Goal: Transaction & Acquisition: Purchase product/service

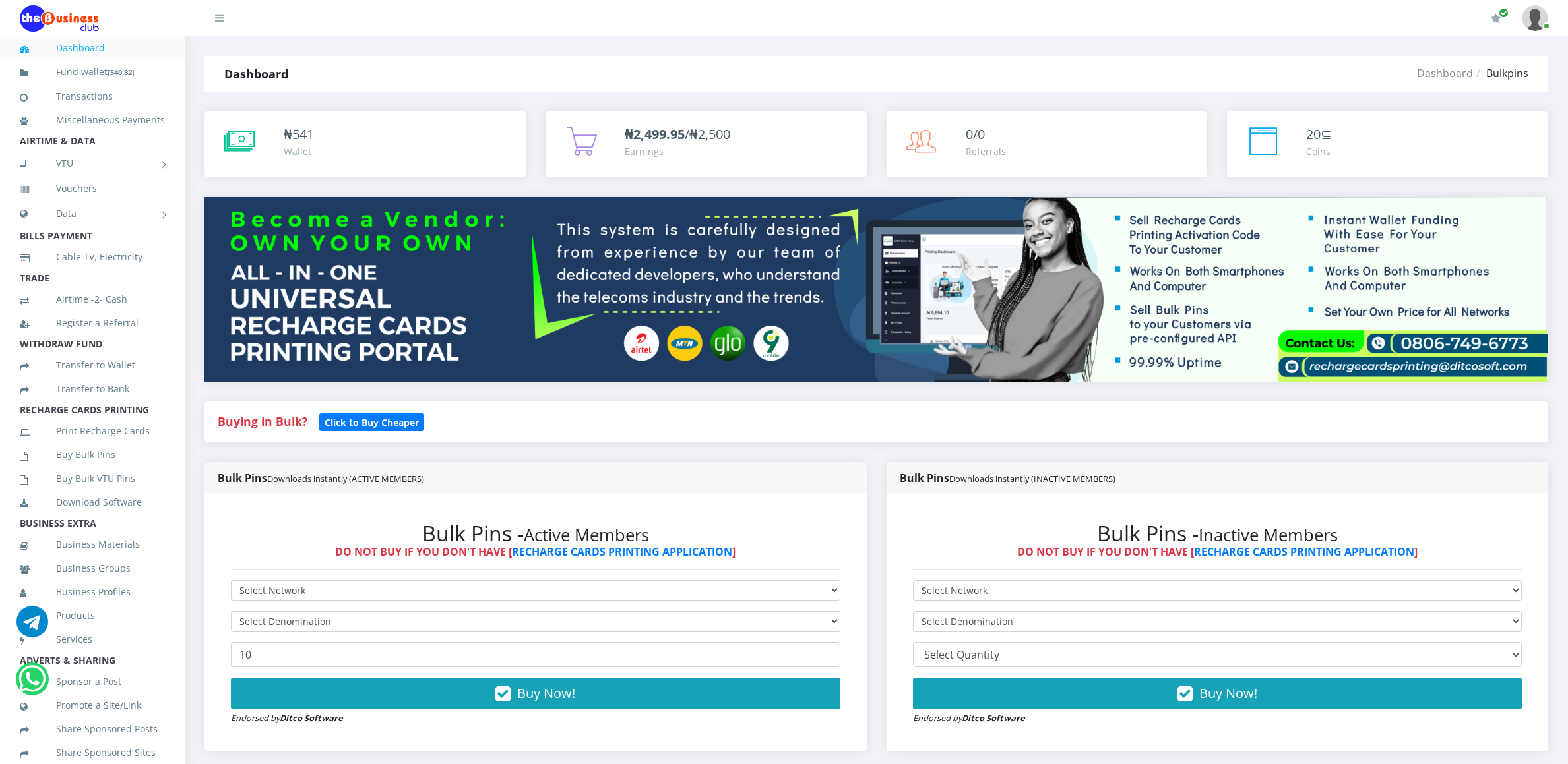
select select "MTN"
click at [231, 582] on select "Select Network MTN Globacom 9Mobile Airtel" at bounding box center [536, 591] width 610 height 20
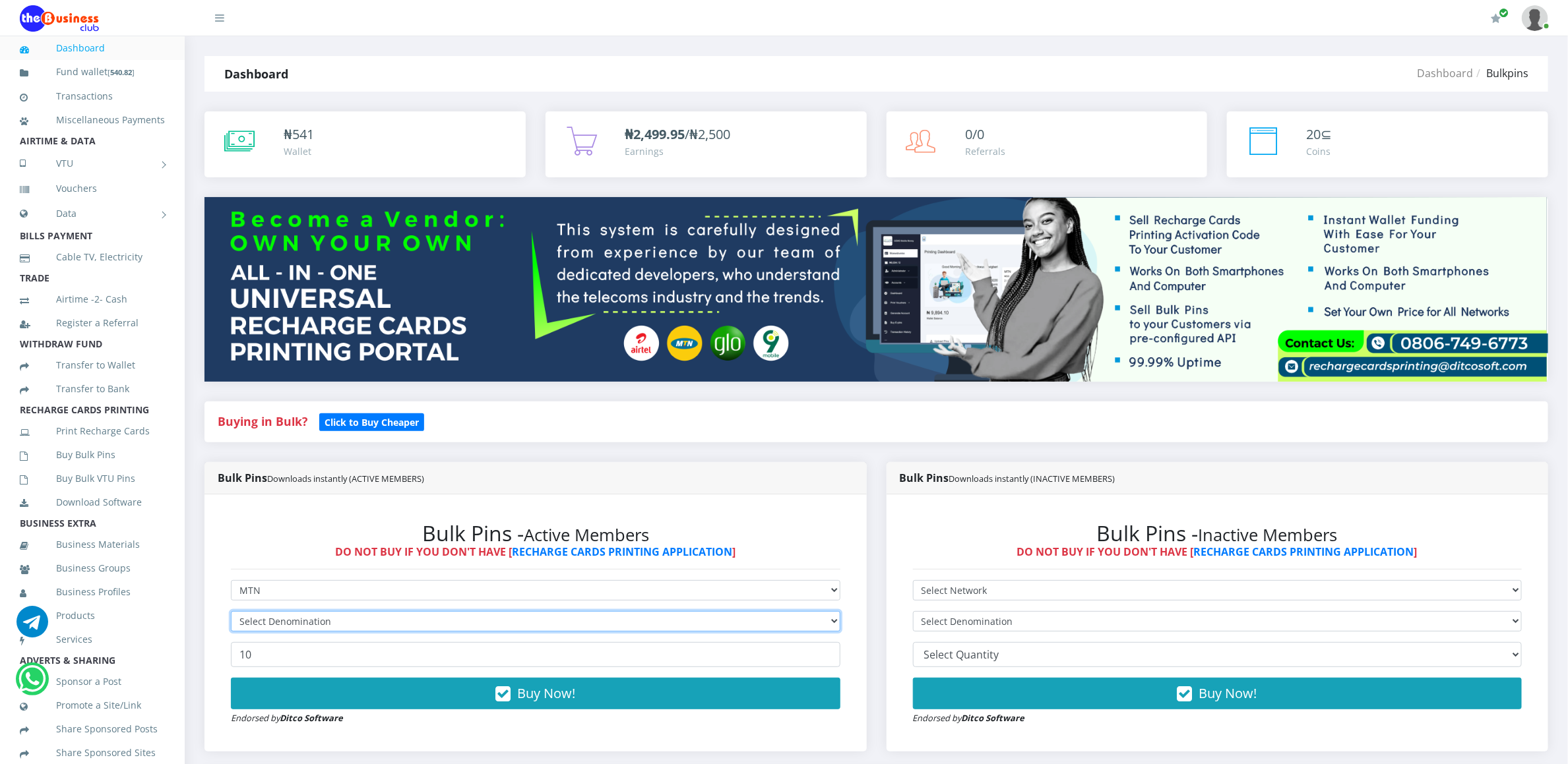
click at [254, 625] on select "Select Denomination" at bounding box center [536, 622] width 610 height 20
click at [254, 621] on select "Select Denomination" at bounding box center [536, 622] width 610 height 20
click at [254, 617] on select "Select Denomination" at bounding box center [536, 622] width 610 height 20
click at [278, 613] on select "Select Denomination" at bounding box center [536, 622] width 610 height 20
click at [279, 613] on select "Select Denomination MTN NGN100 - ₦96.94 MTN NGN200 - ₦193.88 MTN NGN400 - ₦387.…" at bounding box center [536, 622] width 610 height 20
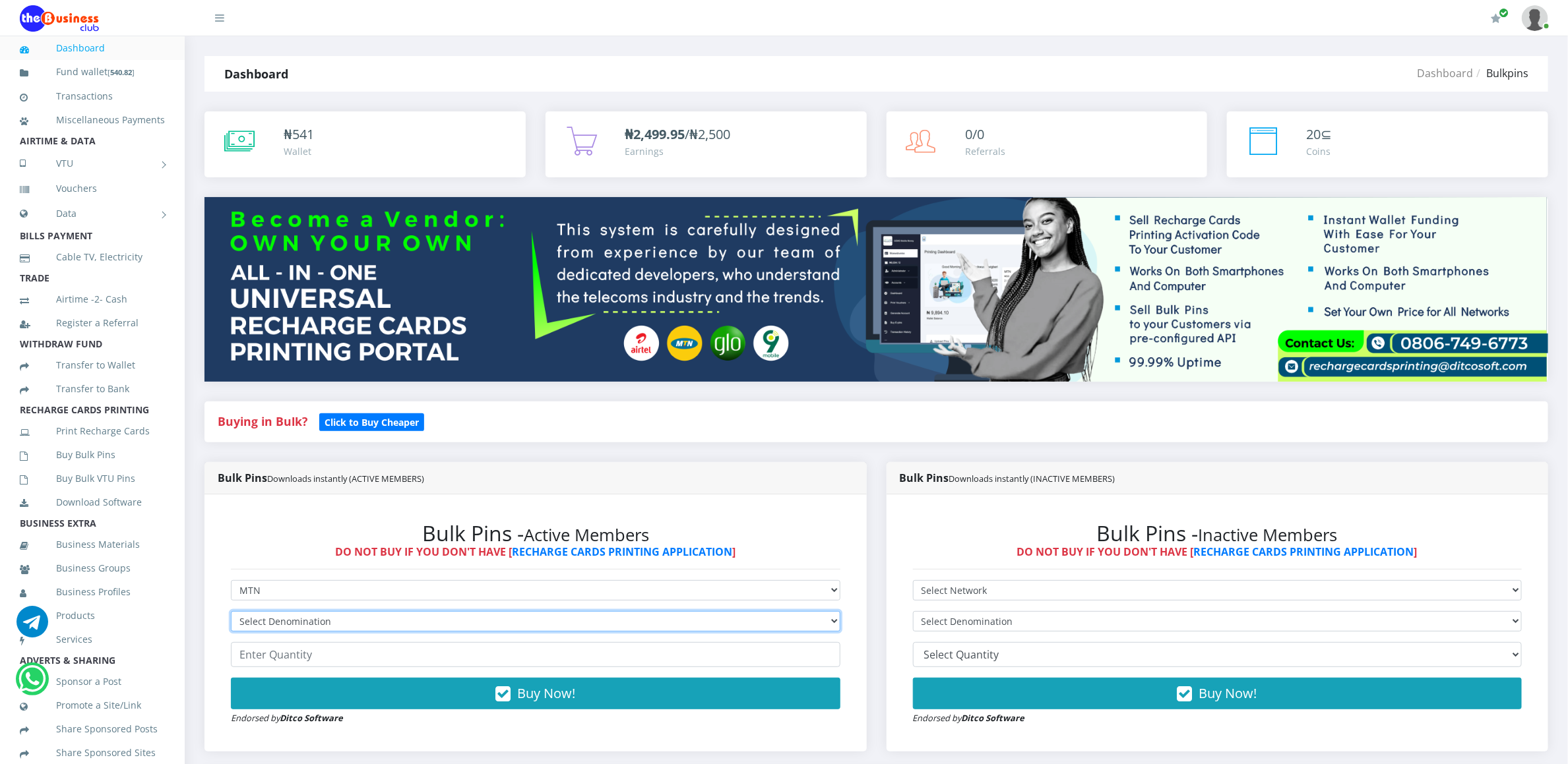
click at [279, 613] on select "Select Denomination MTN NGN100 - ₦96.94 MTN NGN200 - ₦193.88 MTN NGN400 - ₦387.…" at bounding box center [536, 622] width 610 height 20
select select "96.94-100"
click at [231, 613] on select "Select Denomination MTN NGN100 - ₦96.94 MTN NGN200 - ₦193.88 MTN NGN400 - ₦387.…" at bounding box center [536, 622] width 610 height 20
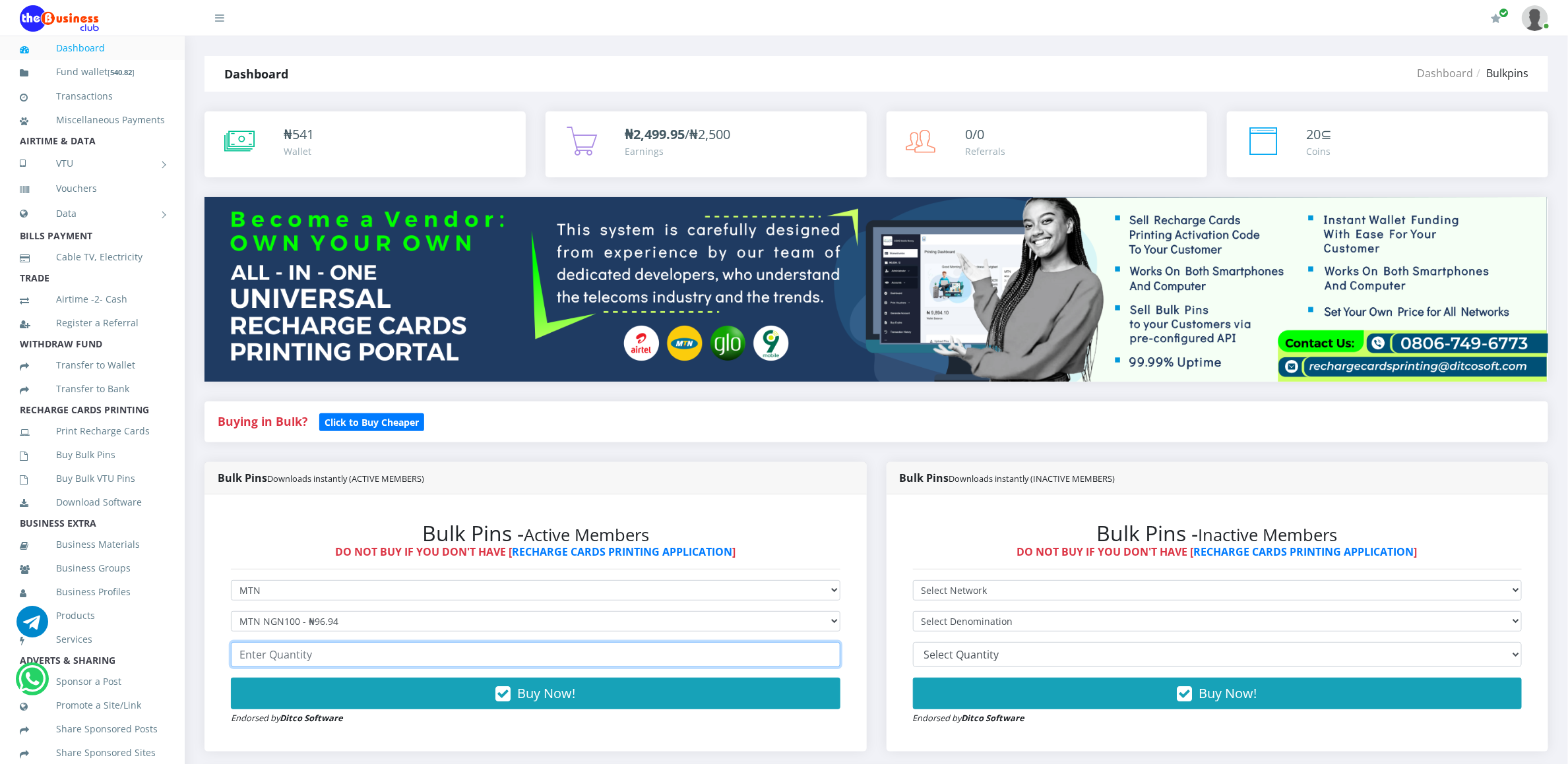
click at [276, 657] on input "number" at bounding box center [536, 654] width 610 height 25
type input "20"
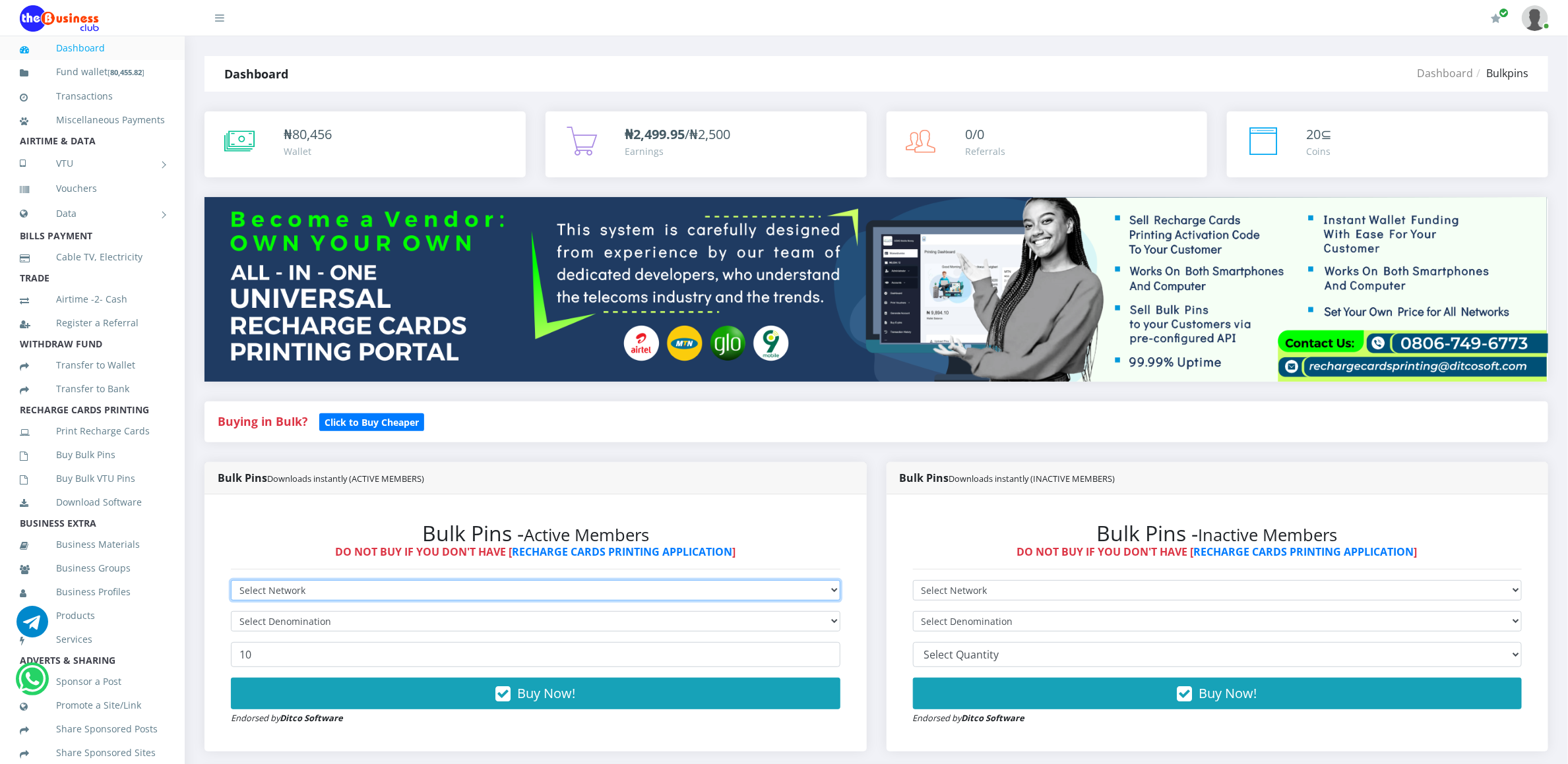
click at [299, 600] on select "Select Network MTN Globacom 9Mobile Airtel" at bounding box center [536, 591] width 610 height 20
select select "MTN"
click at [231, 582] on select "Select Network MTN Globacom 9Mobile Airtel" at bounding box center [536, 591] width 610 height 20
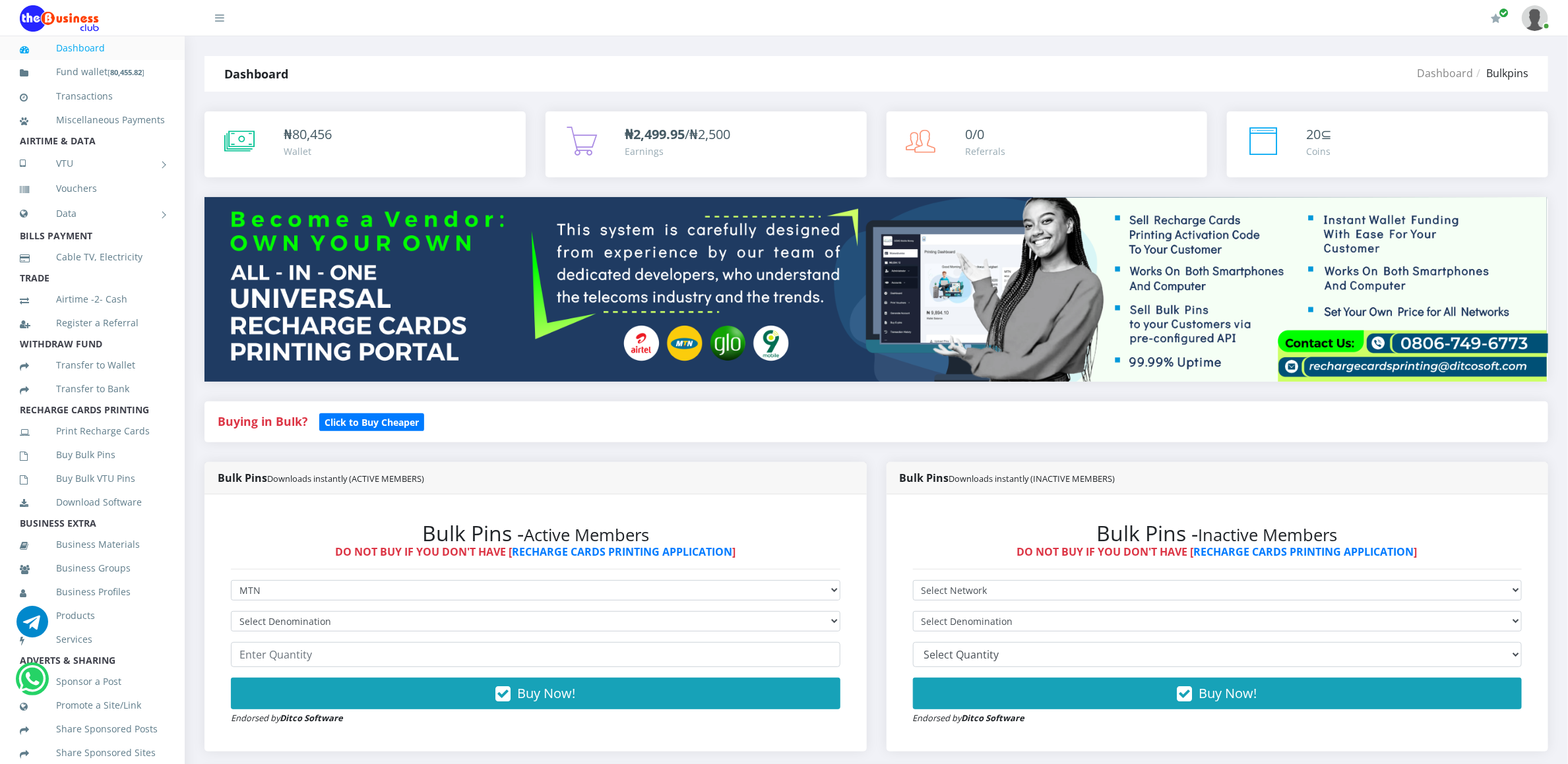
click at [287, 610] on form "Select Network MTN Globacom 9Mobile Airtel Select Denomination MTN NGN100 - ₦96…" at bounding box center [536, 652] width 610 height 145
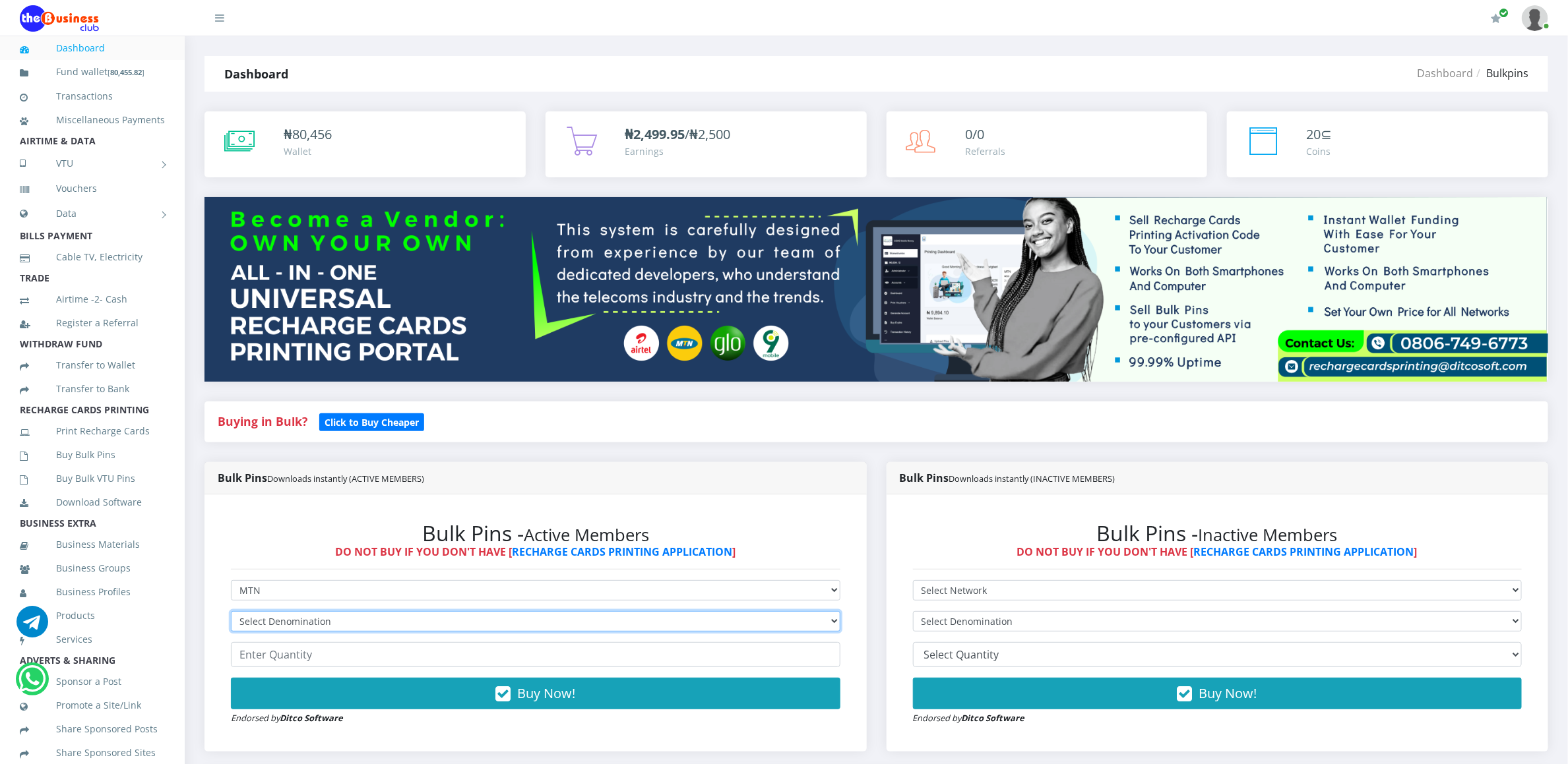
click at [287, 618] on select "Select Denomination MTN NGN100 - ₦96.94 MTN NGN200 - ₦193.88 MTN NGN400 - ₦387.…" at bounding box center [536, 622] width 610 height 20
select select "96.94-100"
click at [231, 613] on select "Select Denomination MTN NGN100 - ₦96.94 MTN NGN200 - ₦193.88 MTN NGN400 - ₦387.…" at bounding box center [536, 622] width 610 height 20
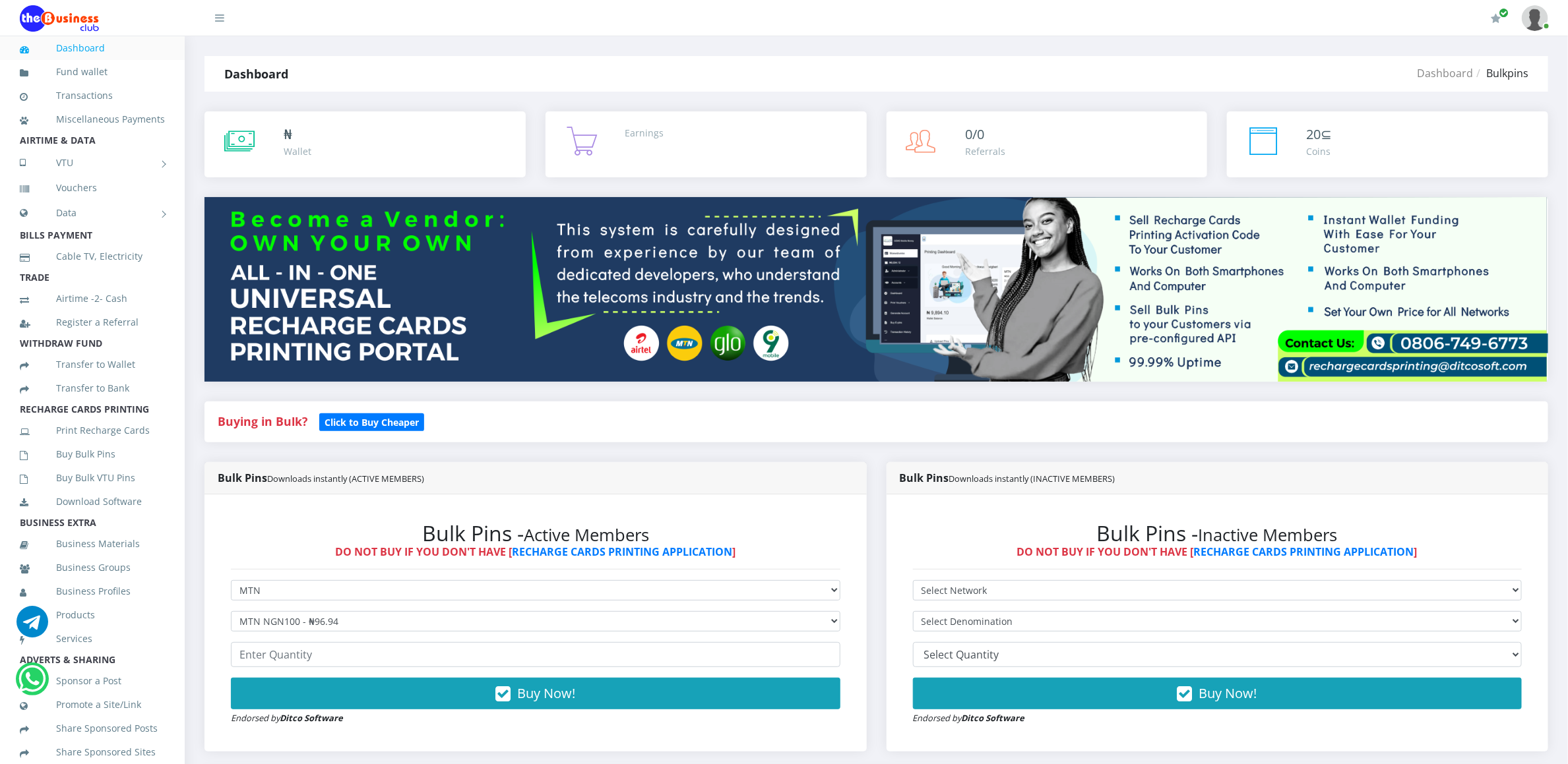
click at [285, 488] on div "Bulk Pins Downloads instantly (ACTIVE MEMBERS)" at bounding box center [535, 478] width 662 height 32
click at [269, 661] on input "number" at bounding box center [536, 654] width 610 height 25
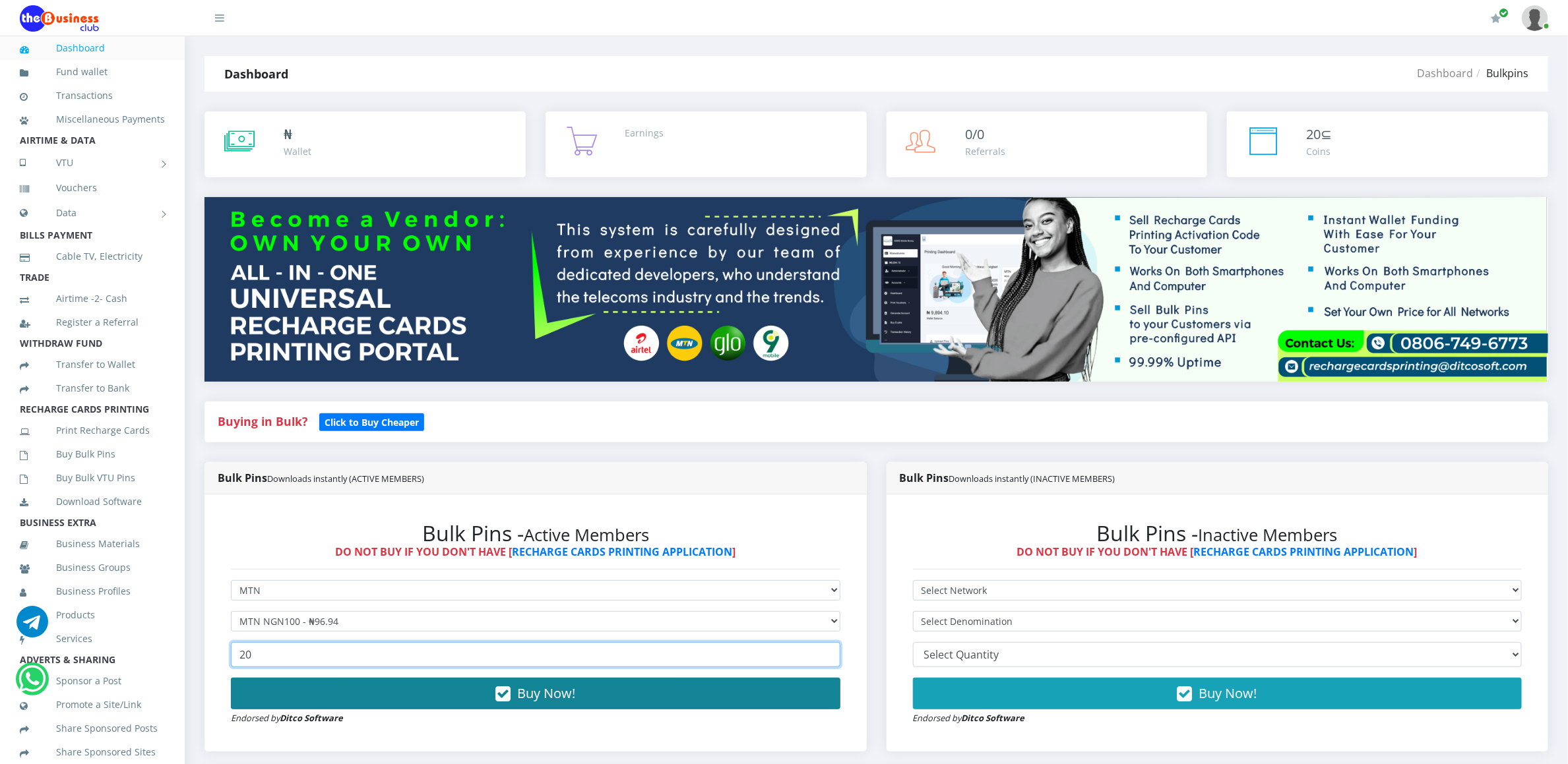
type input "20"
click at [281, 702] on button "Buy Now!" at bounding box center [536, 693] width 610 height 32
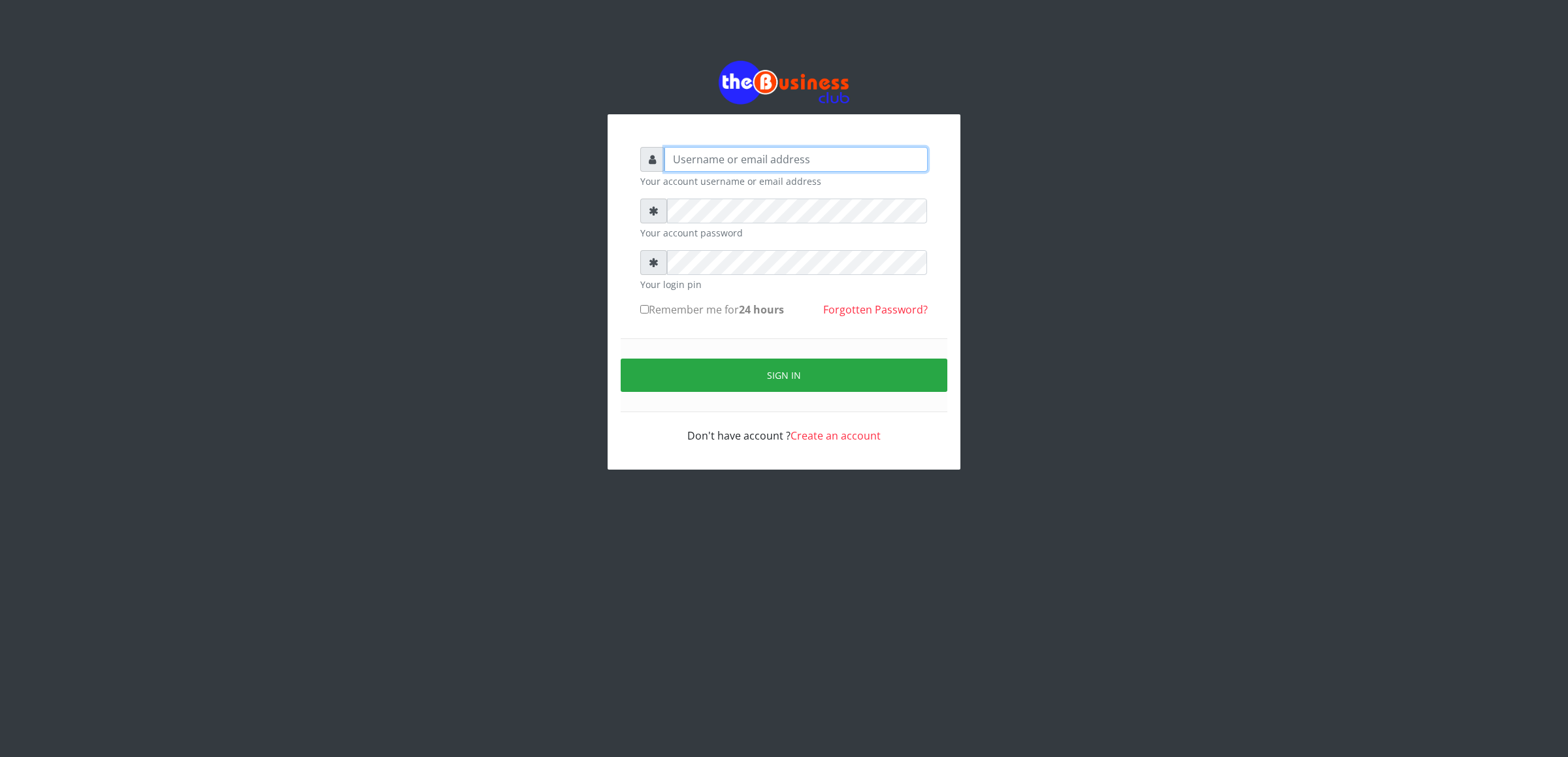
type input "cherpher"
click at [649, 304] on label "Remember me for 24 hours" at bounding box center [712, 309] width 144 height 16
click at [649, 305] on input "Remember me for 24 hours" at bounding box center [644, 309] width 9 height 9
checkbox input "true"
click at [655, 378] on button "Sign in" at bounding box center [784, 375] width 327 height 33
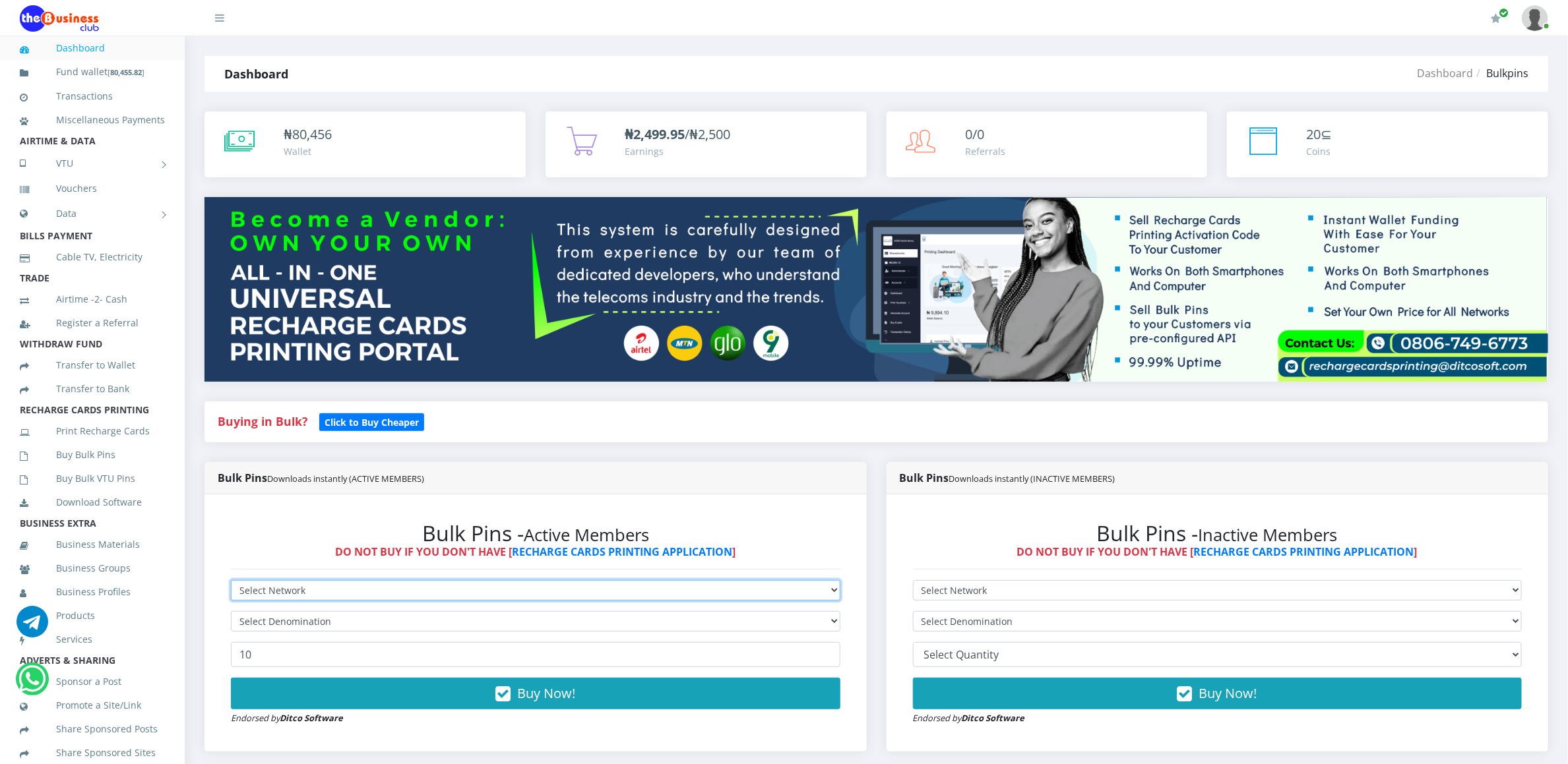
click at [254, 596] on select "Select Network MTN Globacom 9Mobile Airtel" at bounding box center [536, 591] width 610 height 20
select select "MTN"
click at [231, 582] on select "Select Network MTN Globacom 9Mobile Airtel" at bounding box center [536, 591] width 610 height 20
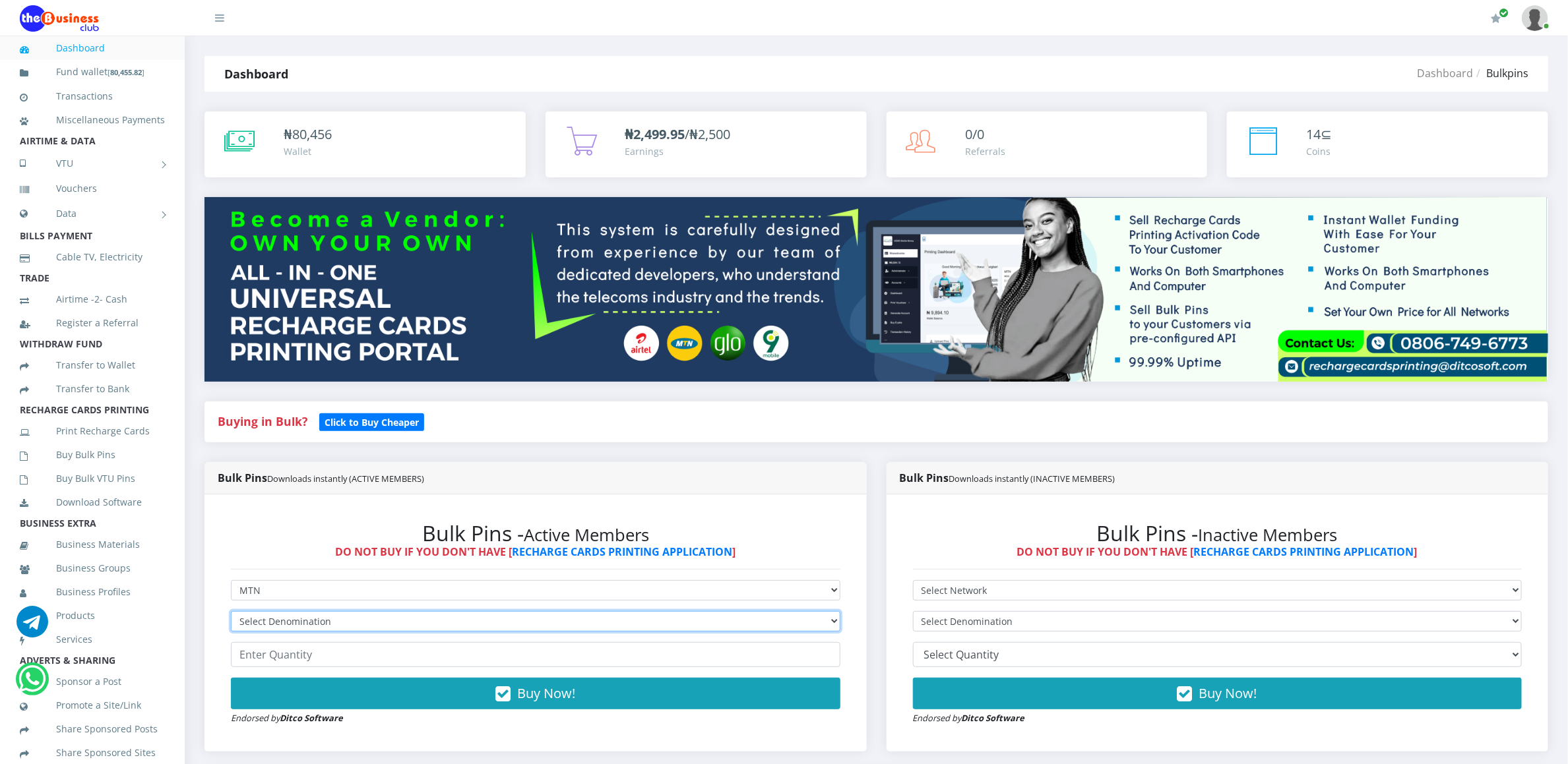
click at [252, 618] on select "Select Denomination MTN NGN100 - ₦96.94 MTN NGN200 - ₦193.88 MTN NGN400 - ₦387.…" at bounding box center [536, 622] width 610 height 20
select select "96.94-100"
click at [231, 613] on select "Select Denomination MTN NGN100 - ₦96.94 MTN NGN200 - ₦193.88 MTN NGN400 - ₦387.…" at bounding box center [536, 622] width 610 height 20
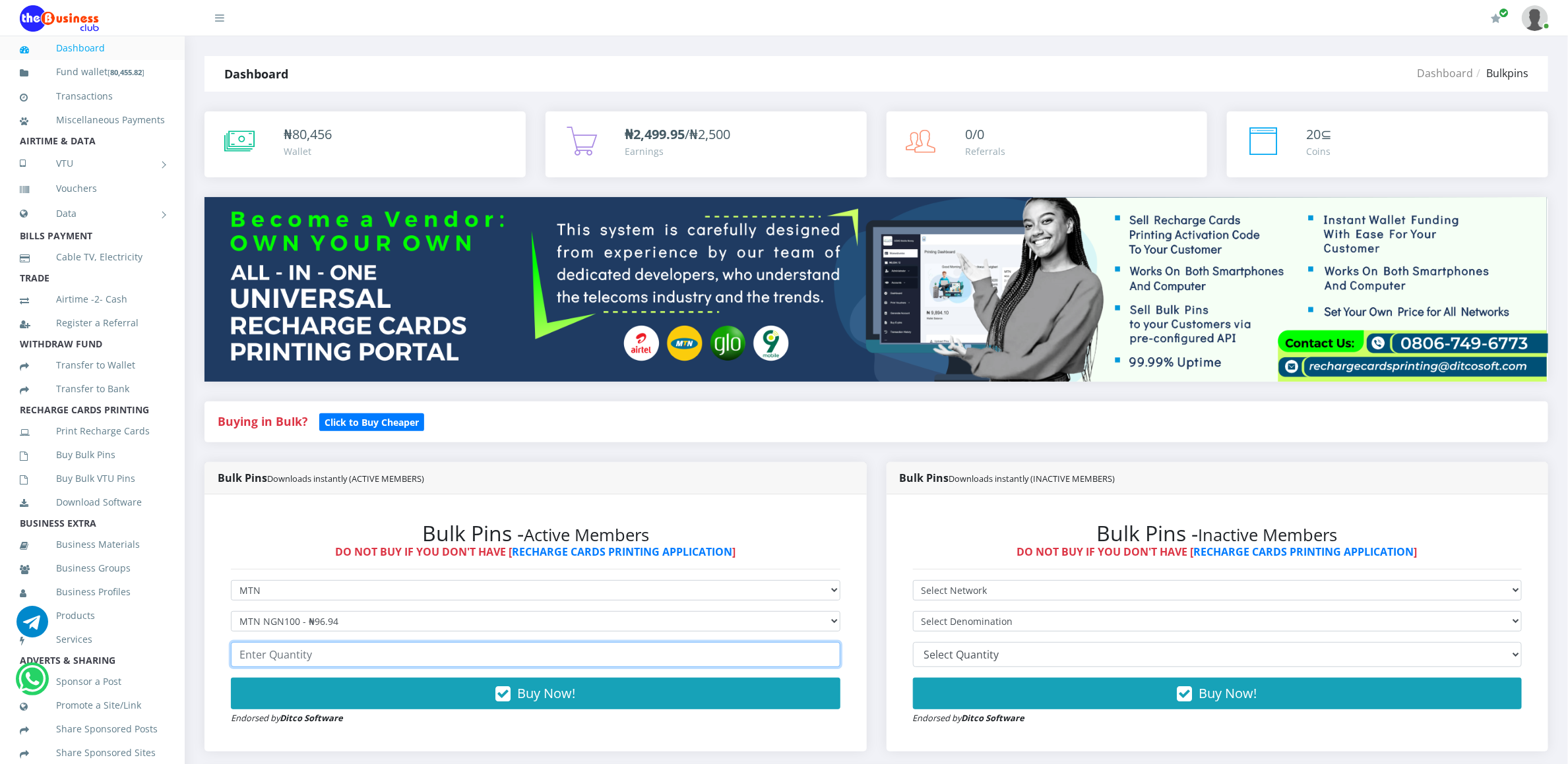
click at [246, 656] on input "number" at bounding box center [536, 654] width 610 height 25
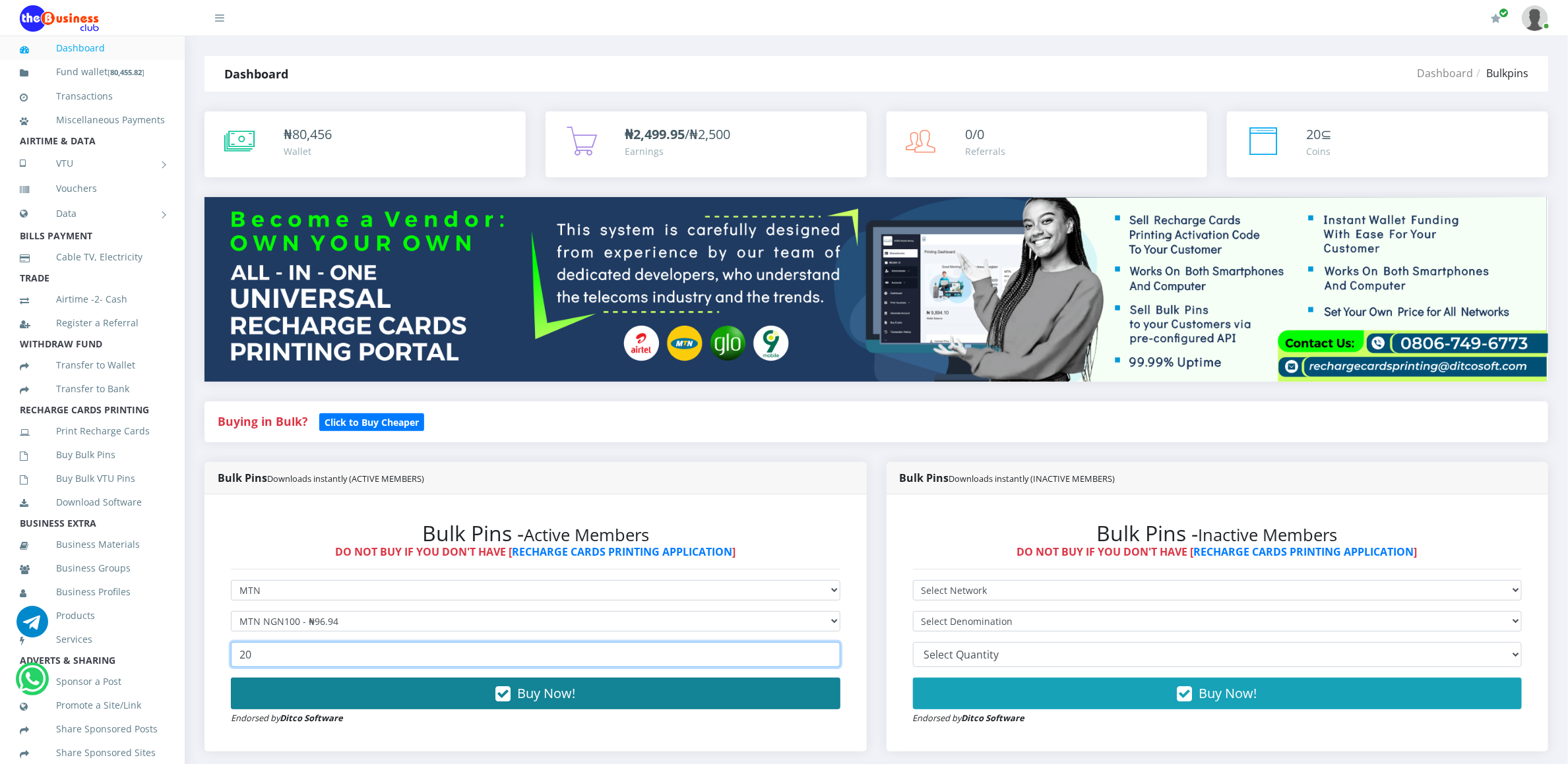
type input "20"
click at [252, 688] on button "Buy Now!" at bounding box center [536, 693] width 610 height 32
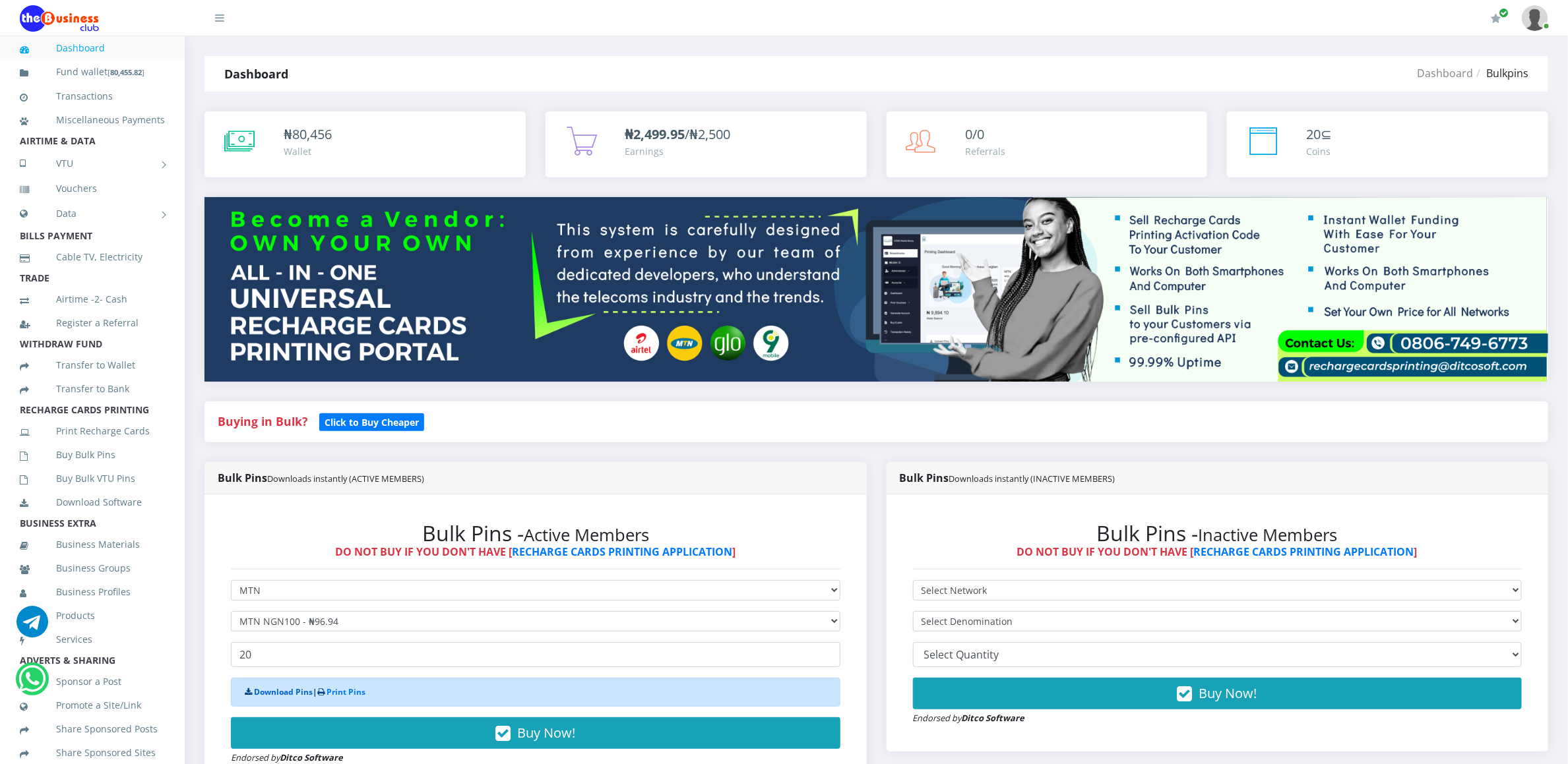
click at [256, 697] on link "Download Pins" at bounding box center [283, 692] width 59 height 11
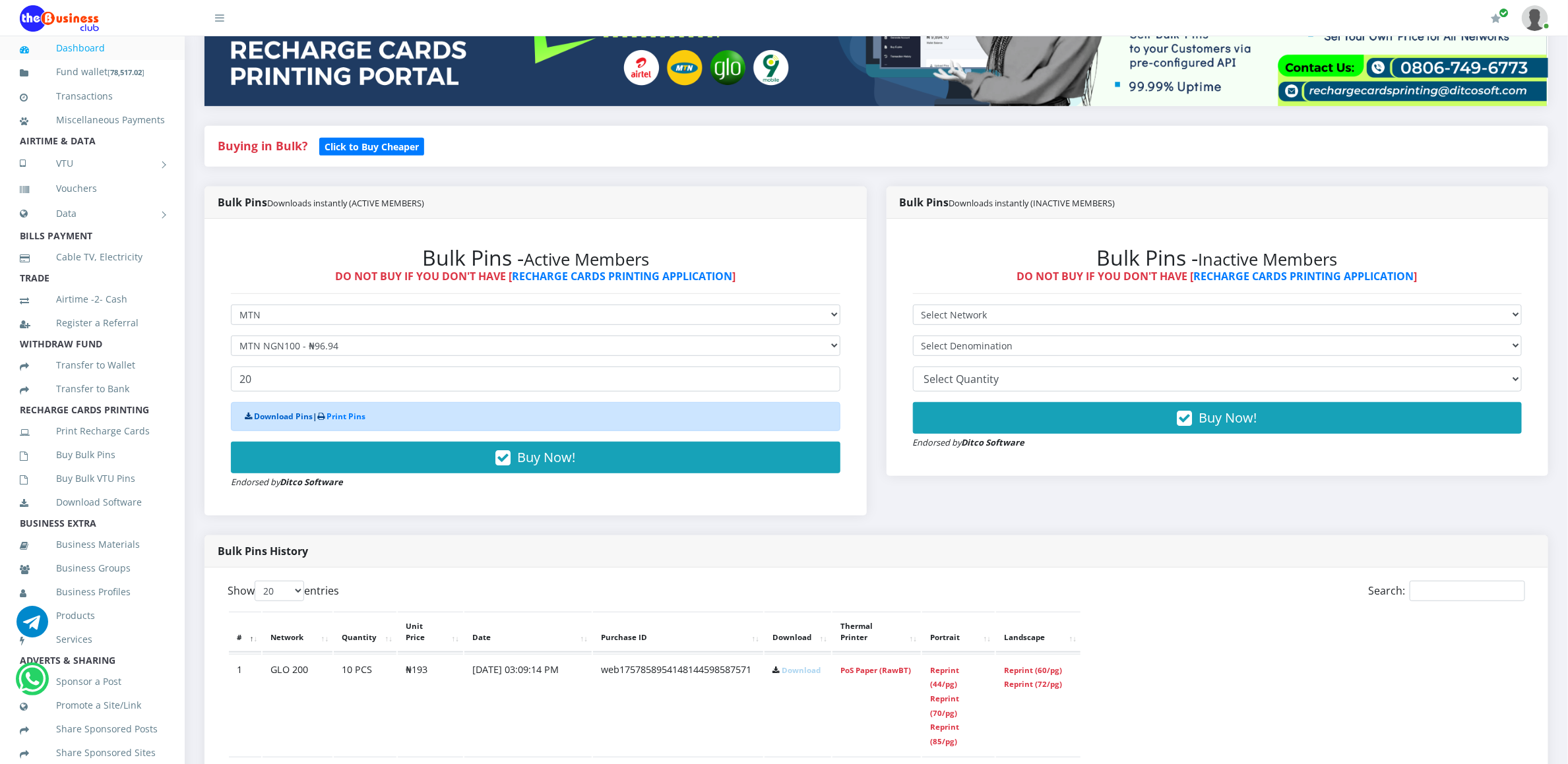
scroll to position [277, 0]
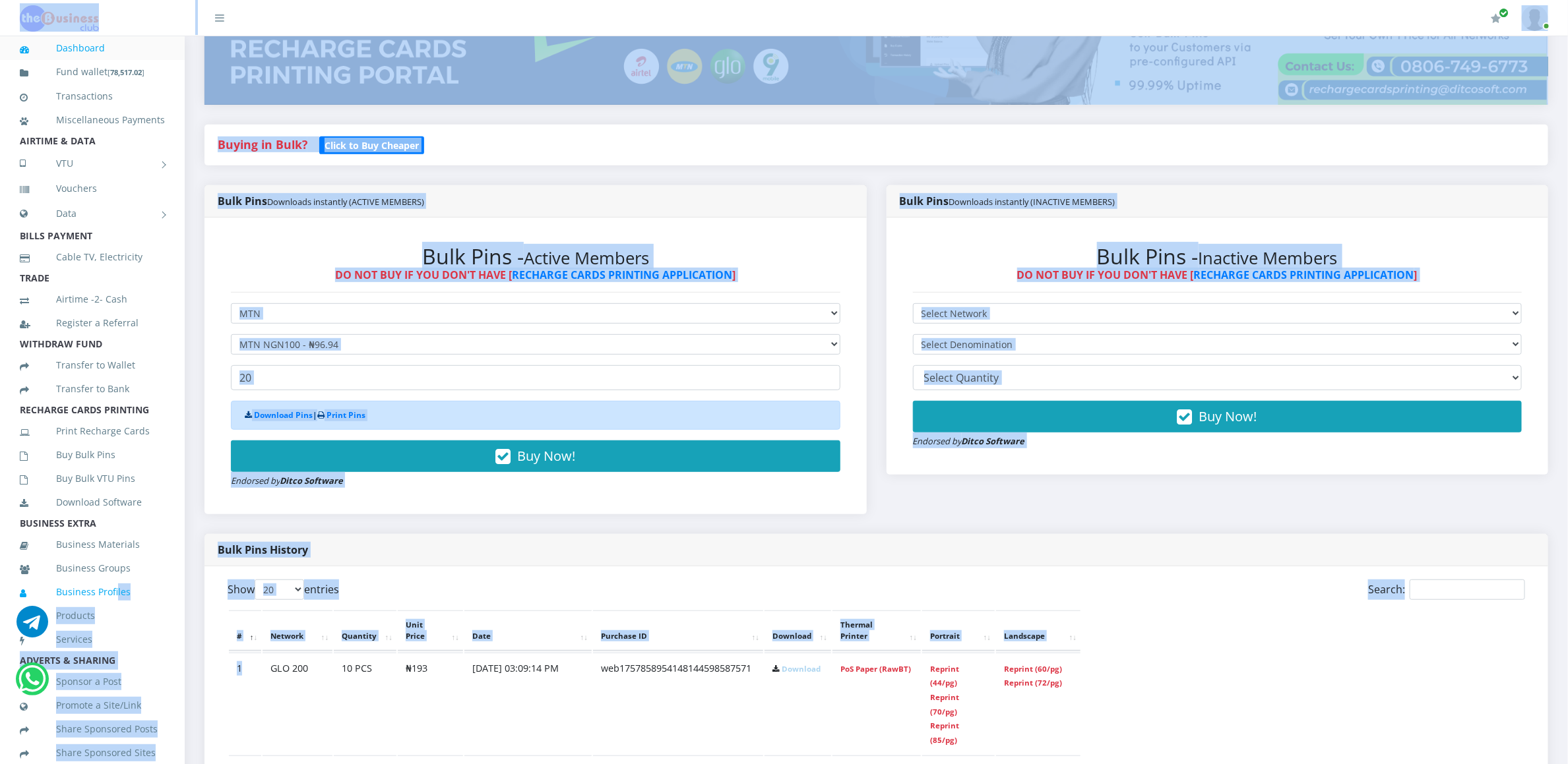
drag, startPoint x: 256, startPoint y: 697, endPoint x: 116, endPoint y: 615, distance: 162.2
click at [314, 537] on div "Bulk Pins History" at bounding box center [876, 550] width 1344 height 32
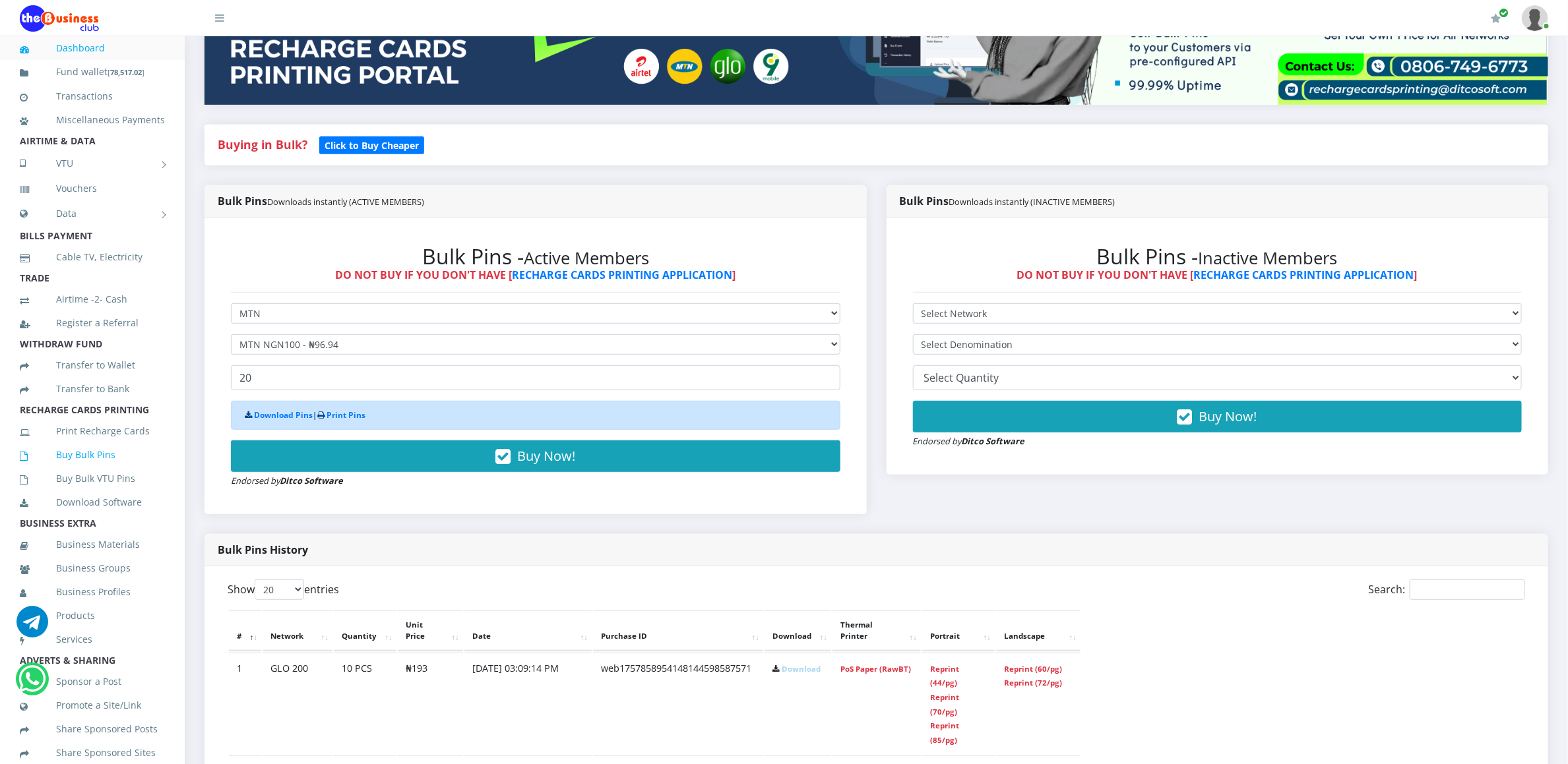
click at [121, 467] on link "Buy Bulk Pins" at bounding box center [92, 455] width 145 height 31
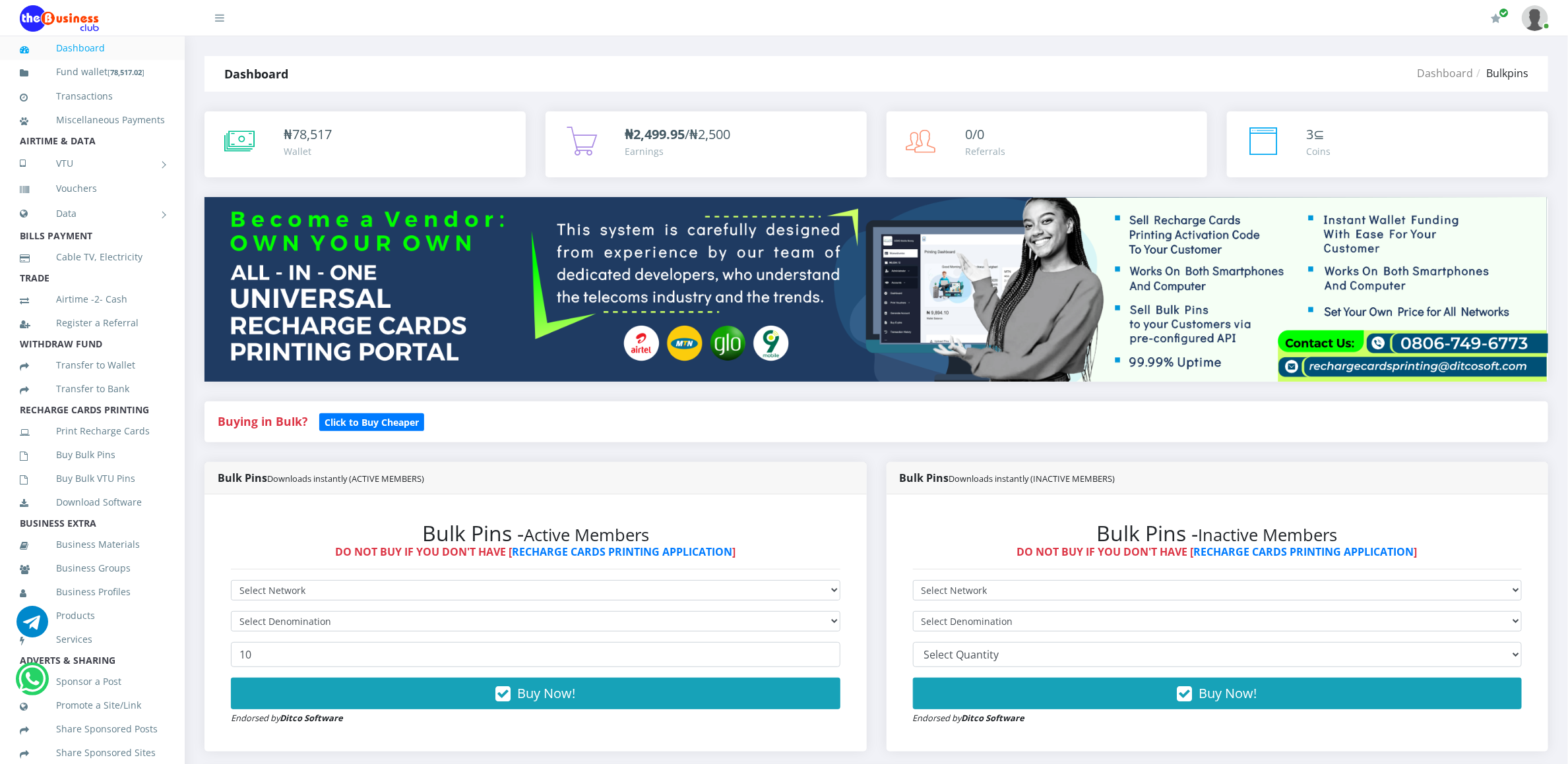
click at [318, 489] on div "Bulk Pins Downloads instantly (ACTIVE MEMBERS)" at bounding box center [535, 478] width 662 height 32
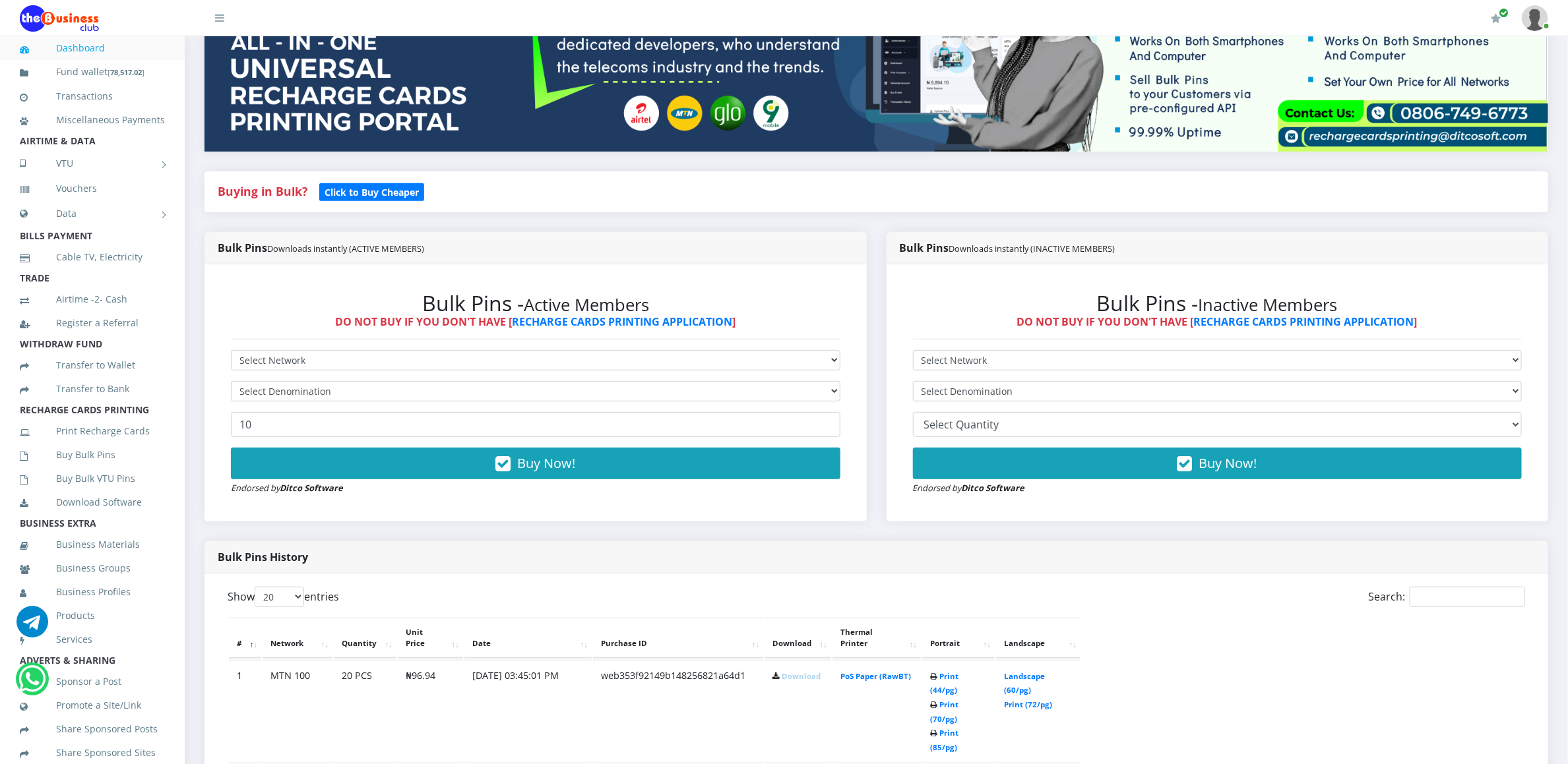
scroll to position [237, 0]
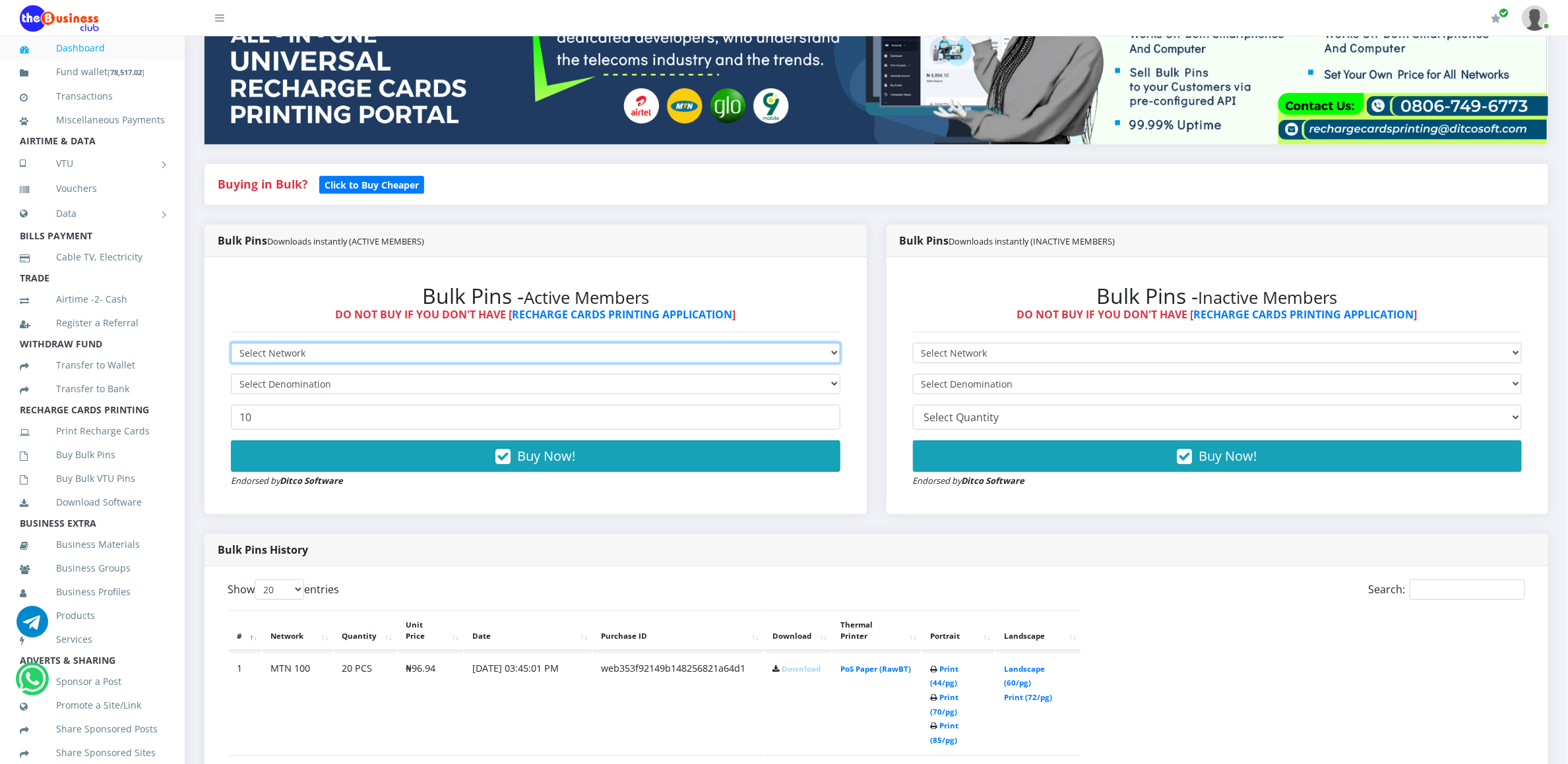
click at [282, 363] on select "Select Network MTN Globacom 9Mobile Airtel" at bounding box center [536, 353] width 610 height 20
select select "MTN"
click at [231, 345] on select "Select Network MTN Globacom 9Mobile Airtel" at bounding box center [536, 353] width 610 height 20
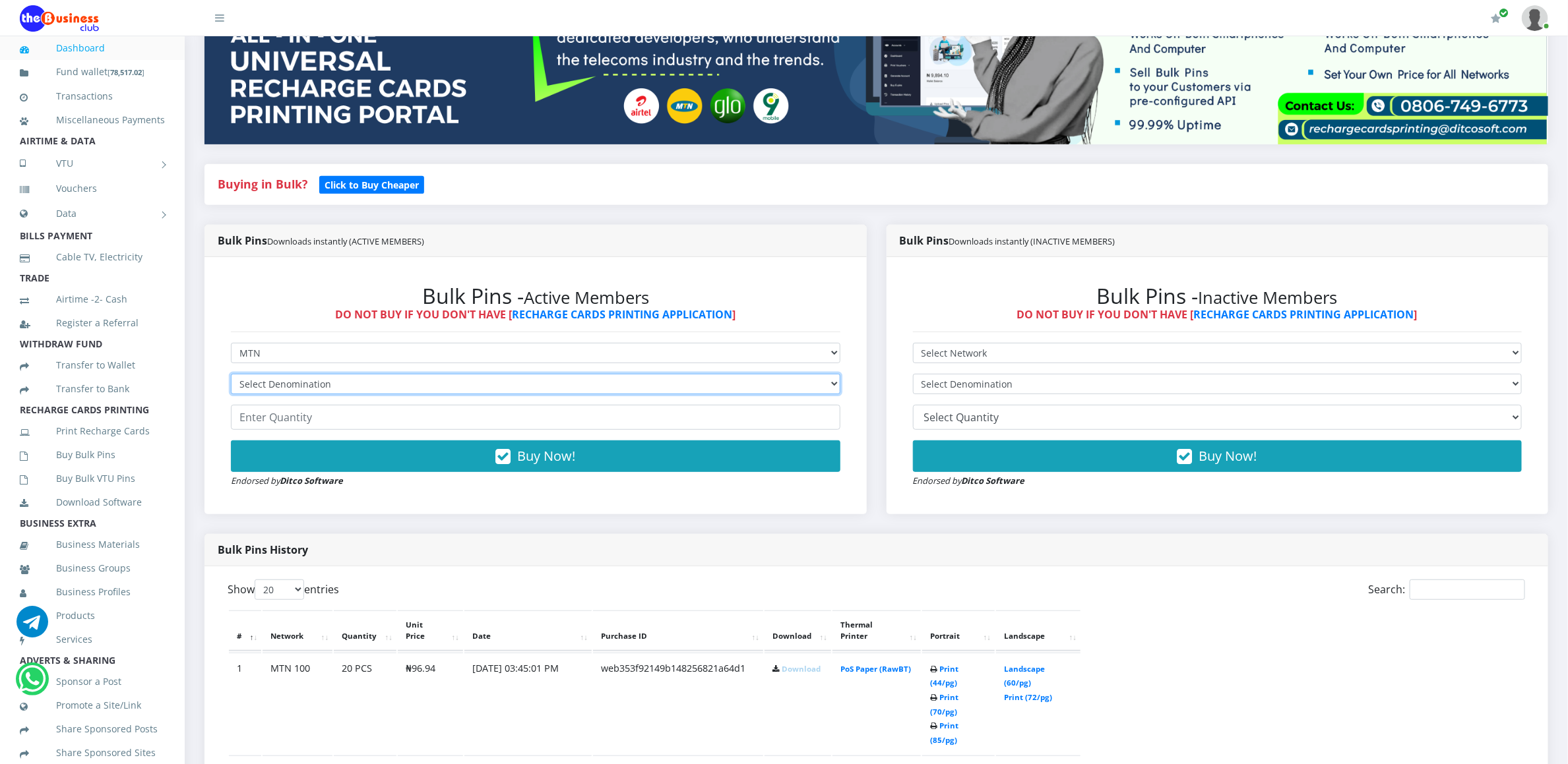
click at [267, 382] on select "Select Denomination MTN NGN100 - ₦96.94 MTN NGN200 - ₦193.88 MTN NGN400 - ₦387.…" at bounding box center [536, 384] width 610 height 20
select select "193.88-200"
click at [231, 376] on select "Select Denomination MTN NGN100 - ₦96.94 MTN NGN200 - ₦193.88 MTN NGN400 - ₦387.…" at bounding box center [536, 384] width 610 height 20
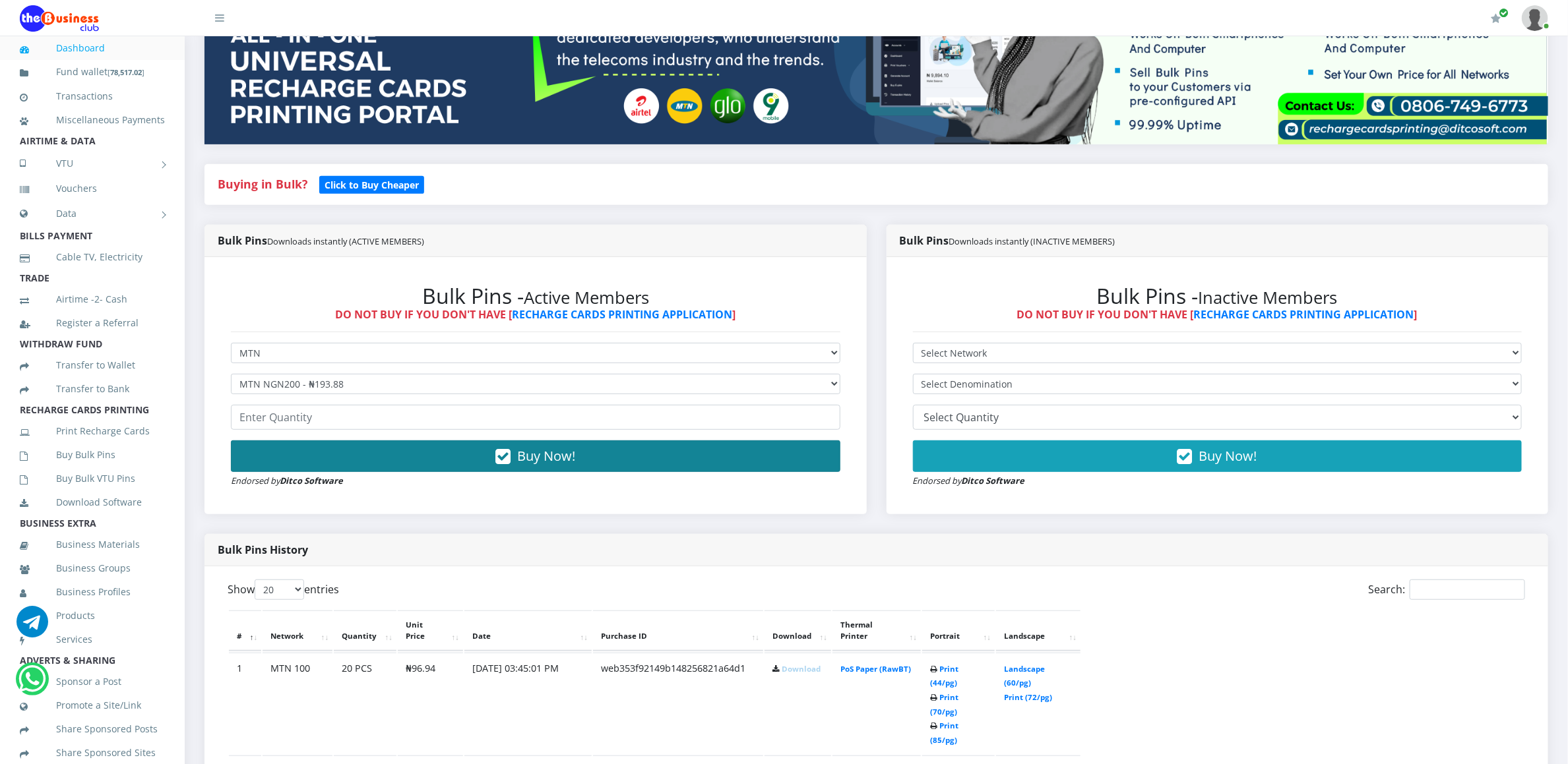
click at [249, 463] on button "Buy Now!" at bounding box center [536, 456] width 610 height 32
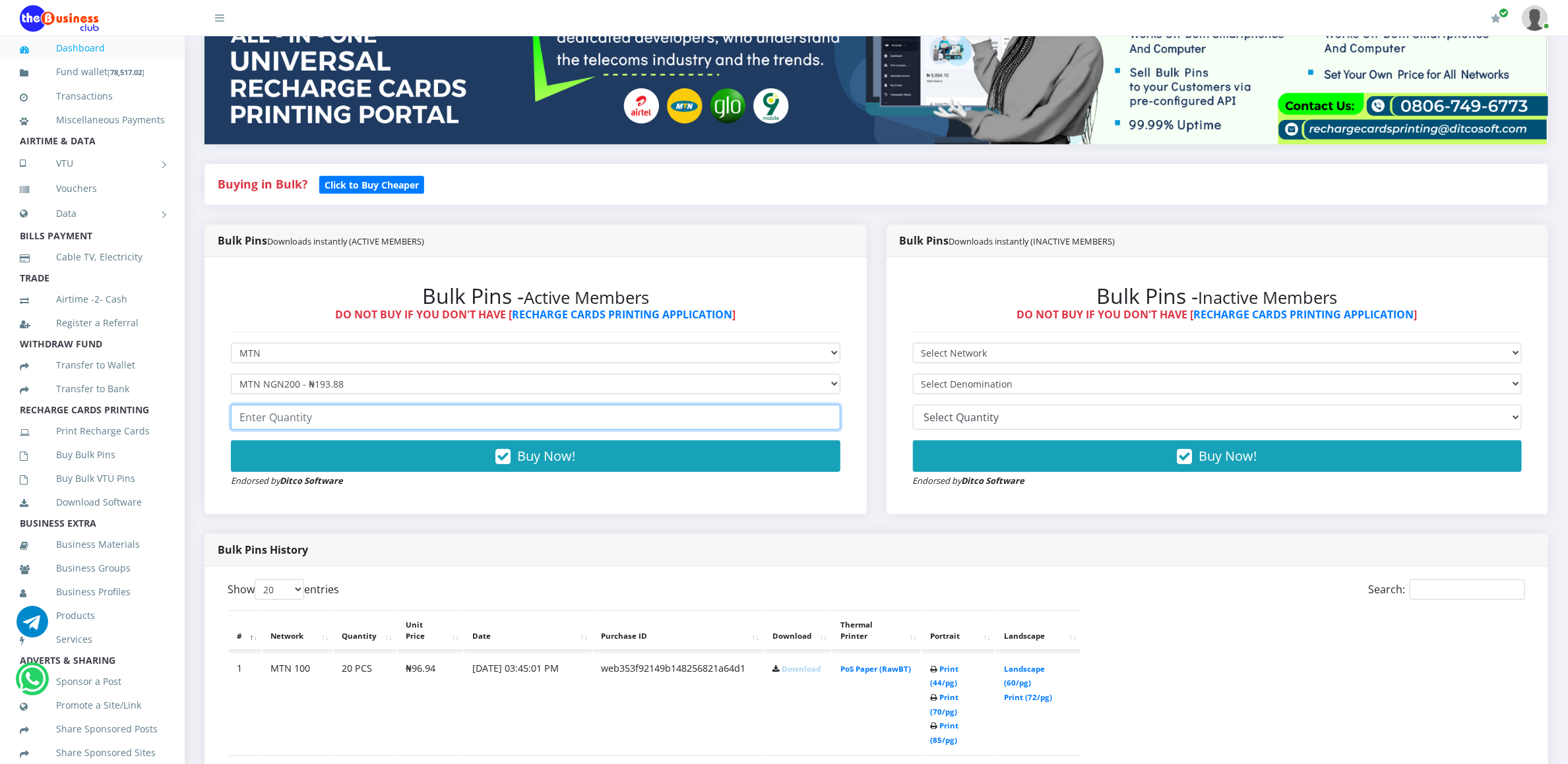
click at [254, 414] on input "number" at bounding box center [536, 417] width 610 height 25
click at [255, 414] on input "number" at bounding box center [536, 417] width 610 height 25
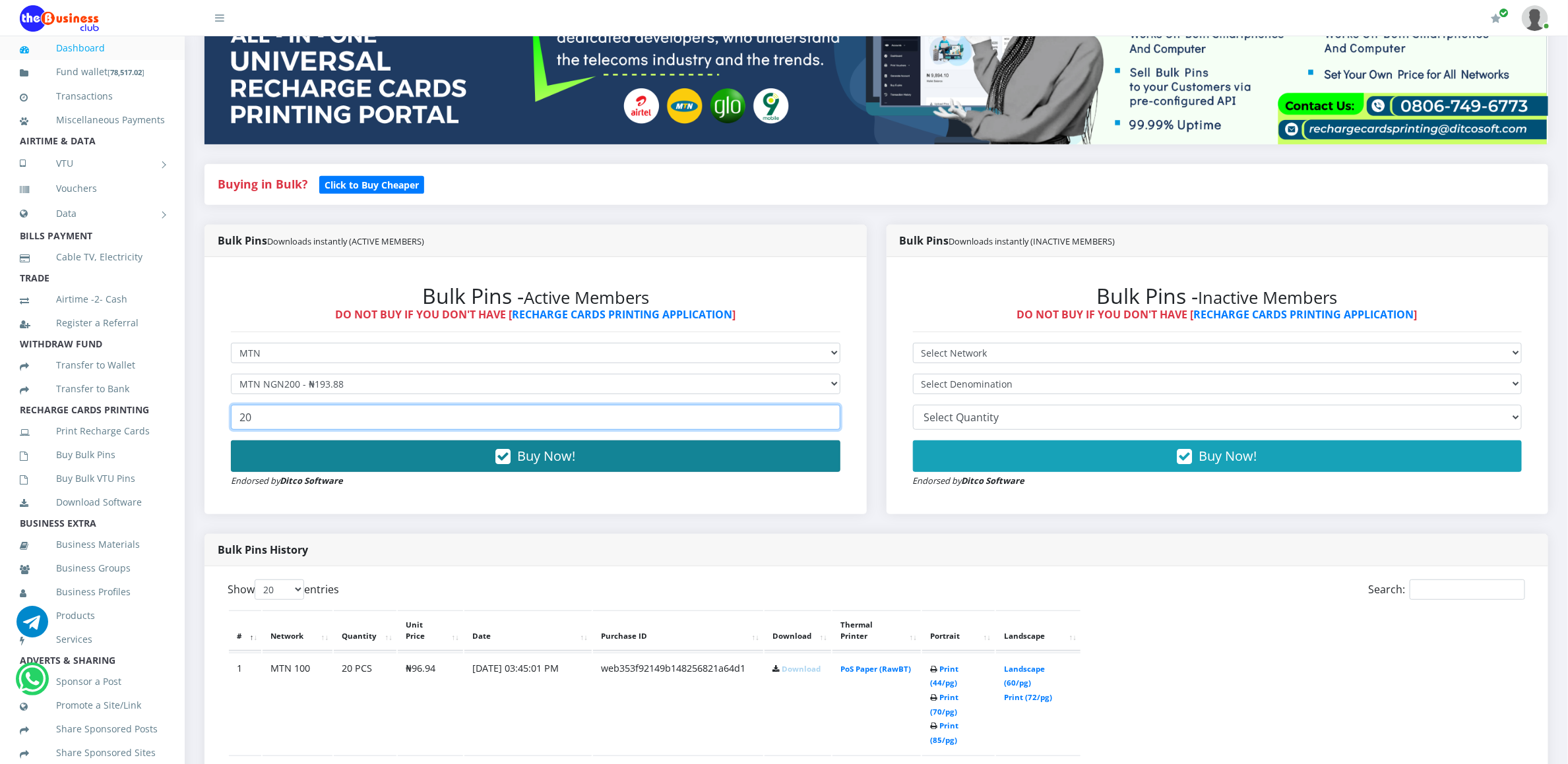
type input "20"
click at [262, 460] on button "Buy Now!" at bounding box center [536, 456] width 610 height 32
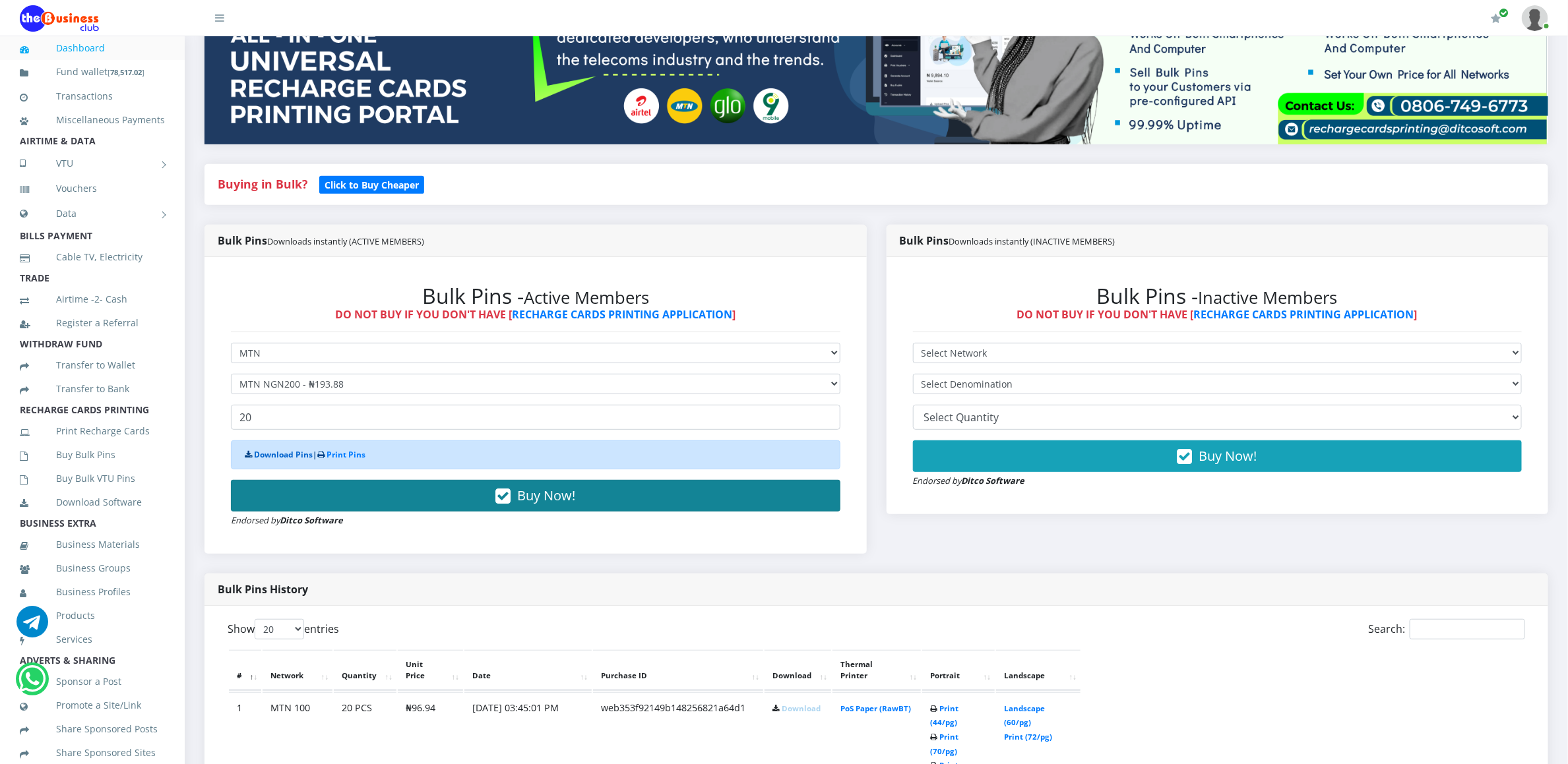
click at [262, 460] on link "Download Pins" at bounding box center [283, 454] width 59 height 11
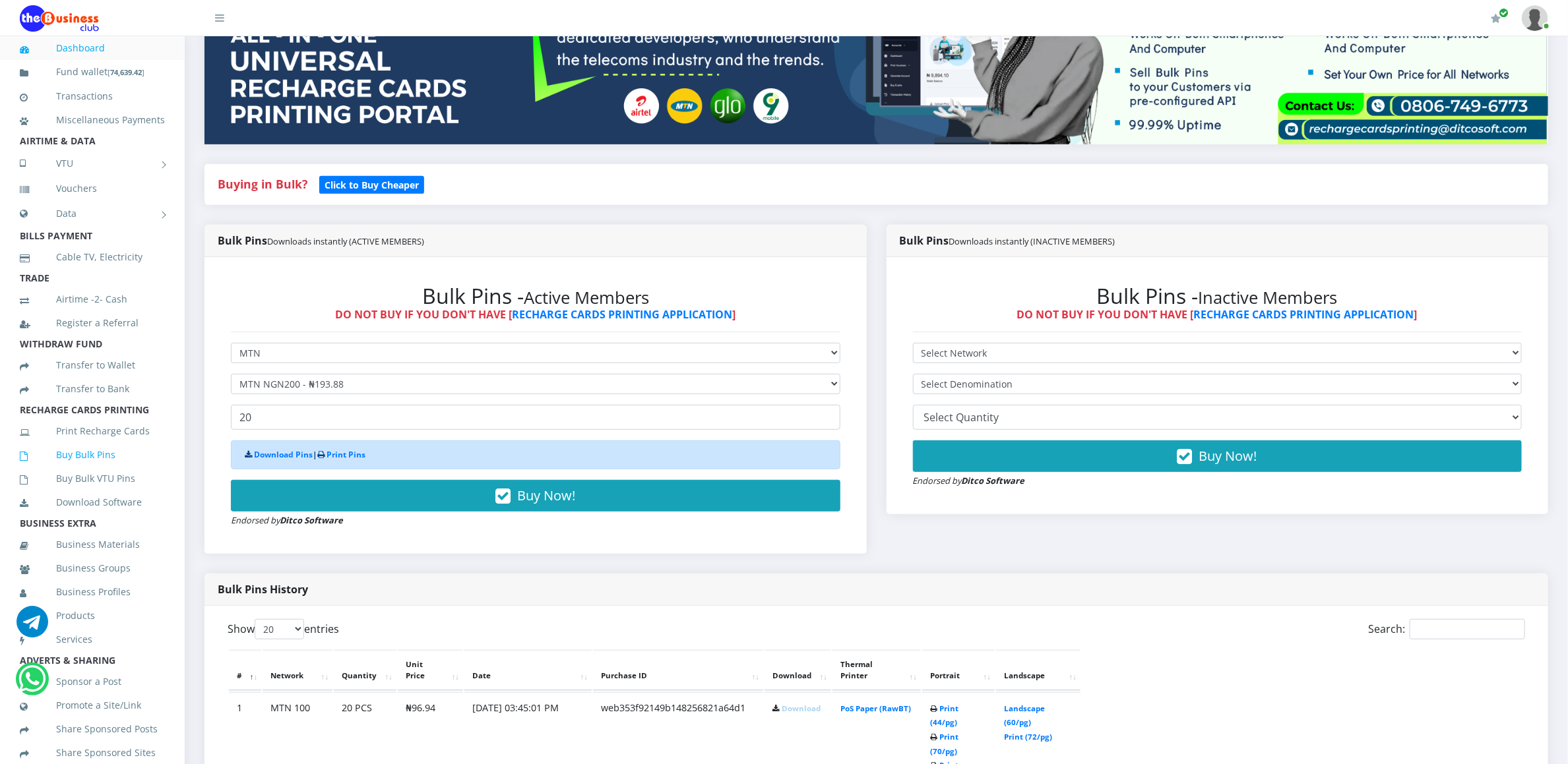
click at [105, 467] on link "Buy Bulk Pins" at bounding box center [92, 455] width 145 height 31
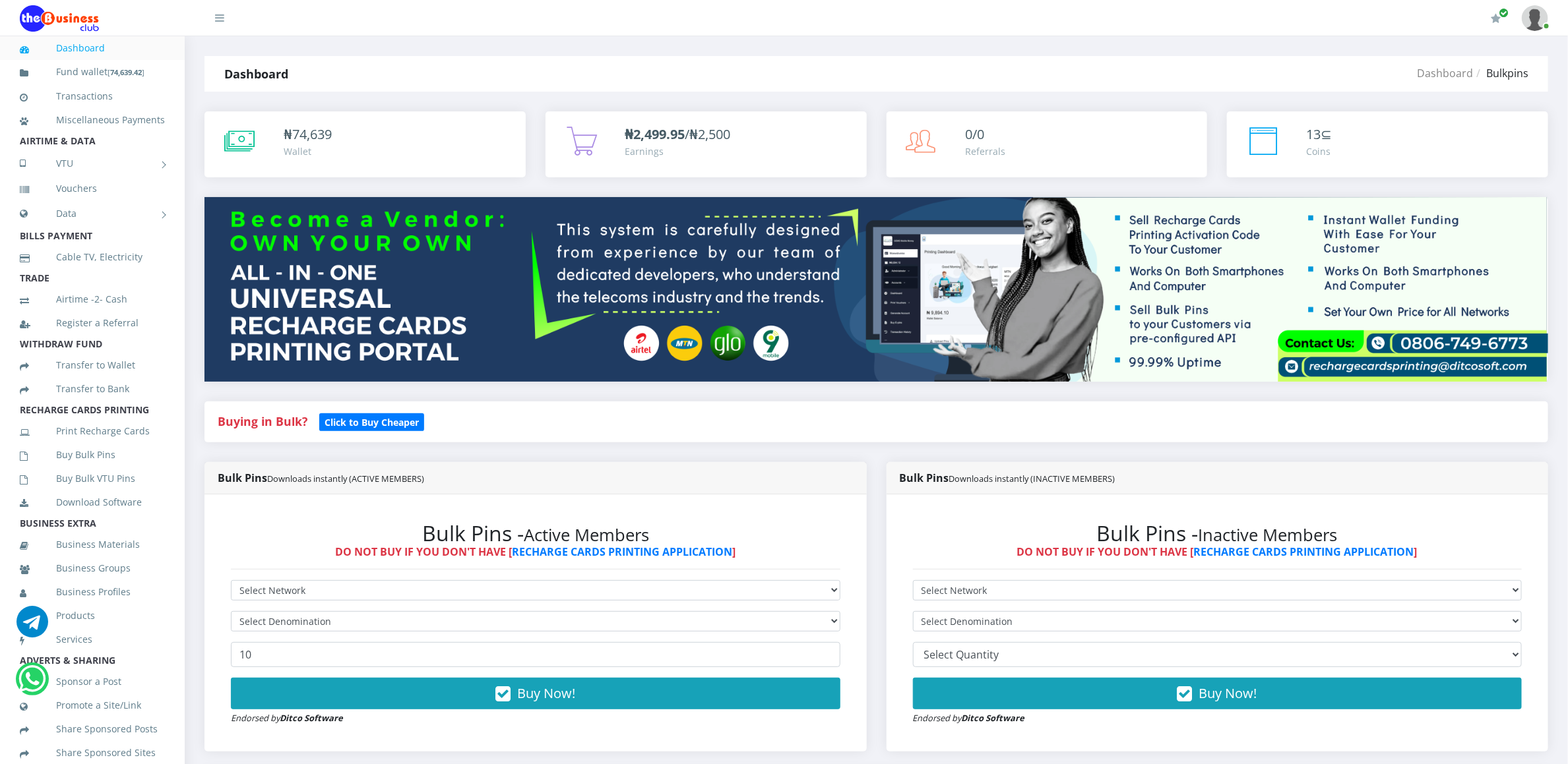
click at [225, 459] on div "Buying in Bulk?   Click to Buy Cheaper" at bounding box center [877, 431] width 1364 height 61
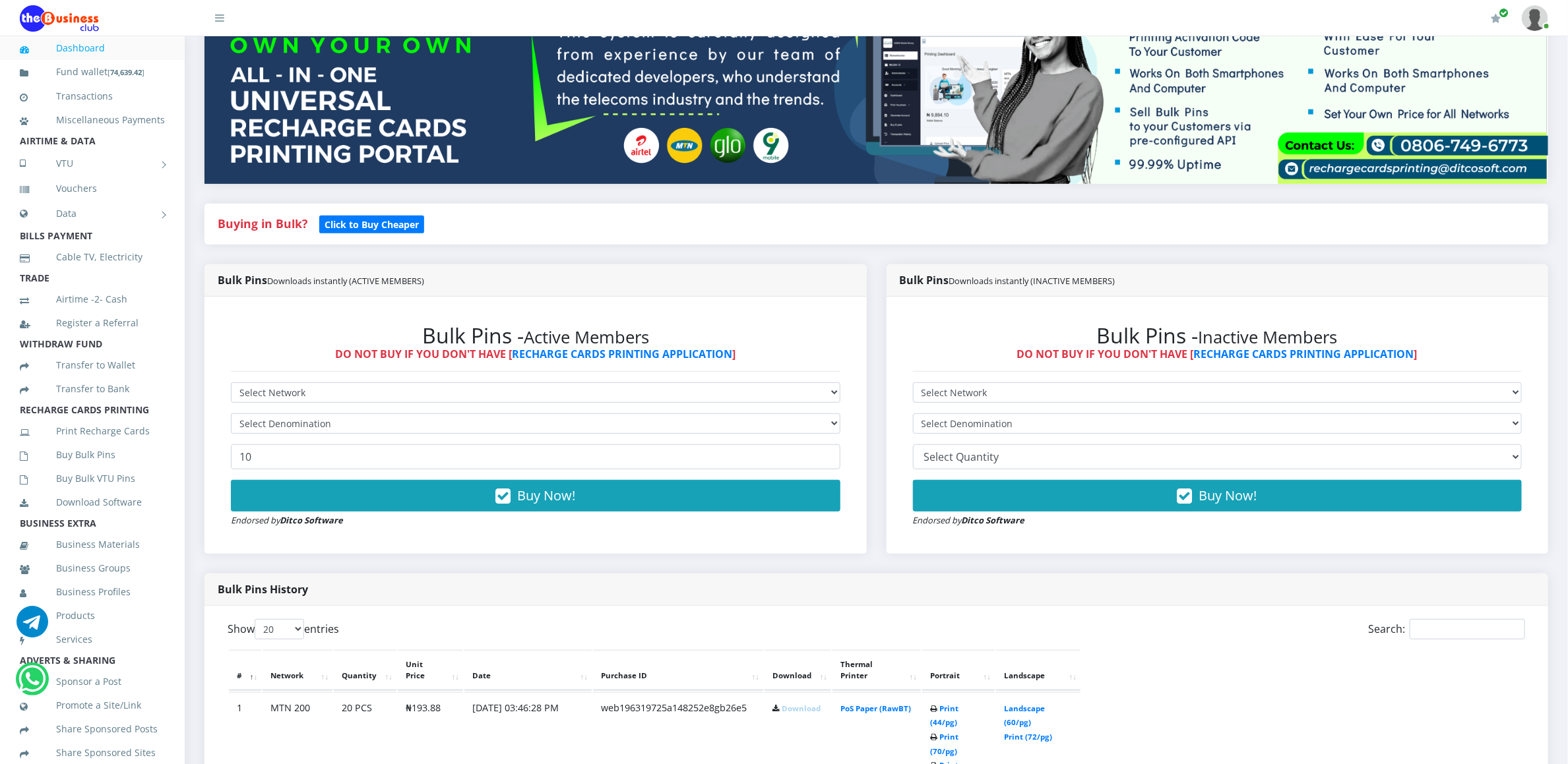
scroll to position [237, 0]
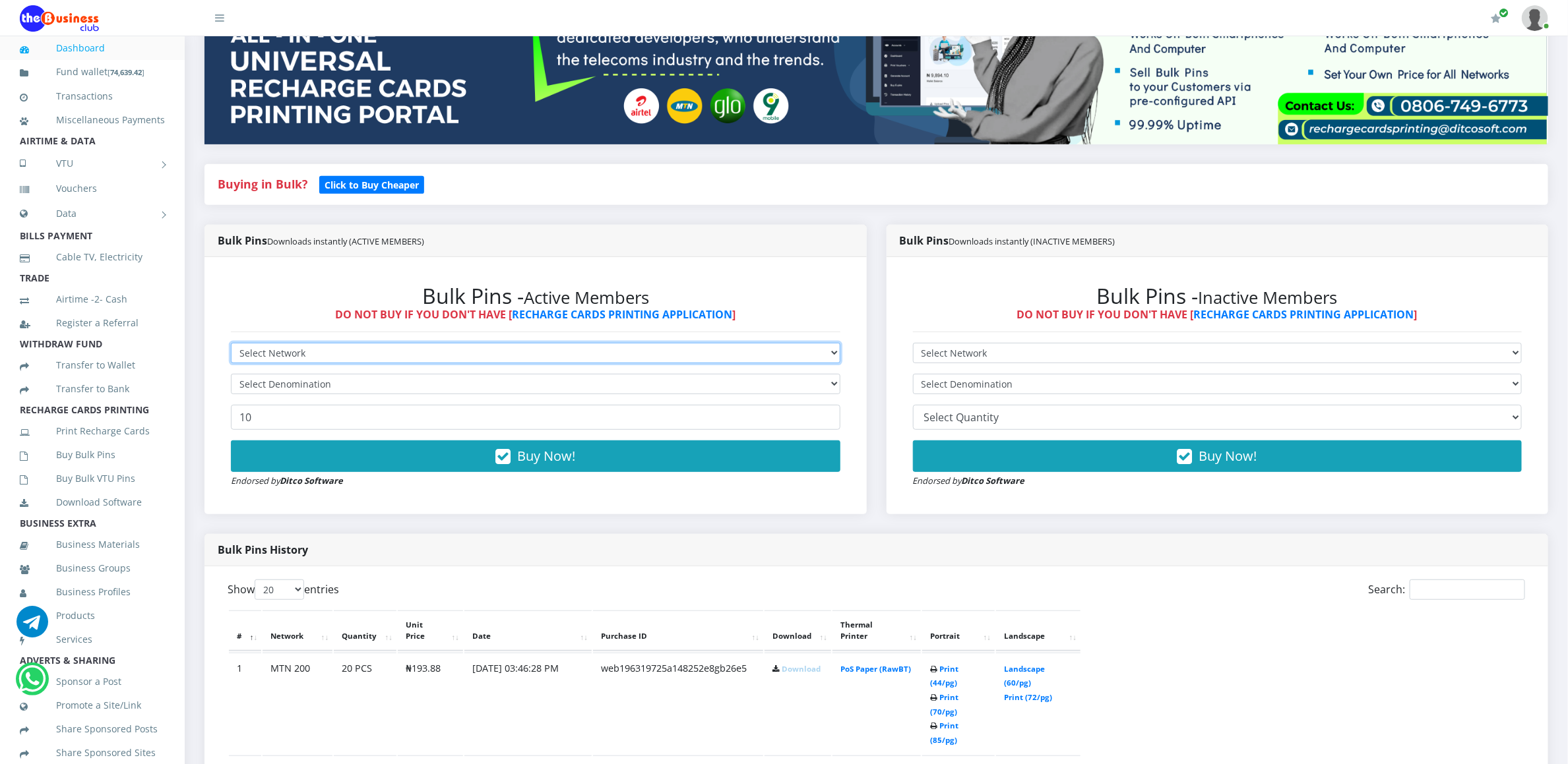
click at [267, 346] on select "Select Network MTN Globacom 9Mobile Airtel" at bounding box center [536, 353] width 610 height 20
select select "MTN"
click at [231, 345] on select "Select Network MTN Globacom 9Mobile Airtel" at bounding box center [536, 353] width 610 height 20
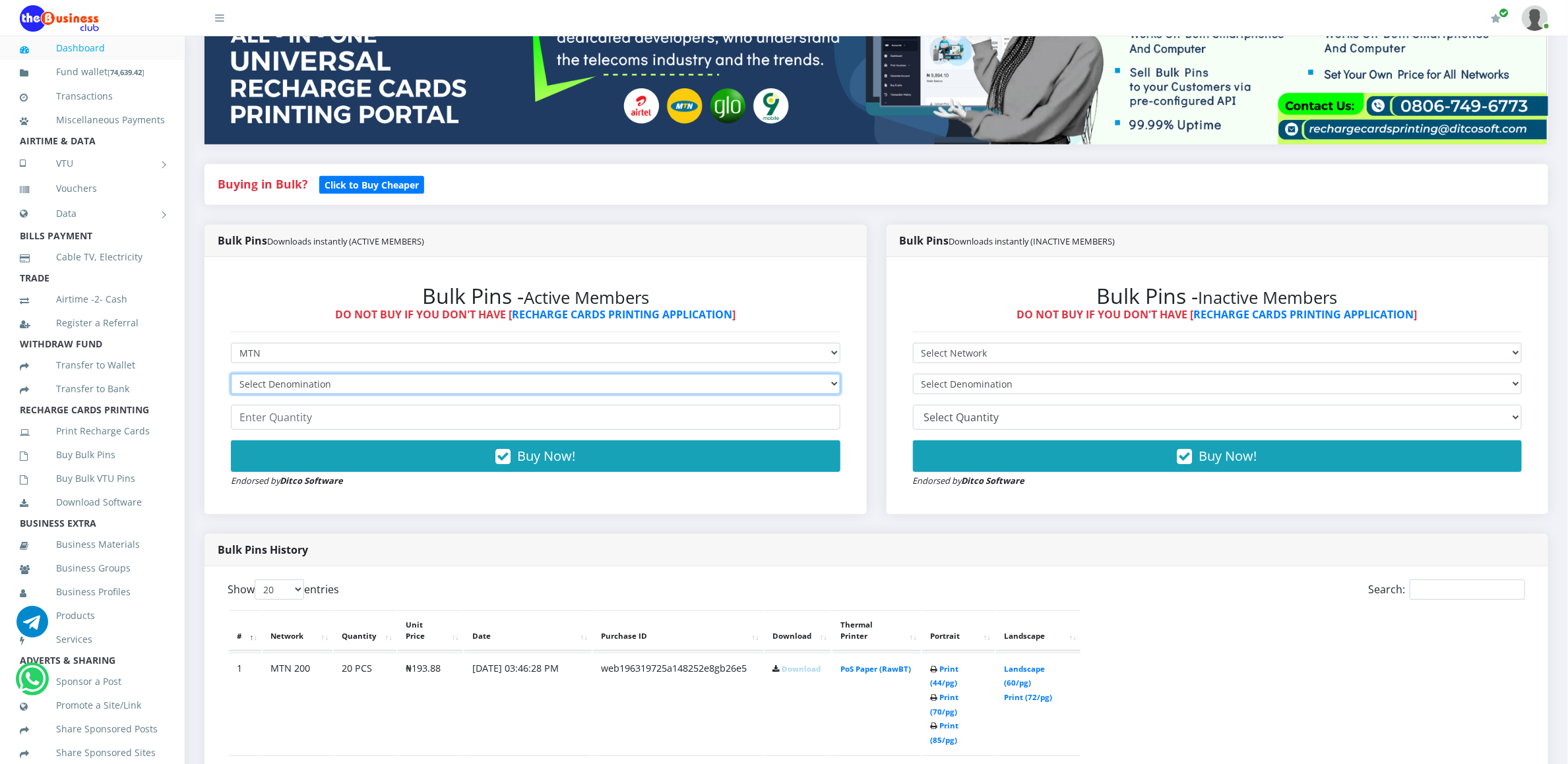
click at [256, 380] on select "Select Denomination MTN NGN100 - ₦96.94 MTN NGN200 - ₦193.88 MTN NGN400 - ₦387.…" at bounding box center [536, 384] width 610 height 20
select select "484.7-500"
click at [231, 376] on select "Select Denomination MTN NGN100 - ₦96.94 MTN NGN200 - ₦193.88 MTN NGN400 - ₦387.…" at bounding box center [536, 384] width 610 height 20
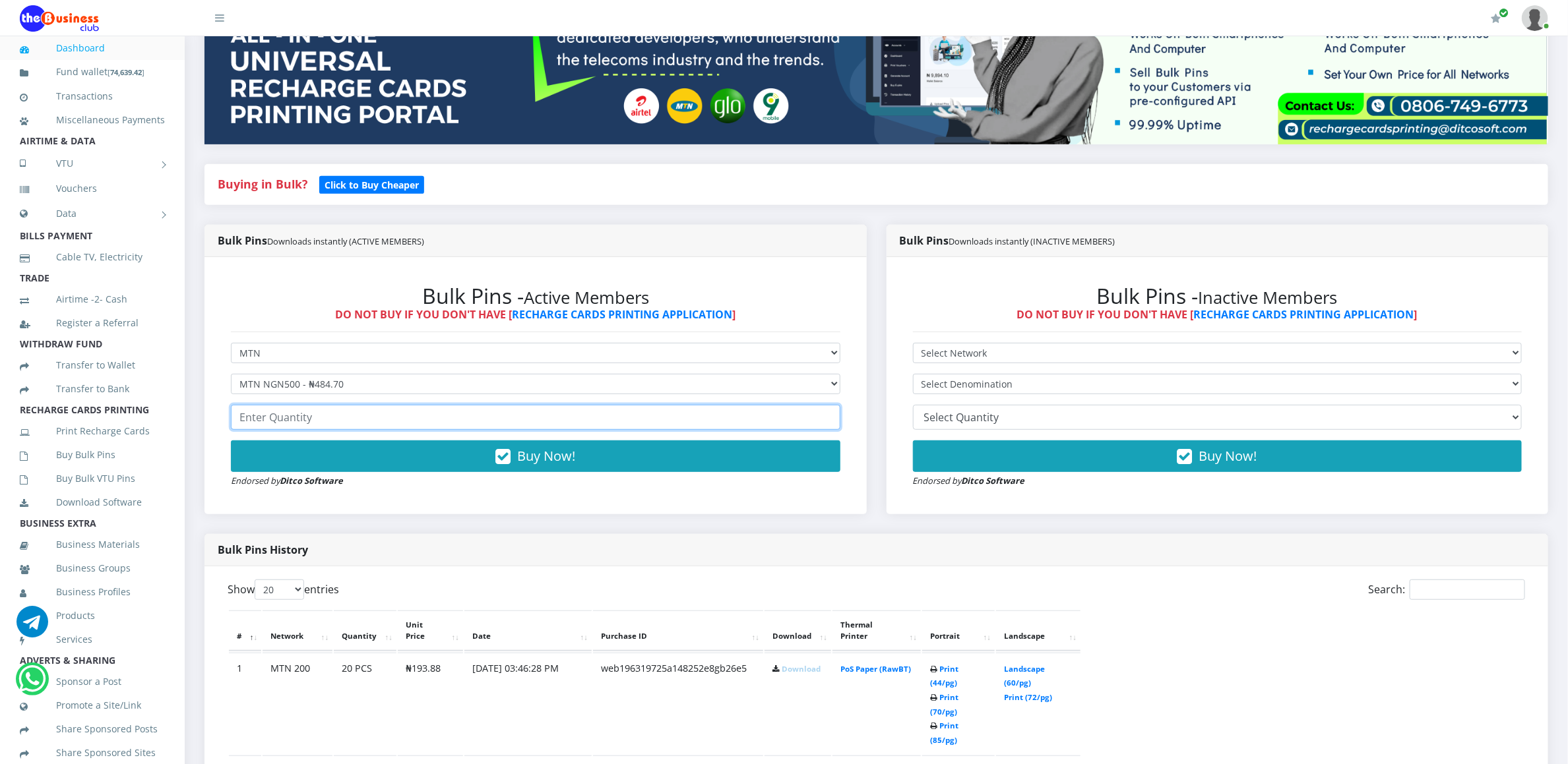
click at [271, 427] on input "number" at bounding box center [536, 417] width 610 height 25
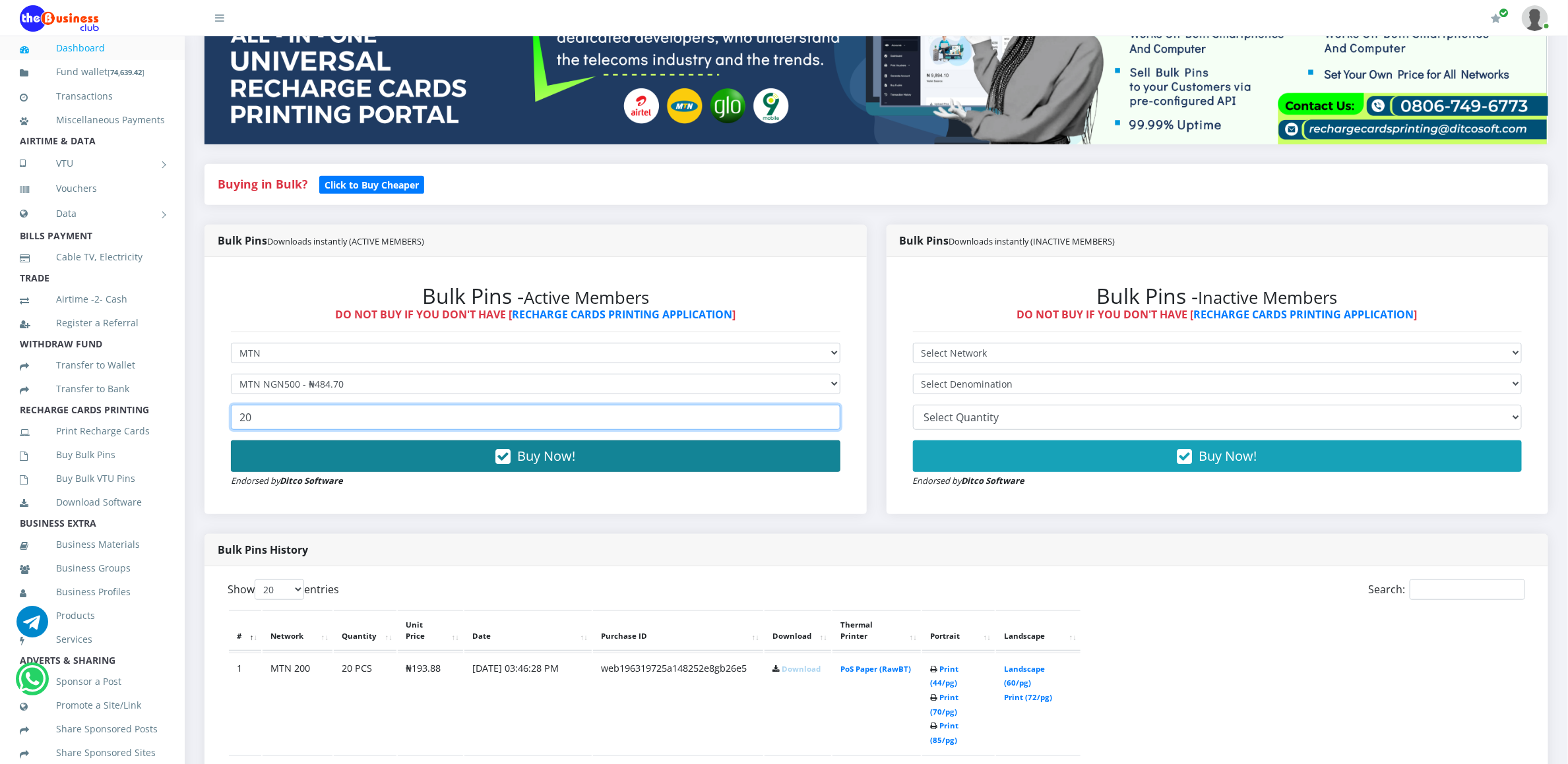
type input "20"
click at [271, 457] on button "Buy Now!" at bounding box center [536, 456] width 610 height 32
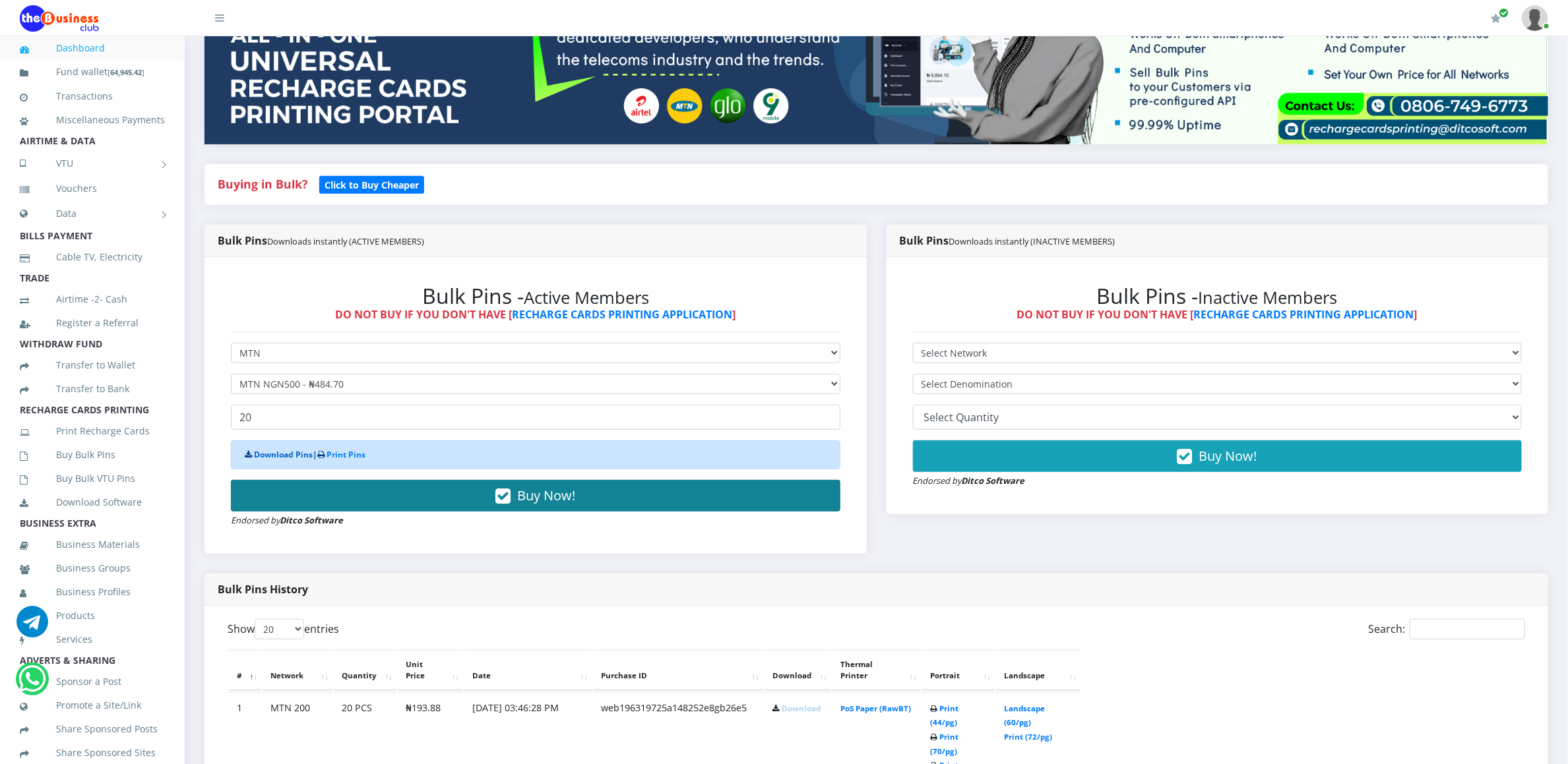
click at [271, 457] on link "Download Pins" at bounding box center [283, 454] width 59 height 11
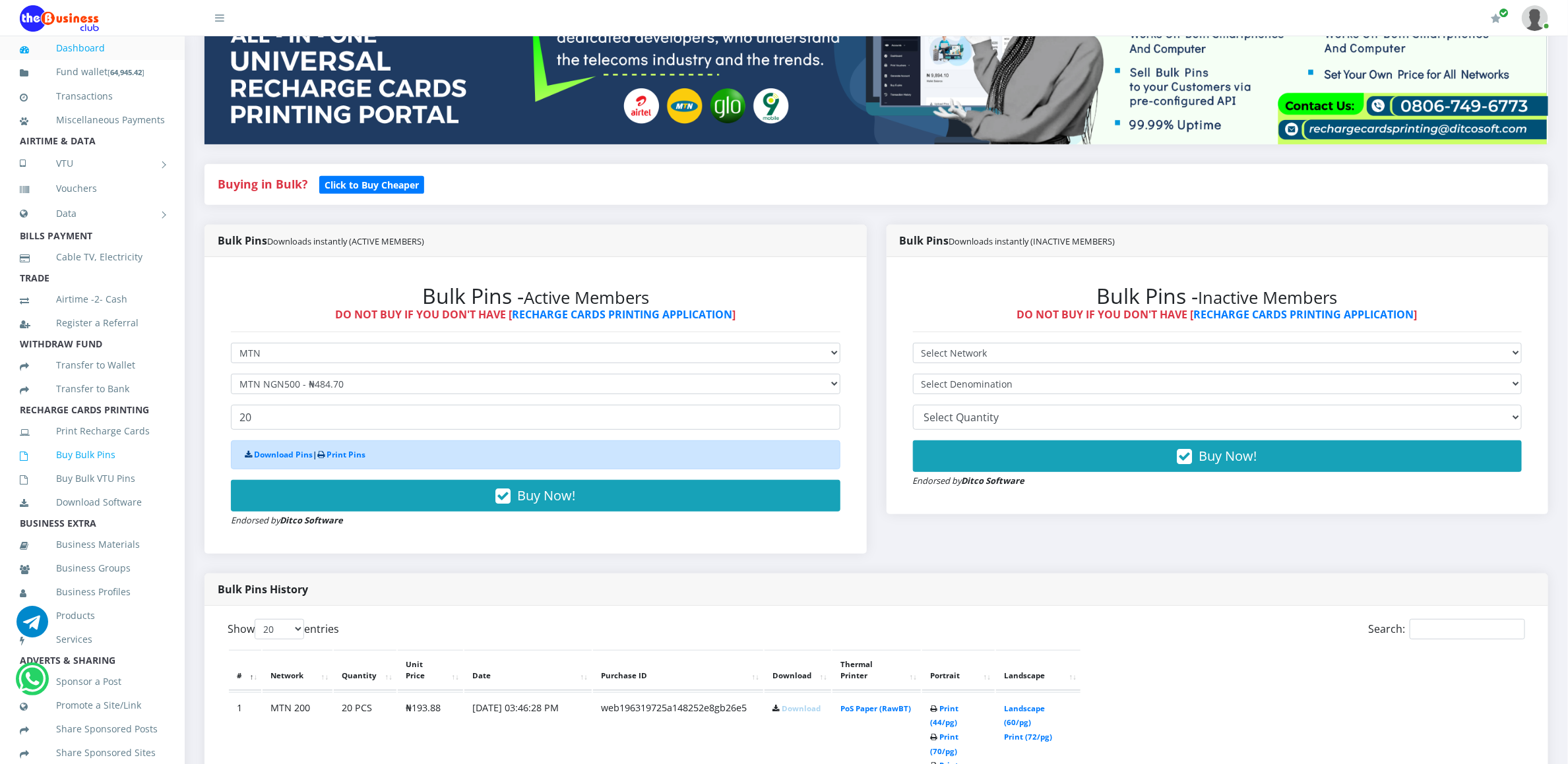
click at [95, 459] on link "Buy Bulk Pins" at bounding box center [92, 455] width 145 height 31
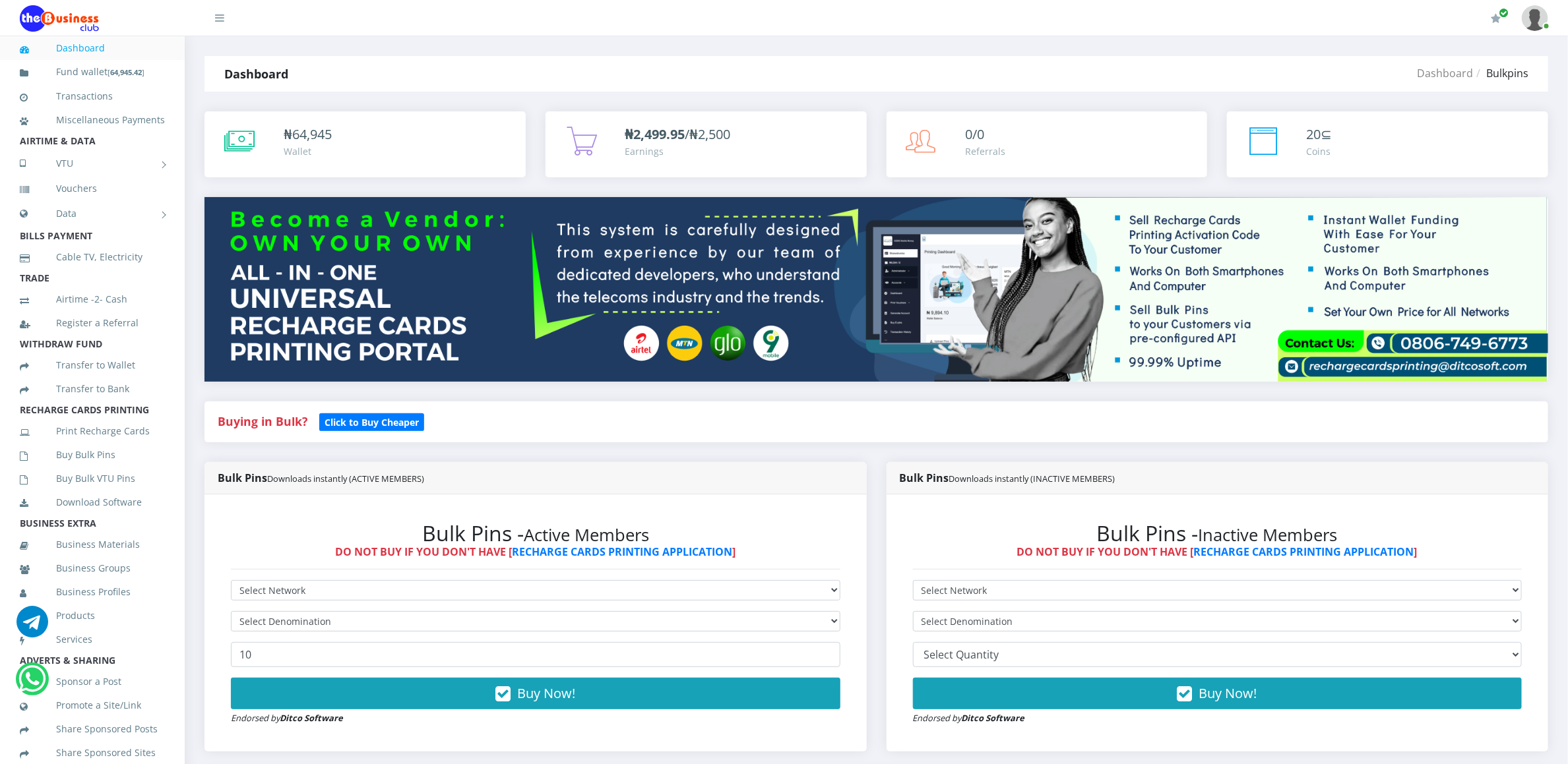
click at [250, 533] on h2 "Bulk Pins - Active Members" at bounding box center [536, 533] width 610 height 25
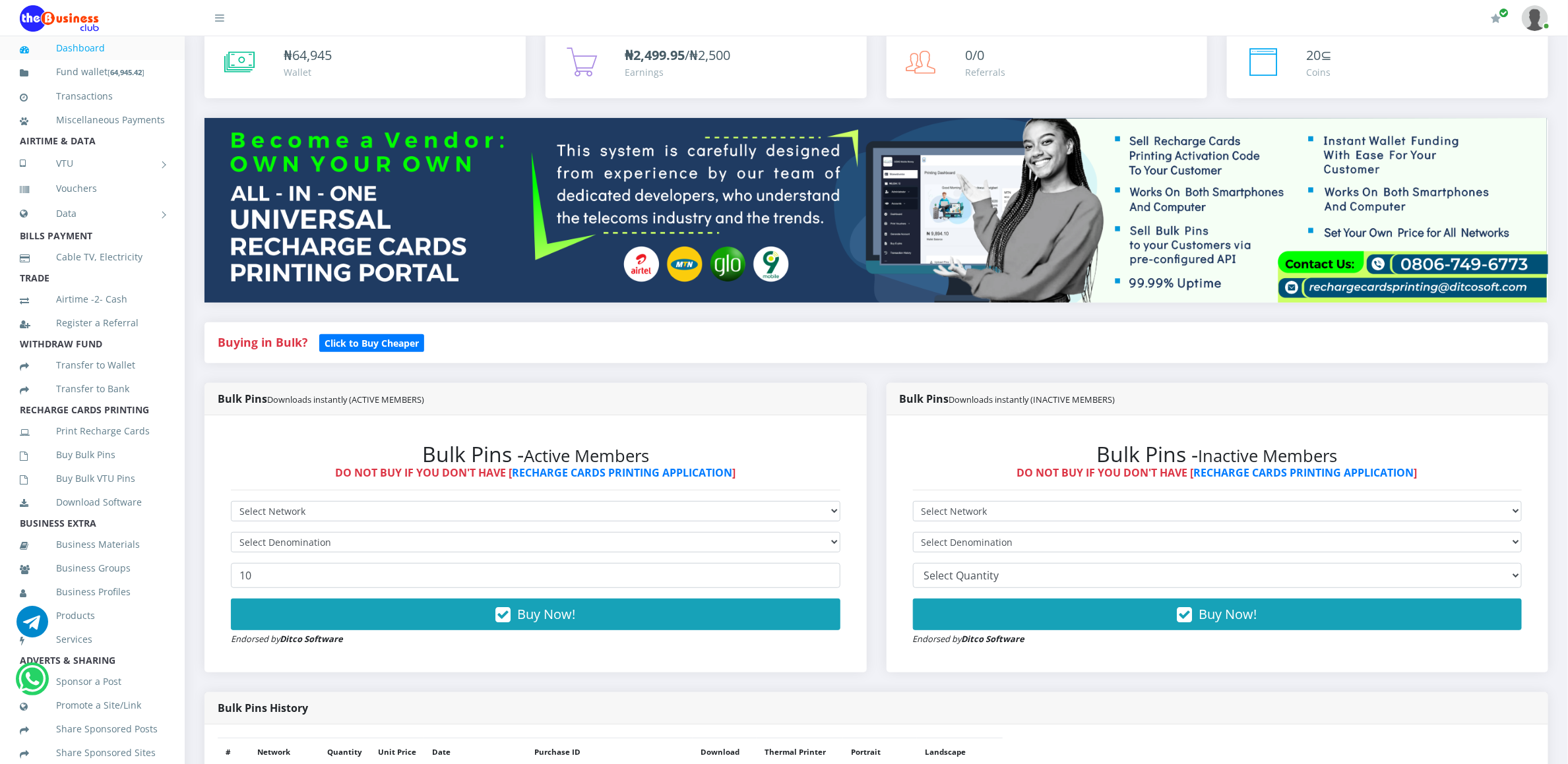
scroll to position [118, 0]
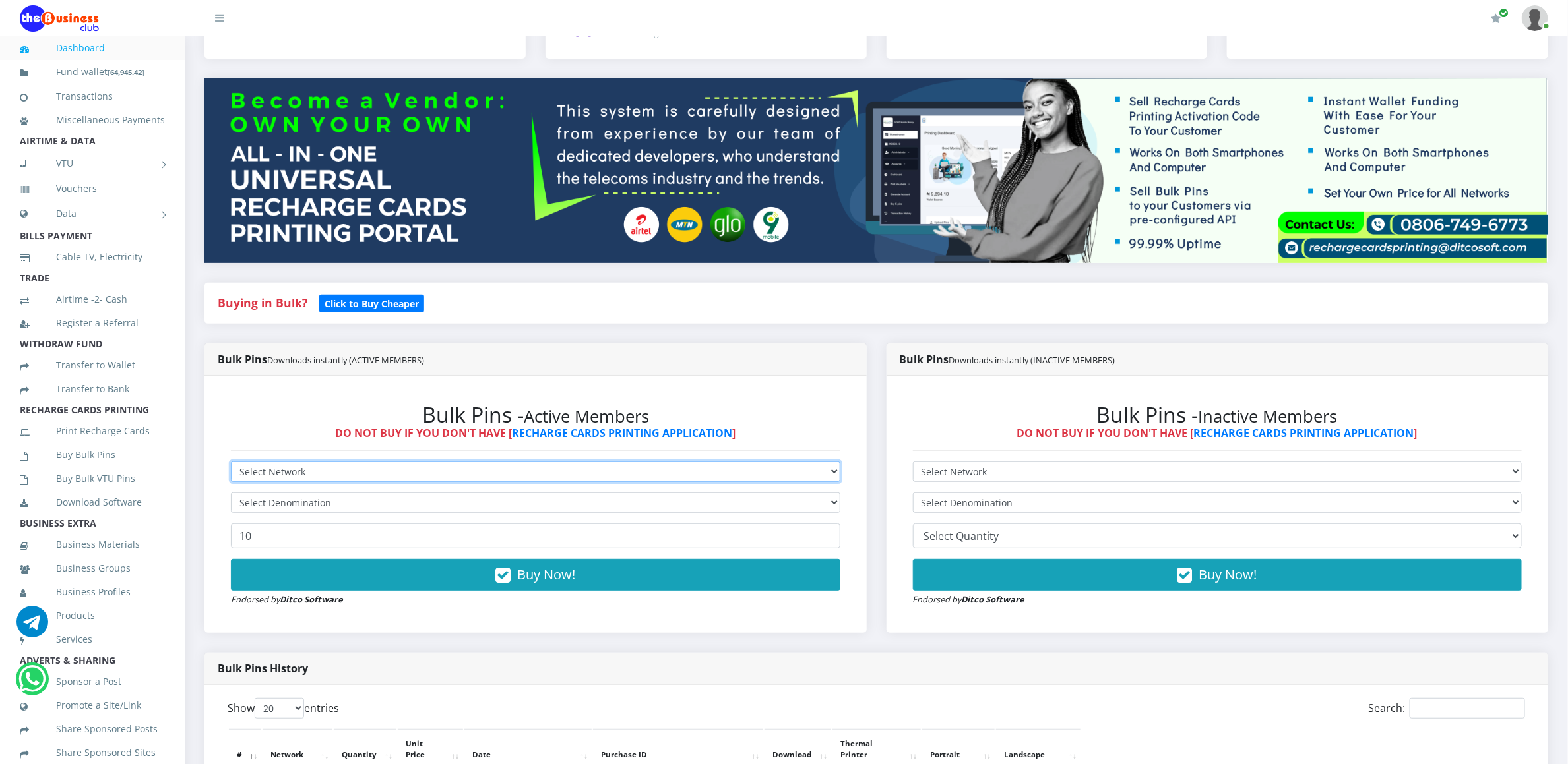
click at [261, 476] on select "Select Network MTN Globacom 9Mobile Airtel" at bounding box center [536, 472] width 610 height 20
select select "MTN"
click at [231, 463] on select "Select Network MTN Globacom 9Mobile Airtel" at bounding box center [536, 472] width 610 height 20
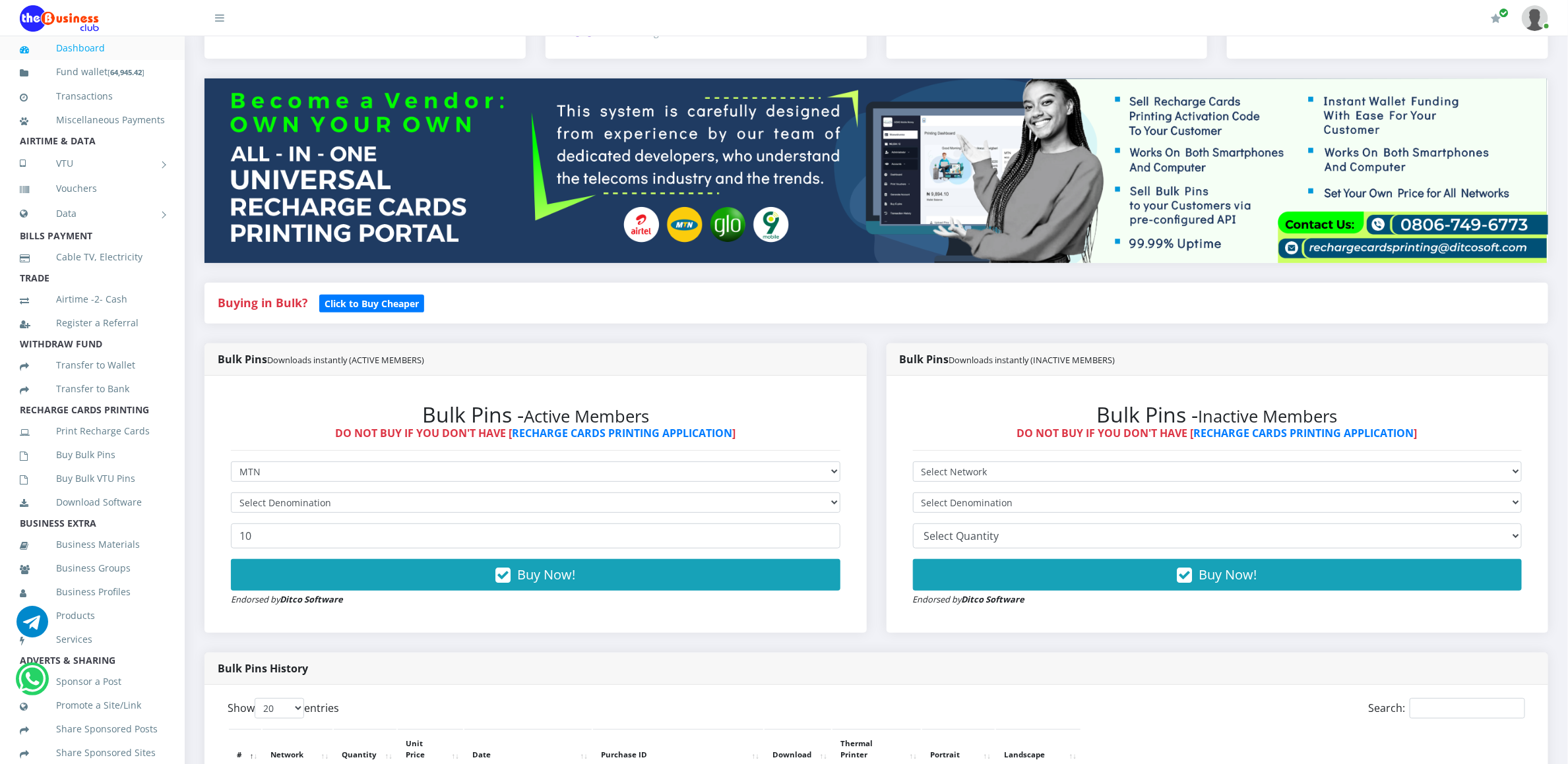
click at [264, 515] on form "Select Network MTN Globacom 9Mobile Airtel Select Denomination 10 Buy Now! Endo…" at bounding box center [536, 534] width 610 height 145
click at [264, 493] on form "Select Network MTN Globacom 9Mobile Airtel Select Denomination MTN NGN100 - ₦96…" at bounding box center [536, 534] width 610 height 145
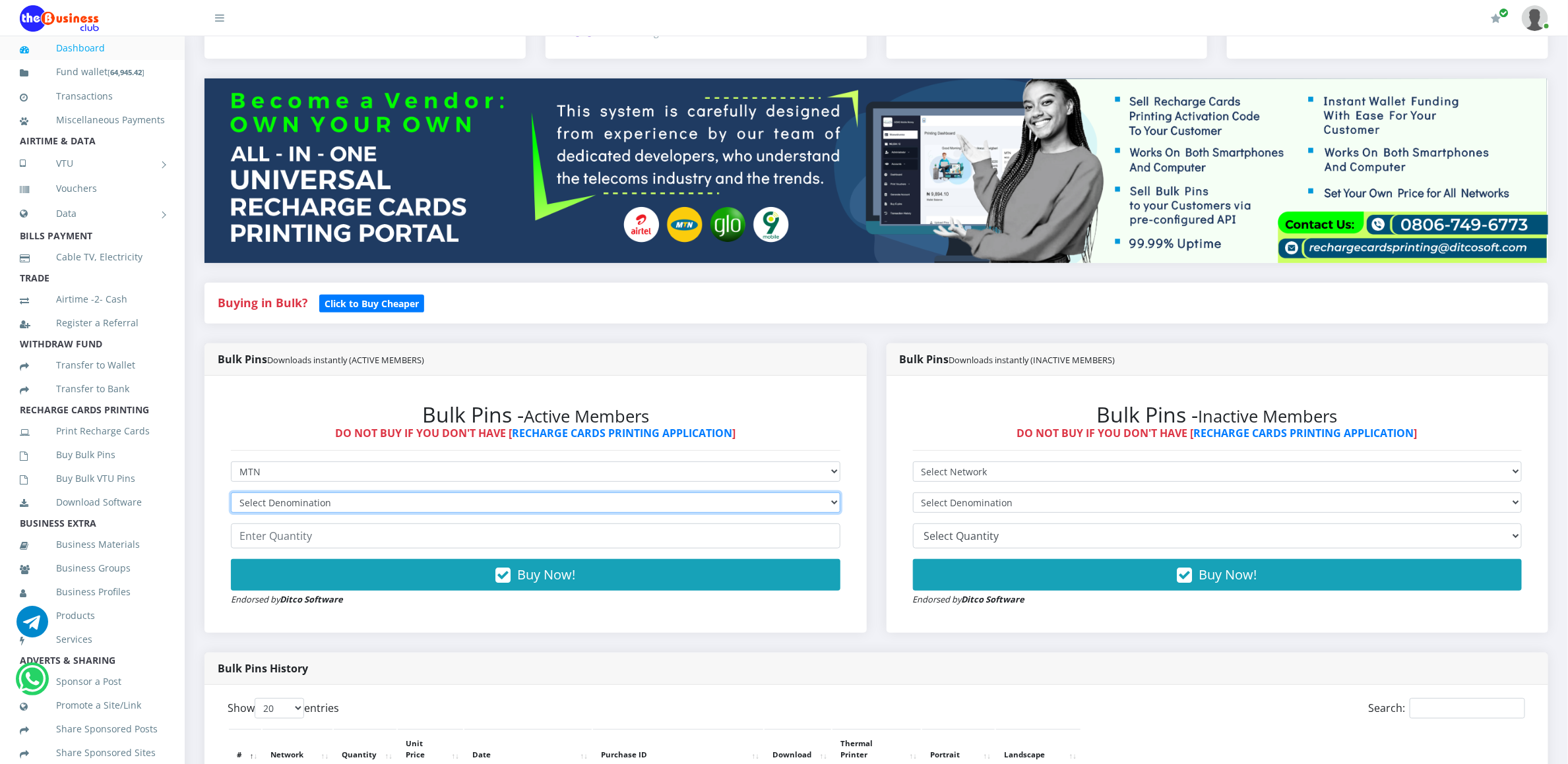
click at [263, 497] on select "Select Denomination MTN NGN100 - ₦96.94 MTN NGN200 - ₦193.88 MTN NGN400 - ₦387.…" at bounding box center [536, 503] width 610 height 20
select select "484.7-500"
click at [231, 495] on select "Select Denomination MTN NGN100 - ₦96.94 MTN NGN200 - ₦193.88 MTN NGN400 - ₦387.…" at bounding box center [536, 503] width 610 height 20
click at [266, 541] on input "number" at bounding box center [536, 536] width 610 height 25
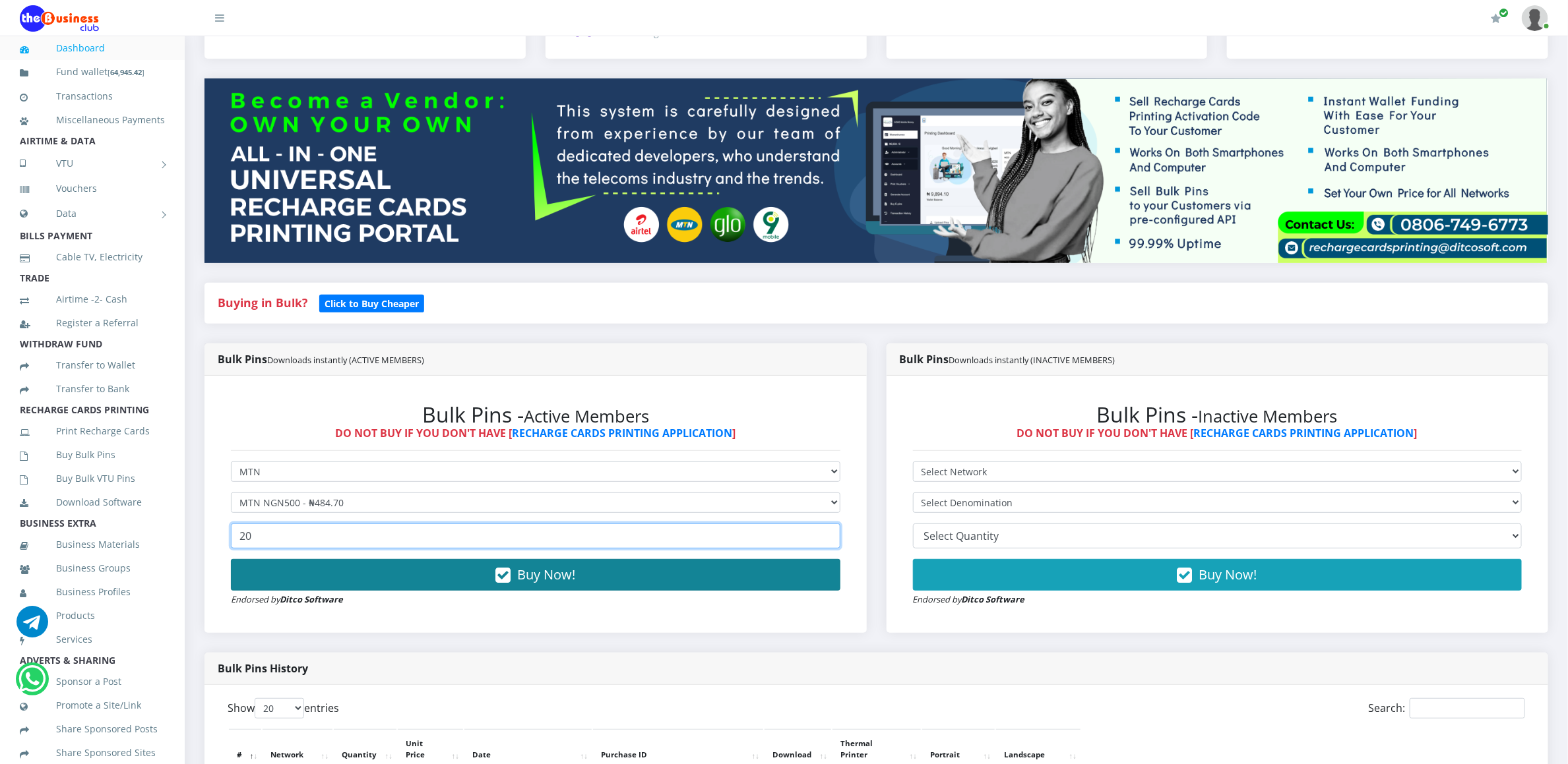
type input "20"
click at [266, 584] on button "Buy Now!" at bounding box center [536, 575] width 610 height 32
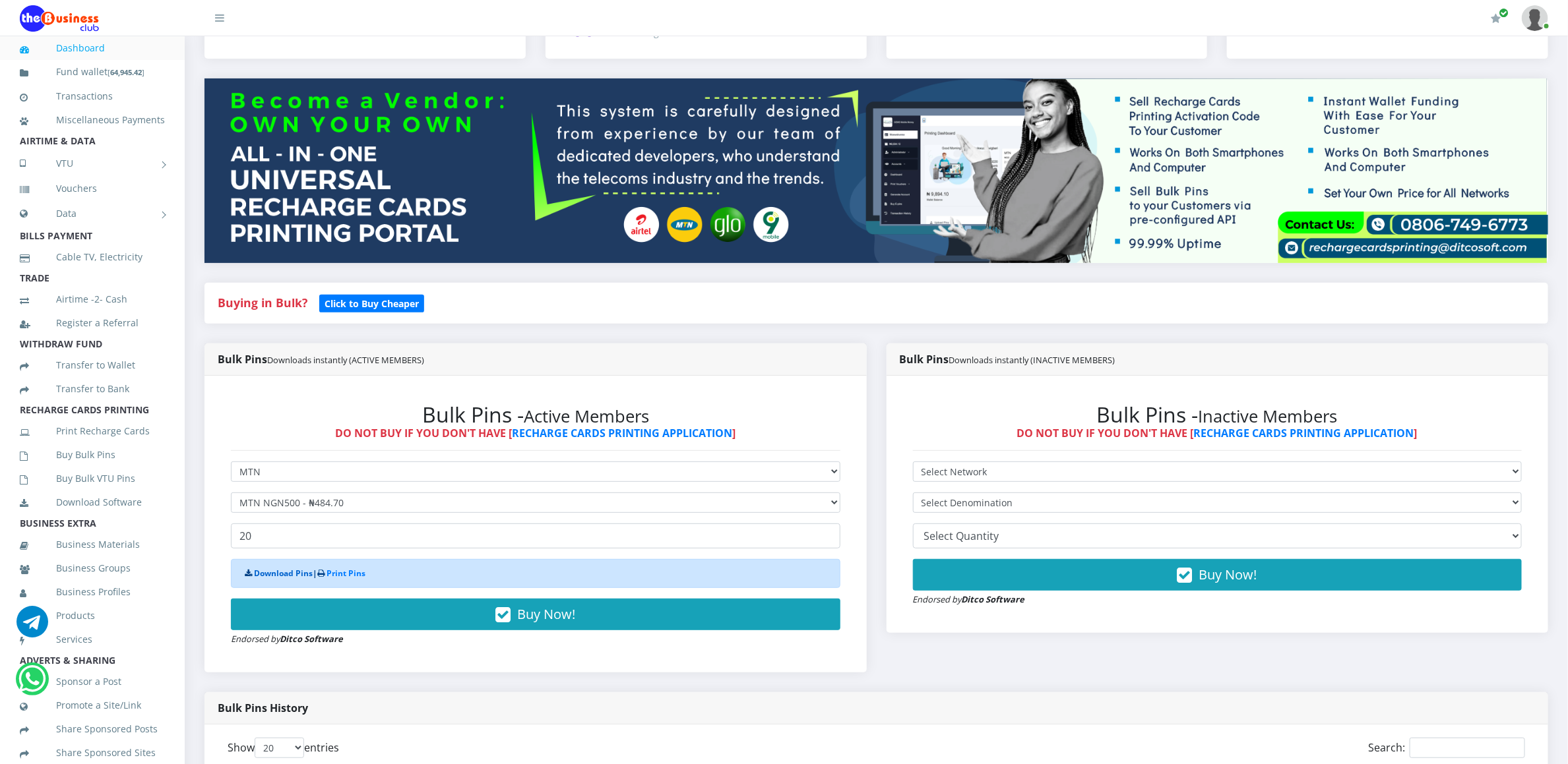
click at [266, 571] on link "Download Pins" at bounding box center [283, 574] width 59 height 11
click at [105, 467] on link "Buy Bulk Pins" at bounding box center [92, 455] width 145 height 31
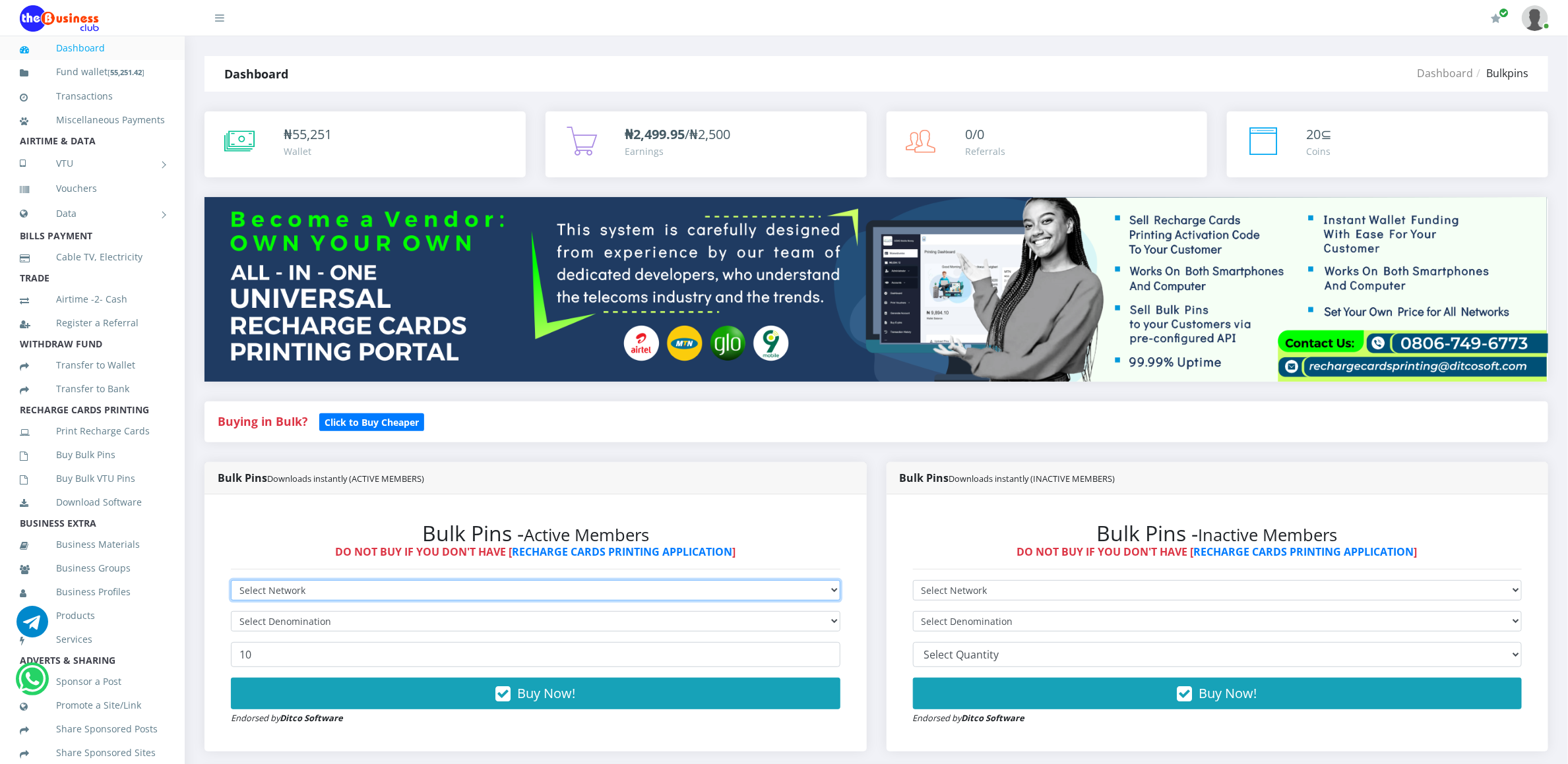
click at [347, 591] on select "Select Network MTN Globacom 9Mobile Airtel" at bounding box center [536, 591] width 610 height 20
select select "Glo"
click at [231, 582] on select "Select Network MTN Globacom 9Mobile Airtel" at bounding box center [536, 591] width 610 height 20
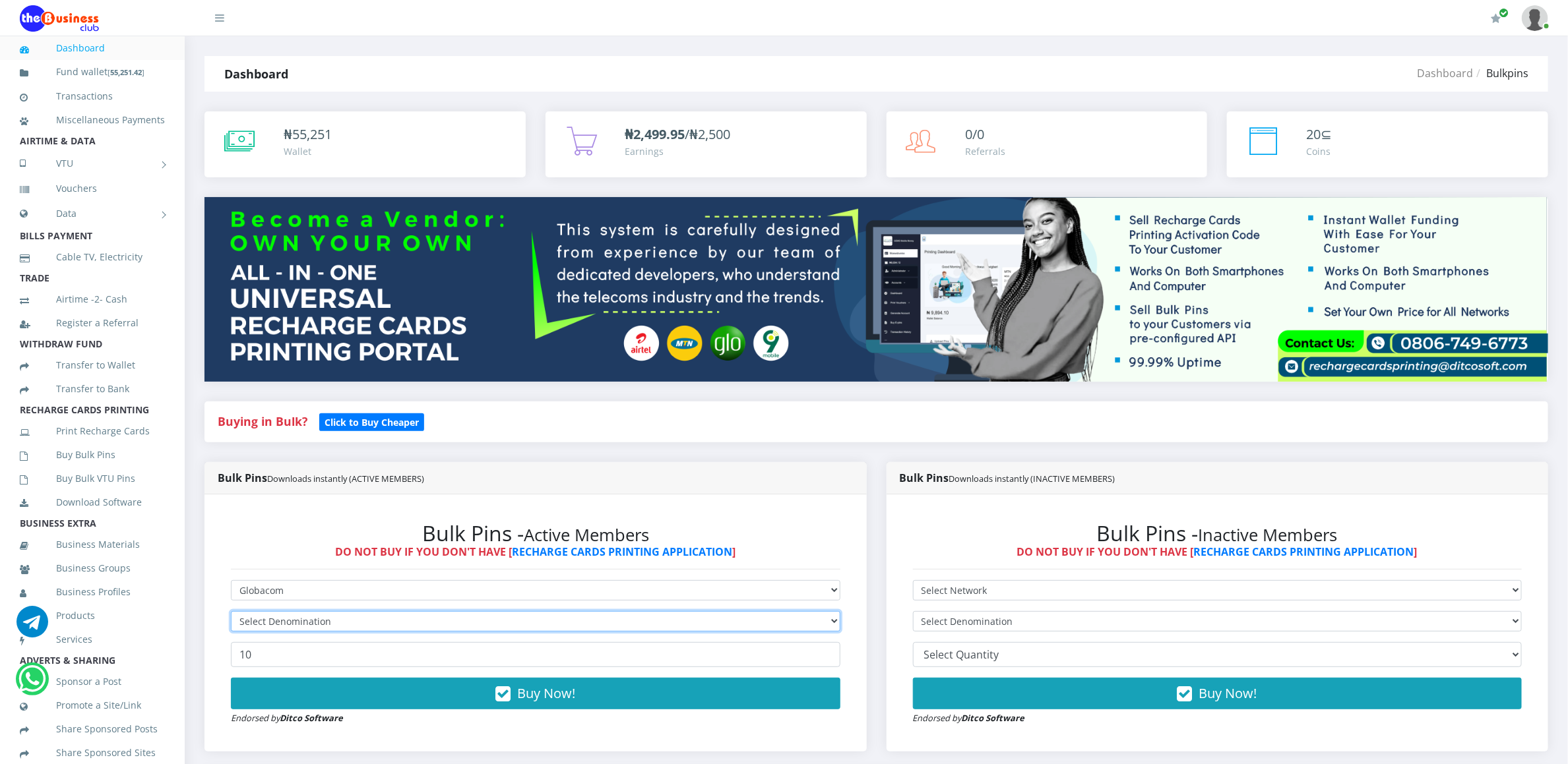
click at [338, 618] on select "Select Denomination" at bounding box center [536, 622] width 610 height 20
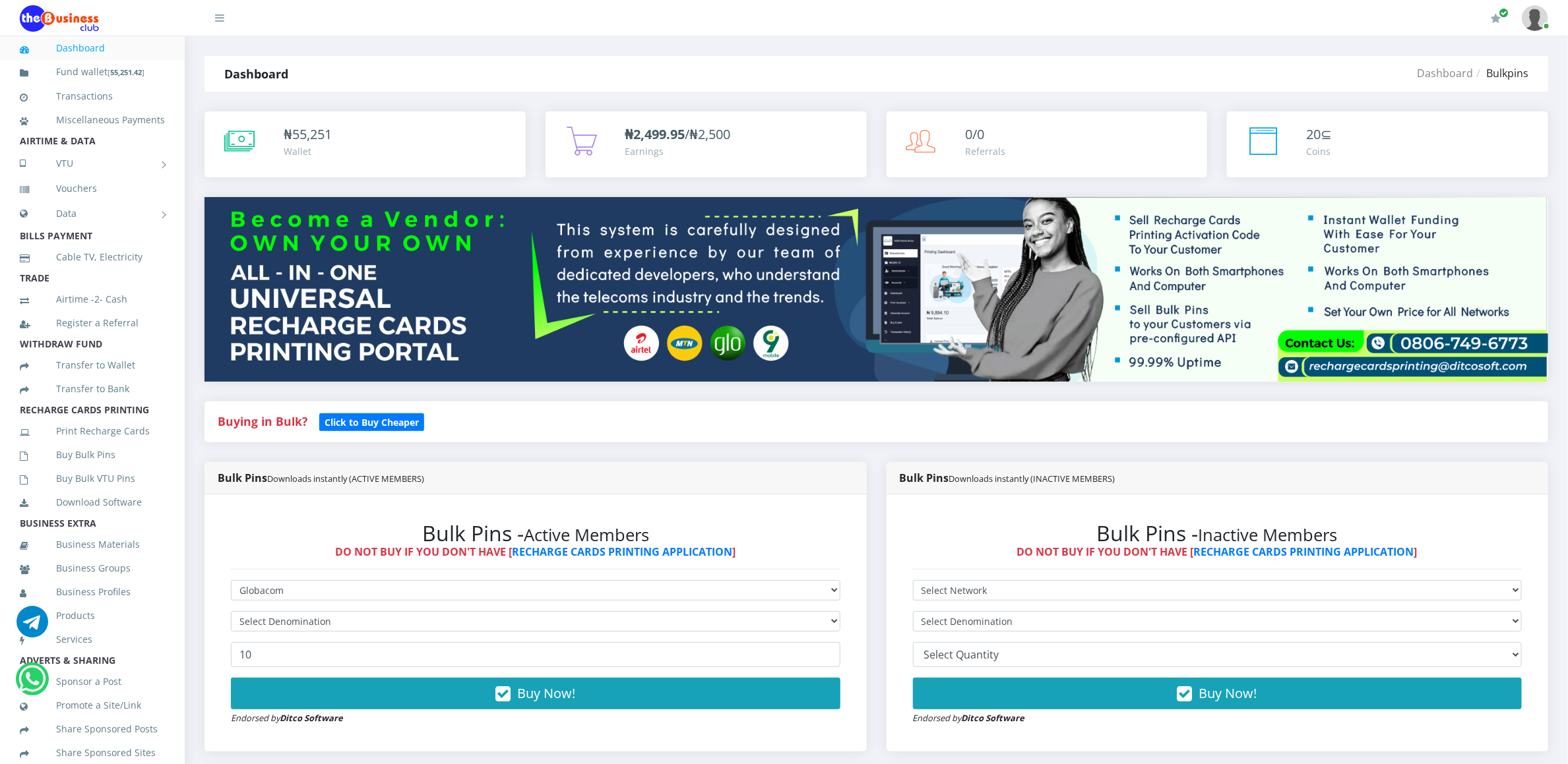
click at [337, 612] on form "Select Network MTN Globacom 9Mobile Airtel Select Denomination 10 Buy Now! Endo…" at bounding box center [536, 652] width 610 height 145
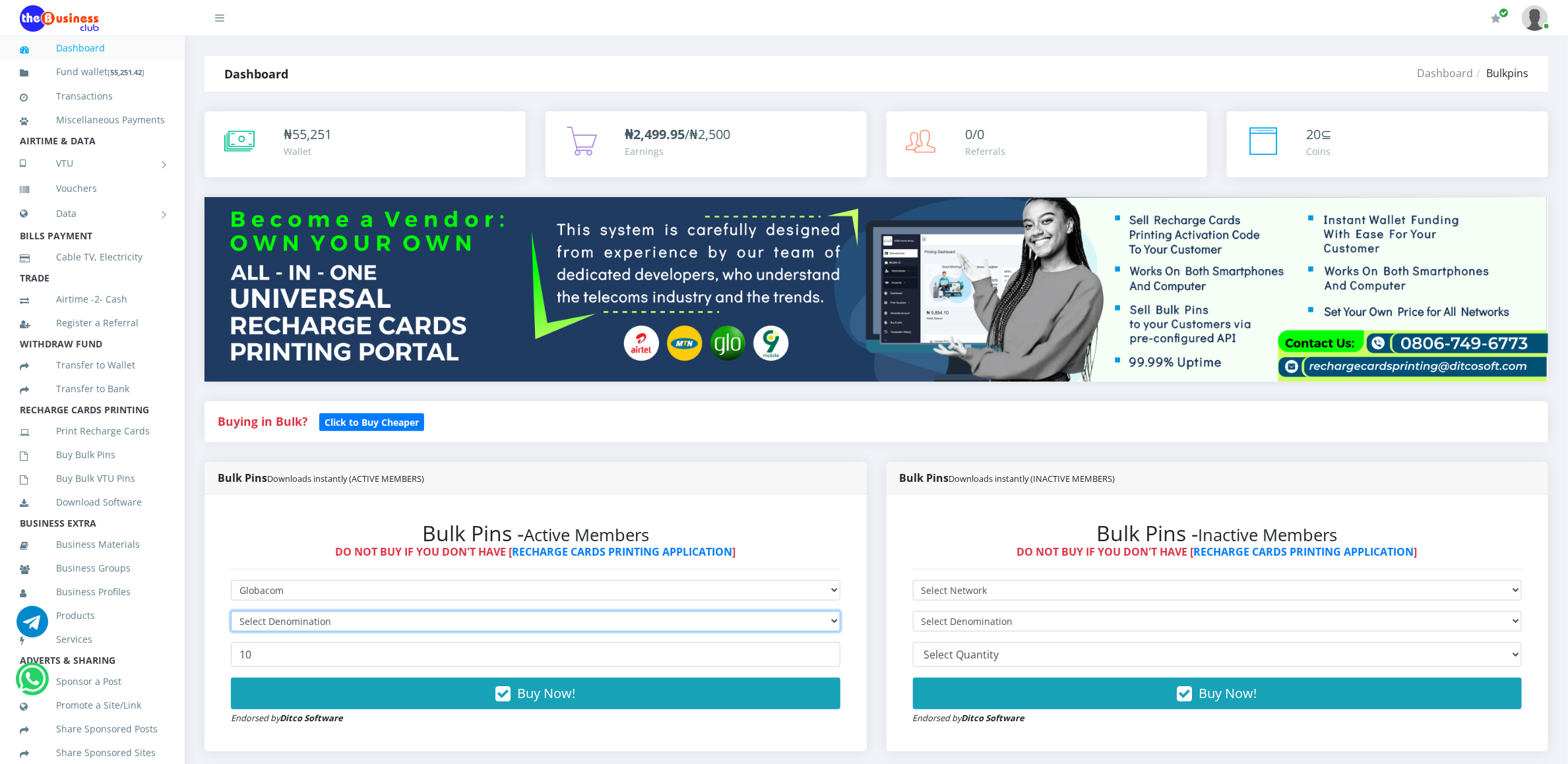
click at [333, 622] on select "Select Denomination" at bounding box center [536, 622] width 610 height 20
click at [331, 619] on select "Select Denomination" at bounding box center [536, 622] width 610 height 20
click at [331, 617] on select "Select Denomination" at bounding box center [536, 622] width 610 height 20
select select "96.45-100"
click at [231, 613] on select "Select Denomination Glo NGN100 - ₦96.45 Glo NGN200 - ₦192.90 Glo NGN500 - ₦482.…" at bounding box center [536, 622] width 610 height 20
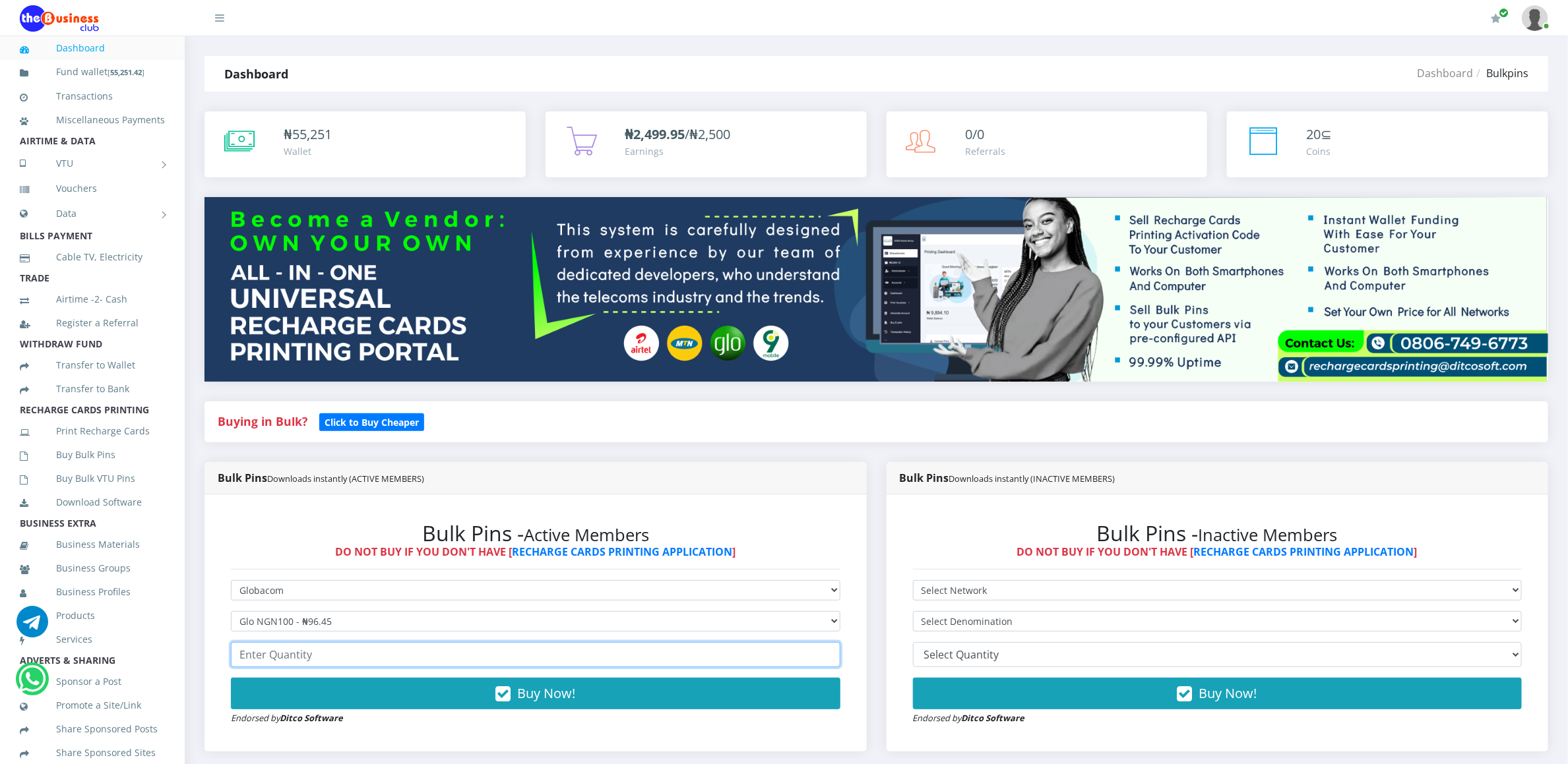
click at [323, 657] on input "number" at bounding box center [536, 654] width 610 height 25
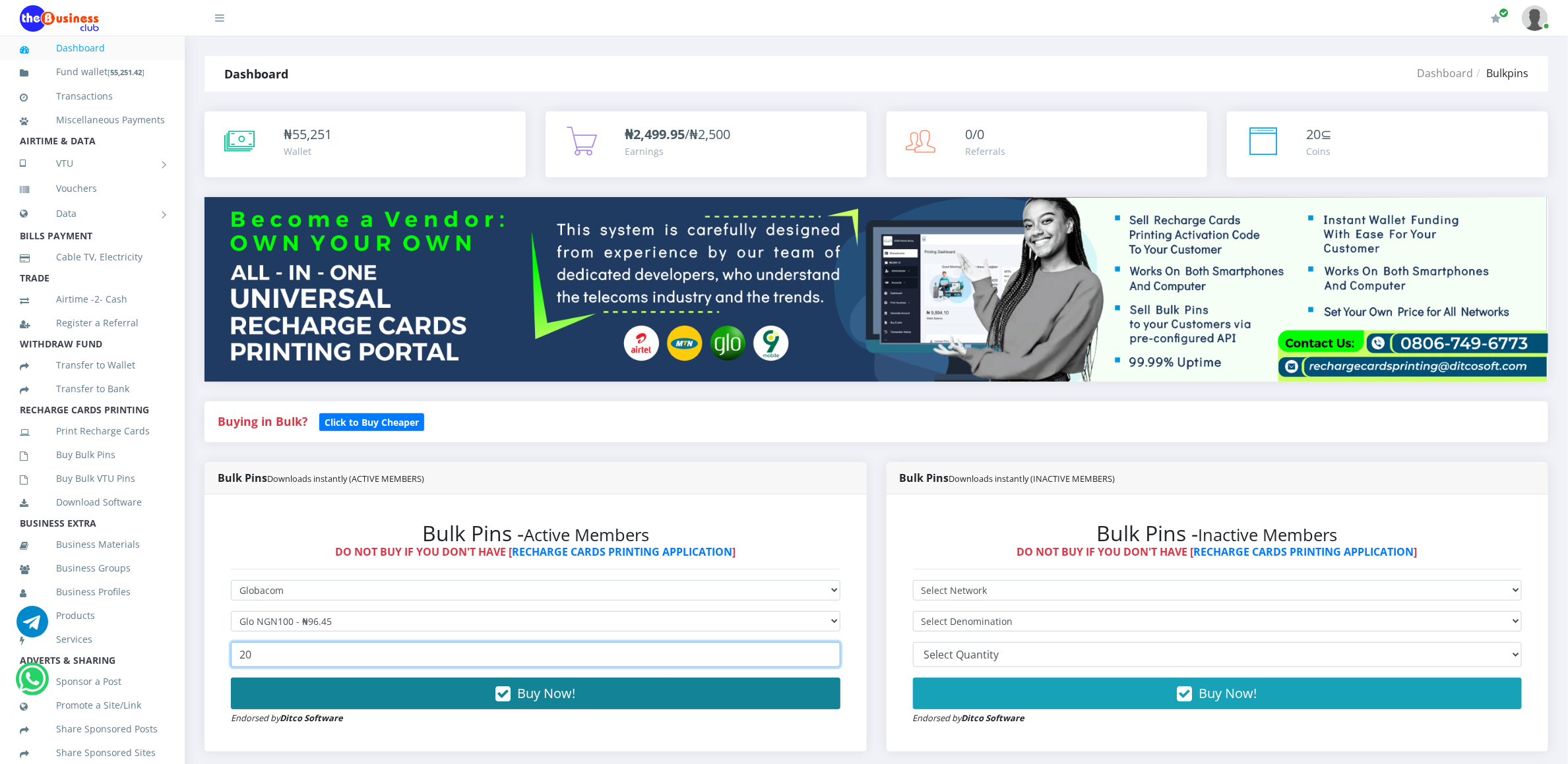
type input "20"
click at [323, 702] on button "Buy Now!" at bounding box center [536, 693] width 610 height 32
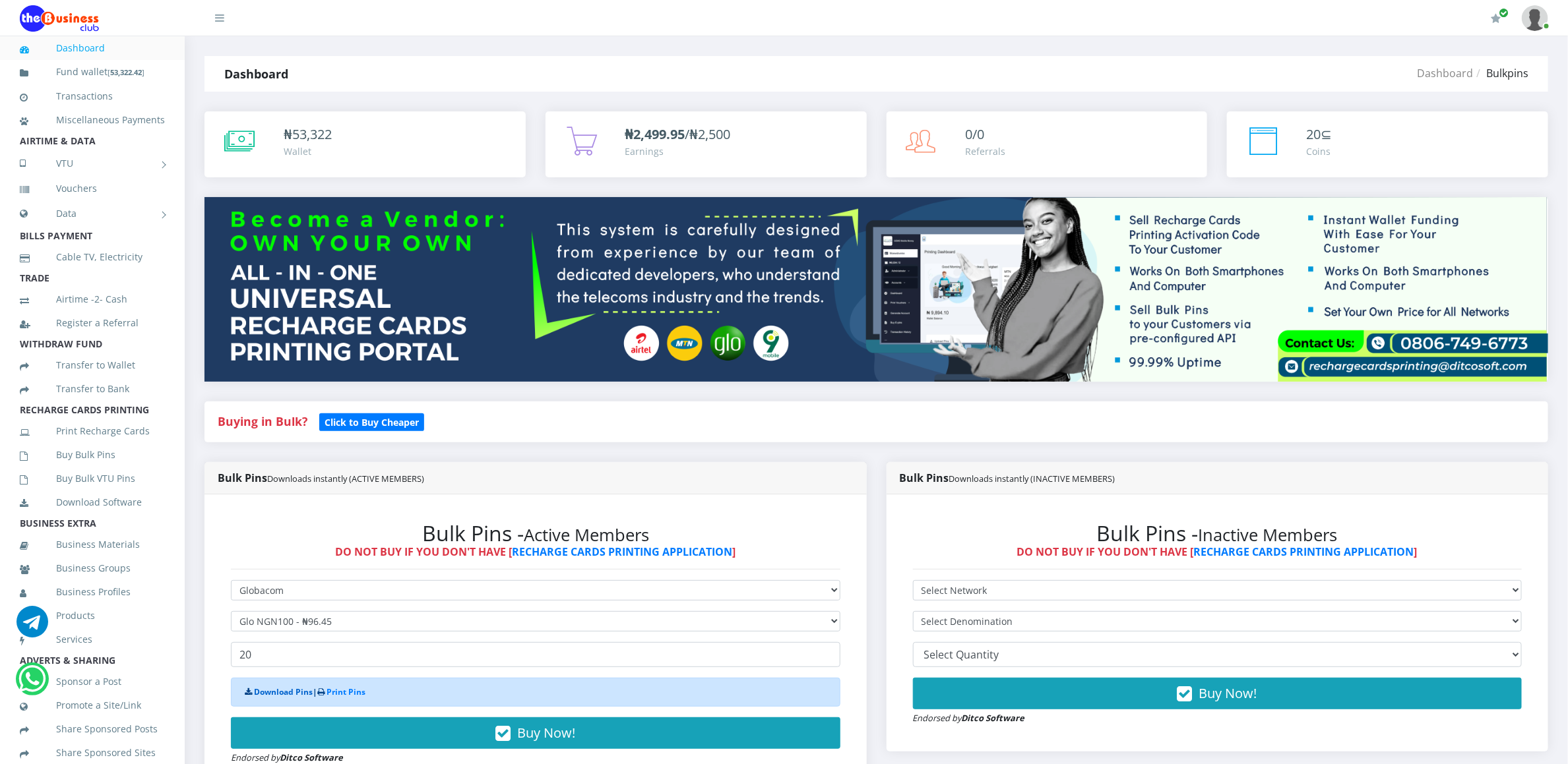
click at [301, 697] on link "Download Pins" at bounding box center [283, 692] width 59 height 11
click at [74, 470] on link "Buy Bulk Pins" at bounding box center [92, 455] width 145 height 31
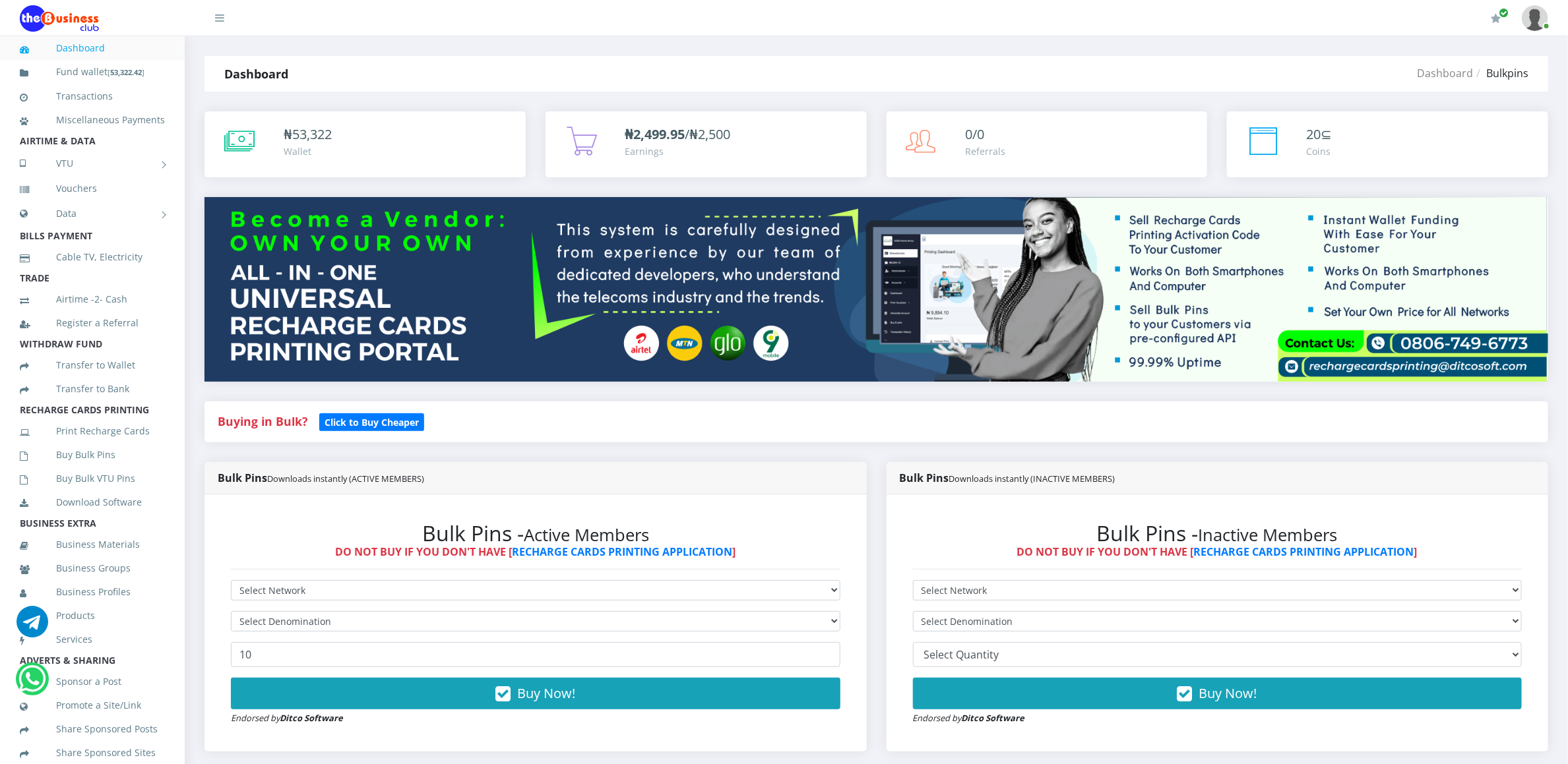
select select "Glo"
click at [231, 582] on select "Select Network MTN Globacom 9Mobile Airtel" at bounding box center [536, 591] width 610 height 20
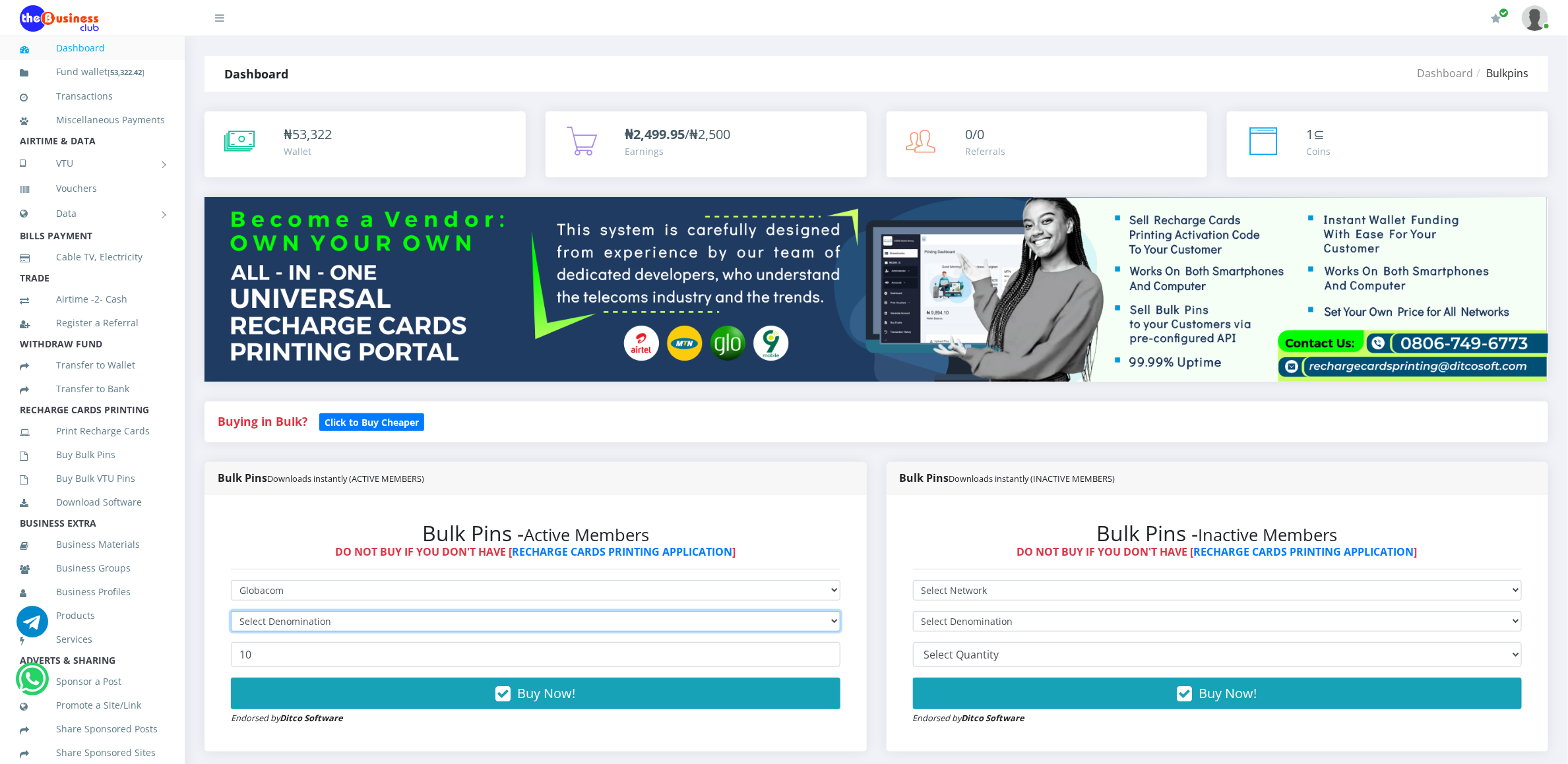
click at [246, 625] on select "Select Denomination" at bounding box center [536, 622] width 610 height 20
select select "192.9-200"
click at [231, 613] on select "Select Denomination Glo NGN100 - ₦96.45 Glo NGN200 - ₦192.90 Glo NGN500 - ₦482.…" at bounding box center [536, 622] width 610 height 20
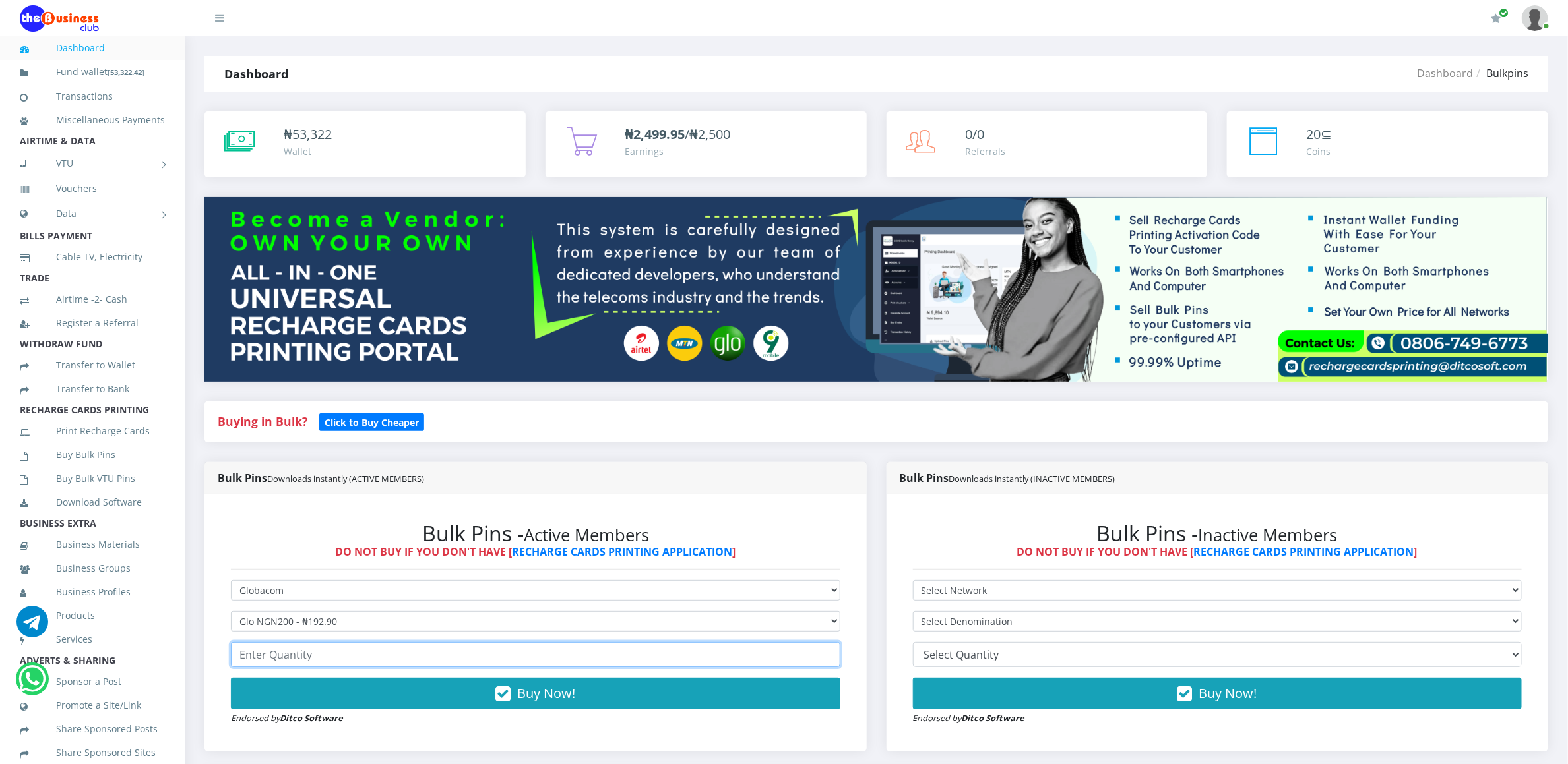
click at [242, 657] on input "number" at bounding box center [536, 654] width 610 height 25
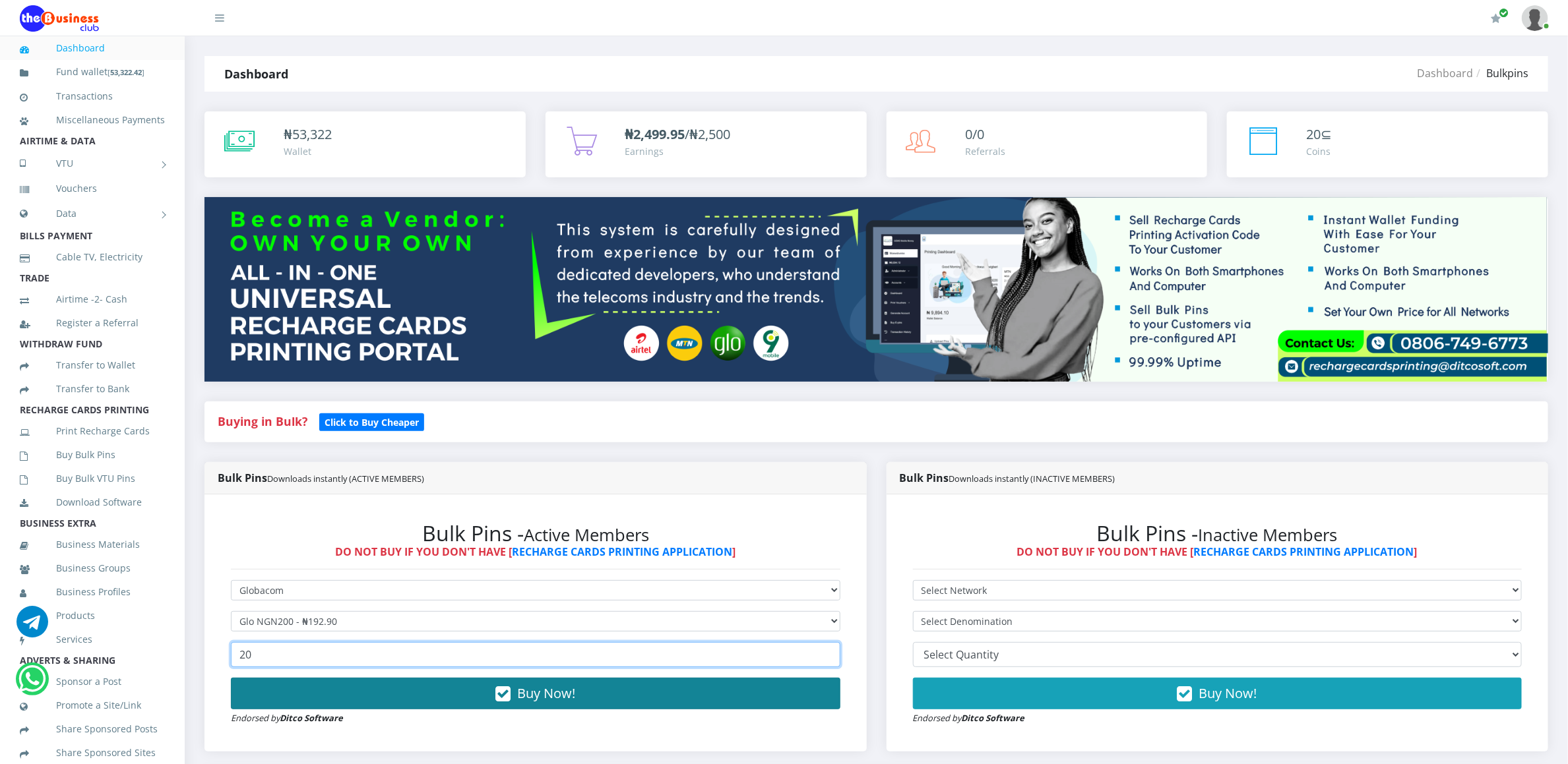
type input "20"
click at [273, 704] on button "Buy Now!" at bounding box center [536, 693] width 610 height 32
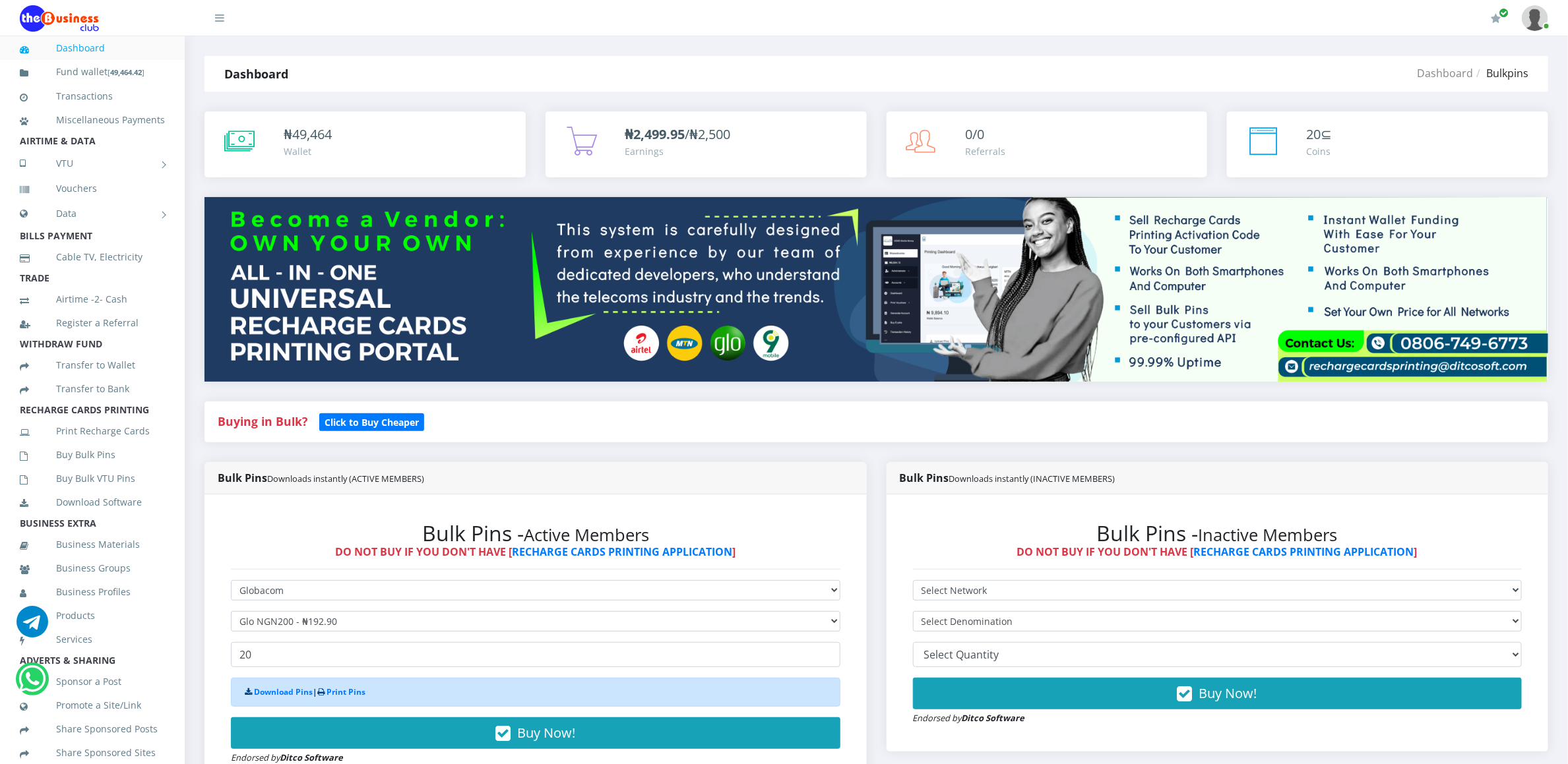
click at [683, 451] on div "Buying in Bulk?   Click to Buy Cheaper" at bounding box center [877, 431] width 1364 height 61
click at [271, 693] on link "Download Pins" at bounding box center [283, 692] width 59 height 11
click at [59, 469] on link "Buy Bulk Pins" at bounding box center [92, 455] width 145 height 31
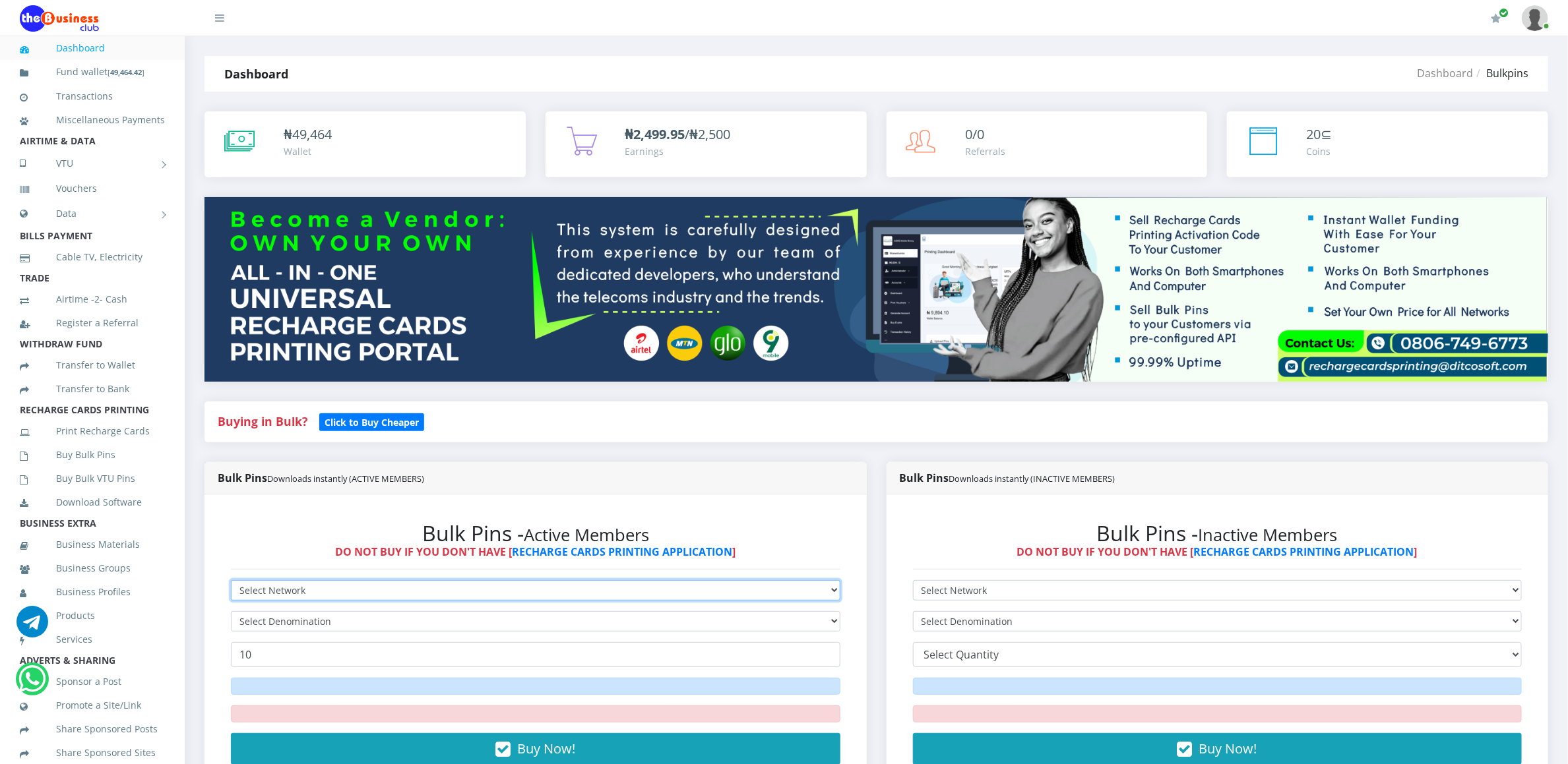
click at [271, 584] on select "Select Network MTN Globacom 9Mobile Airtel" at bounding box center [536, 591] width 610 height 20
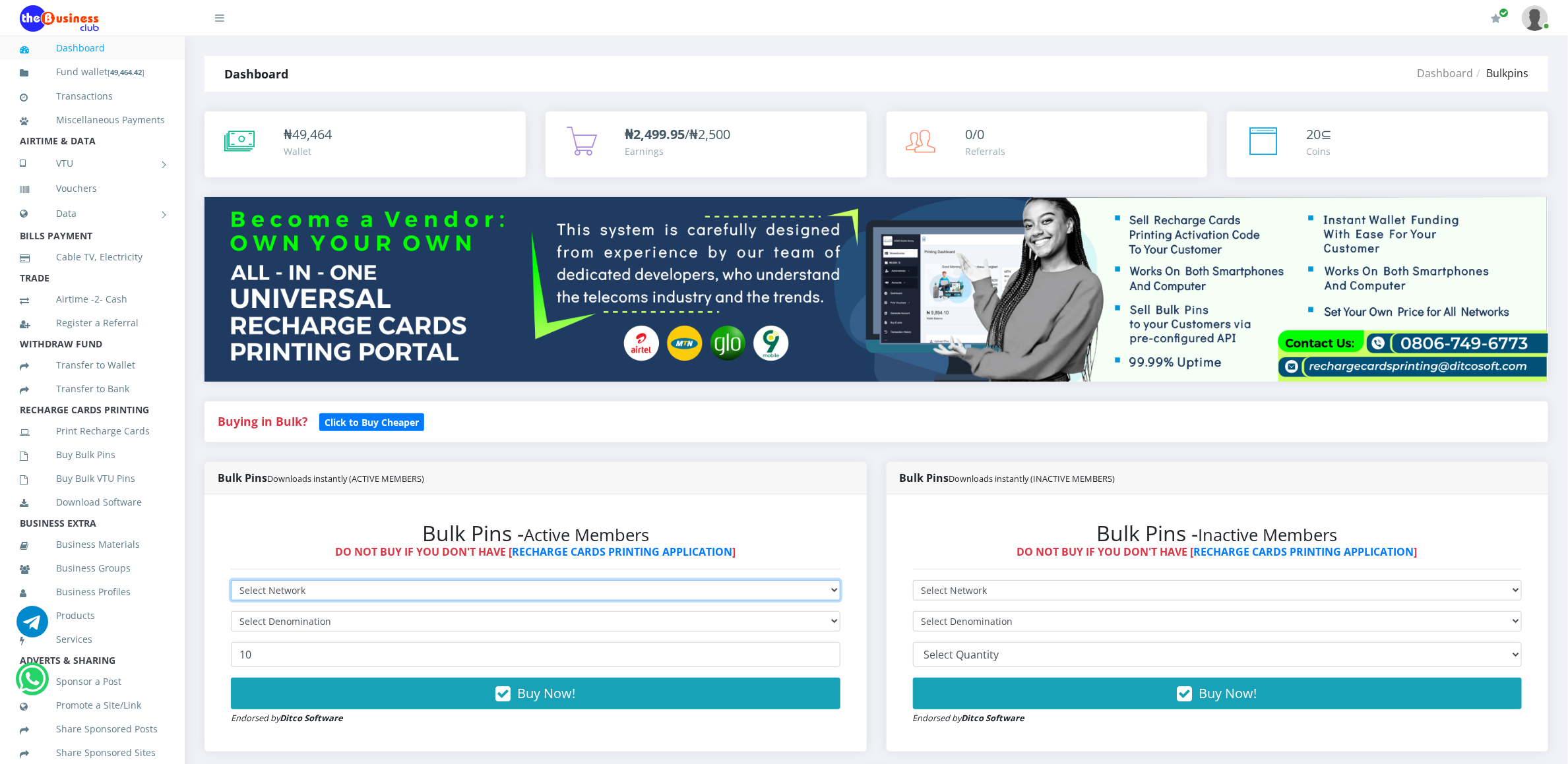
select select "Glo"
click at [231, 582] on select "Select Network MTN Globacom 9Mobile Airtel" at bounding box center [536, 591] width 610 height 20
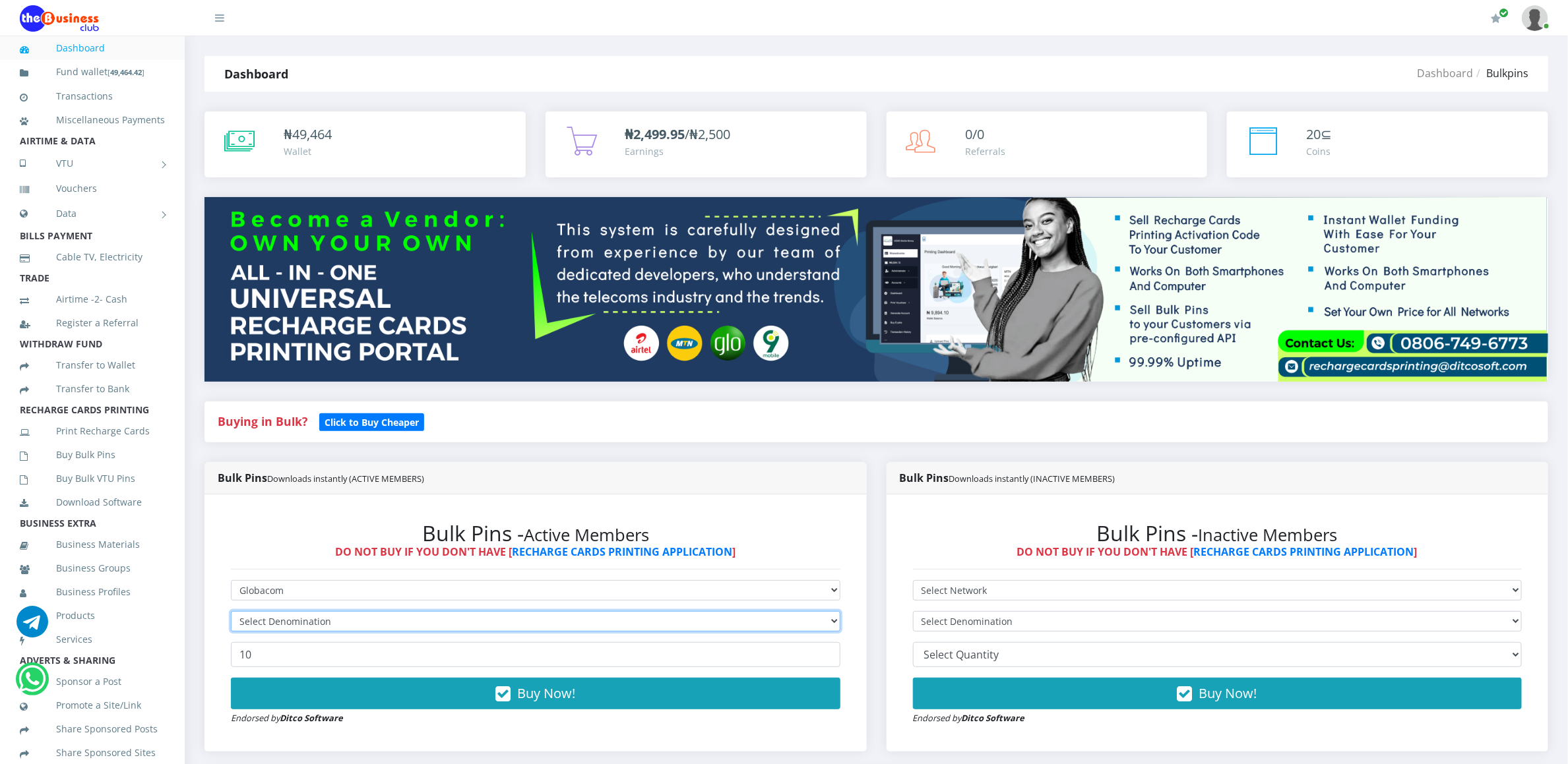
click at [247, 616] on select "Select Denomination" at bounding box center [536, 622] width 610 height 20
click at [253, 626] on select "Select Denomination" at bounding box center [536, 622] width 610 height 20
click at [254, 618] on select "Select Denomination Glo NGN100 - ₦96.45 Glo NGN200 - ₦192.90 Glo NGN500 - ₦482.…" at bounding box center [536, 622] width 610 height 20
select select "482.25-500"
click at [231, 613] on select "Select Denomination Glo NGN100 - ₦96.45 Glo NGN200 - ₦192.90 Glo NGN500 - ₦482.…" at bounding box center [536, 622] width 610 height 20
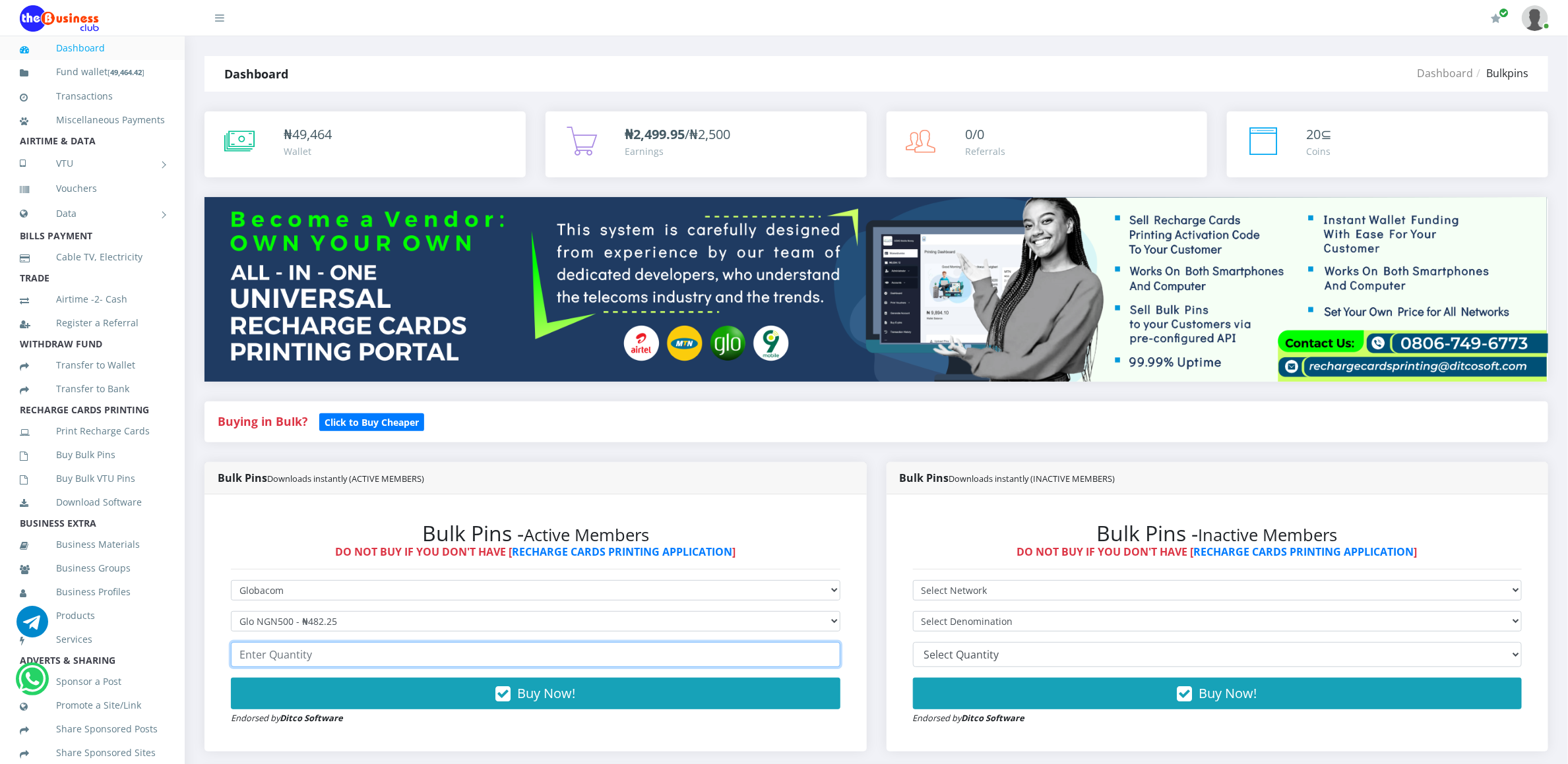
click at [259, 663] on input "number" at bounding box center [536, 654] width 610 height 25
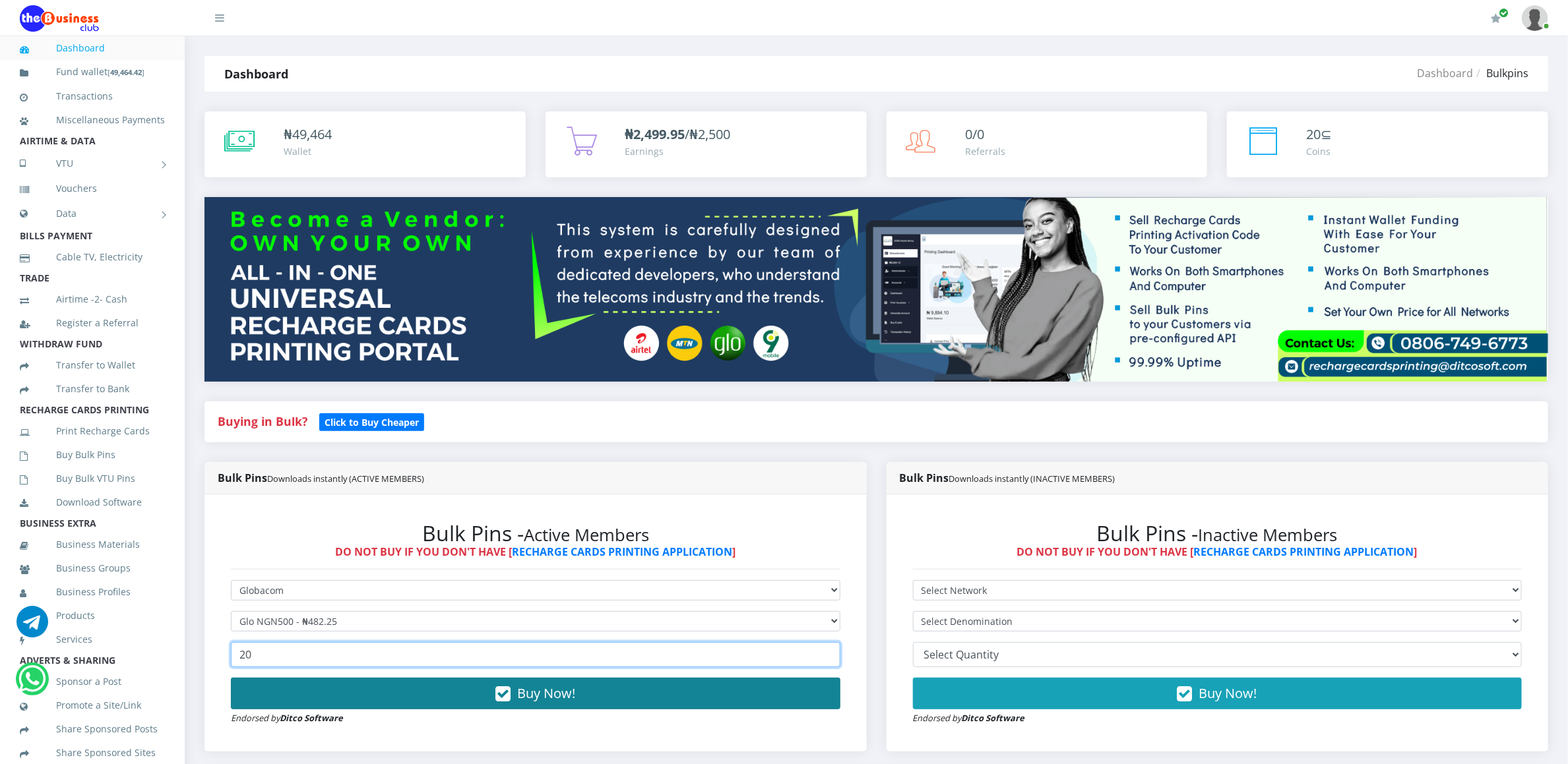
type input "20"
click at [257, 687] on button "Buy Now!" at bounding box center [536, 693] width 610 height 32
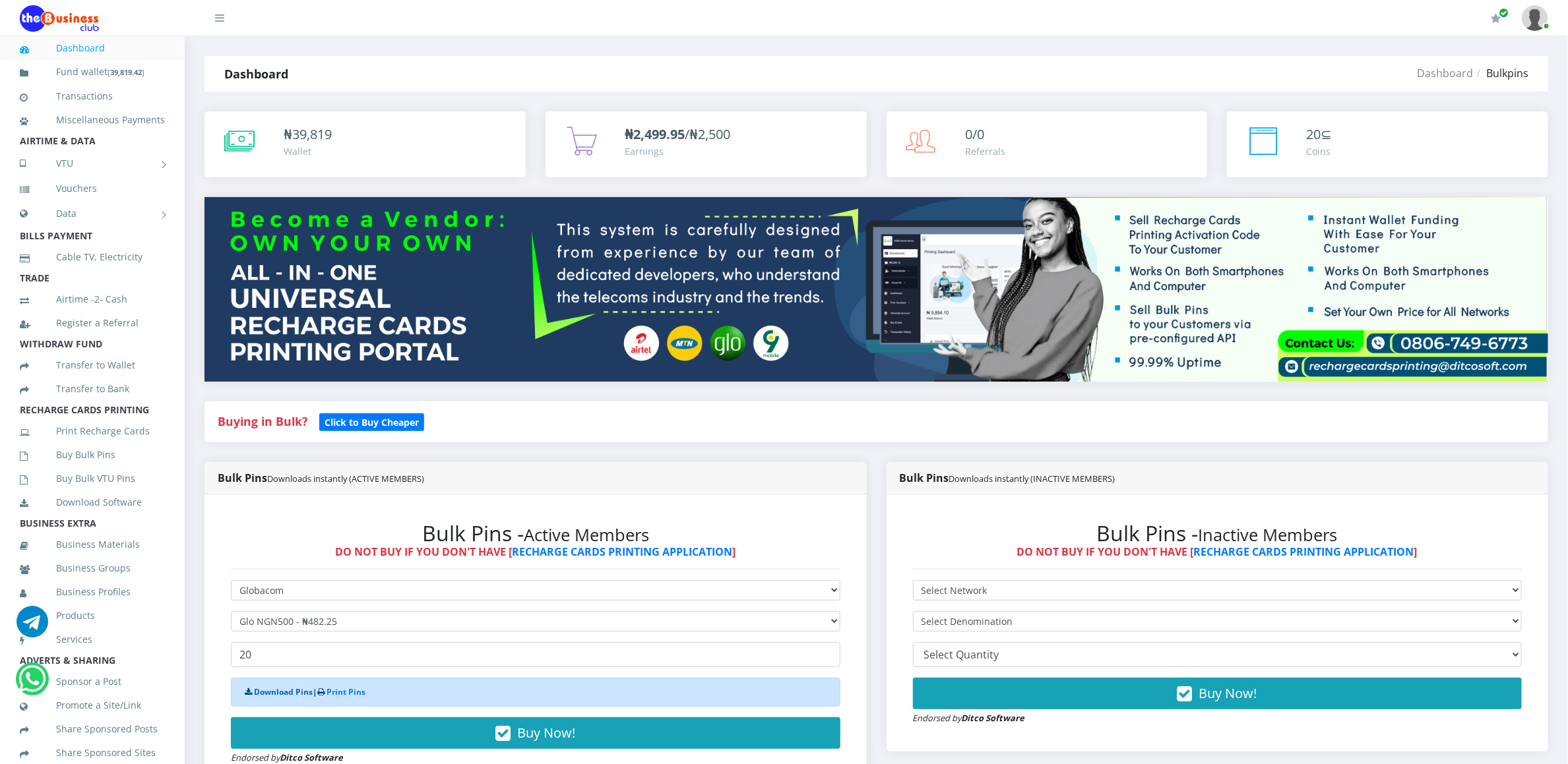
click at [260, 691] on link "Download Pins" at bounding box center [283, 692] width 59 height 11
click at [84, 467] on link "Buy Bulk Pins" at bounding box center [92, 455] width 145 height 31
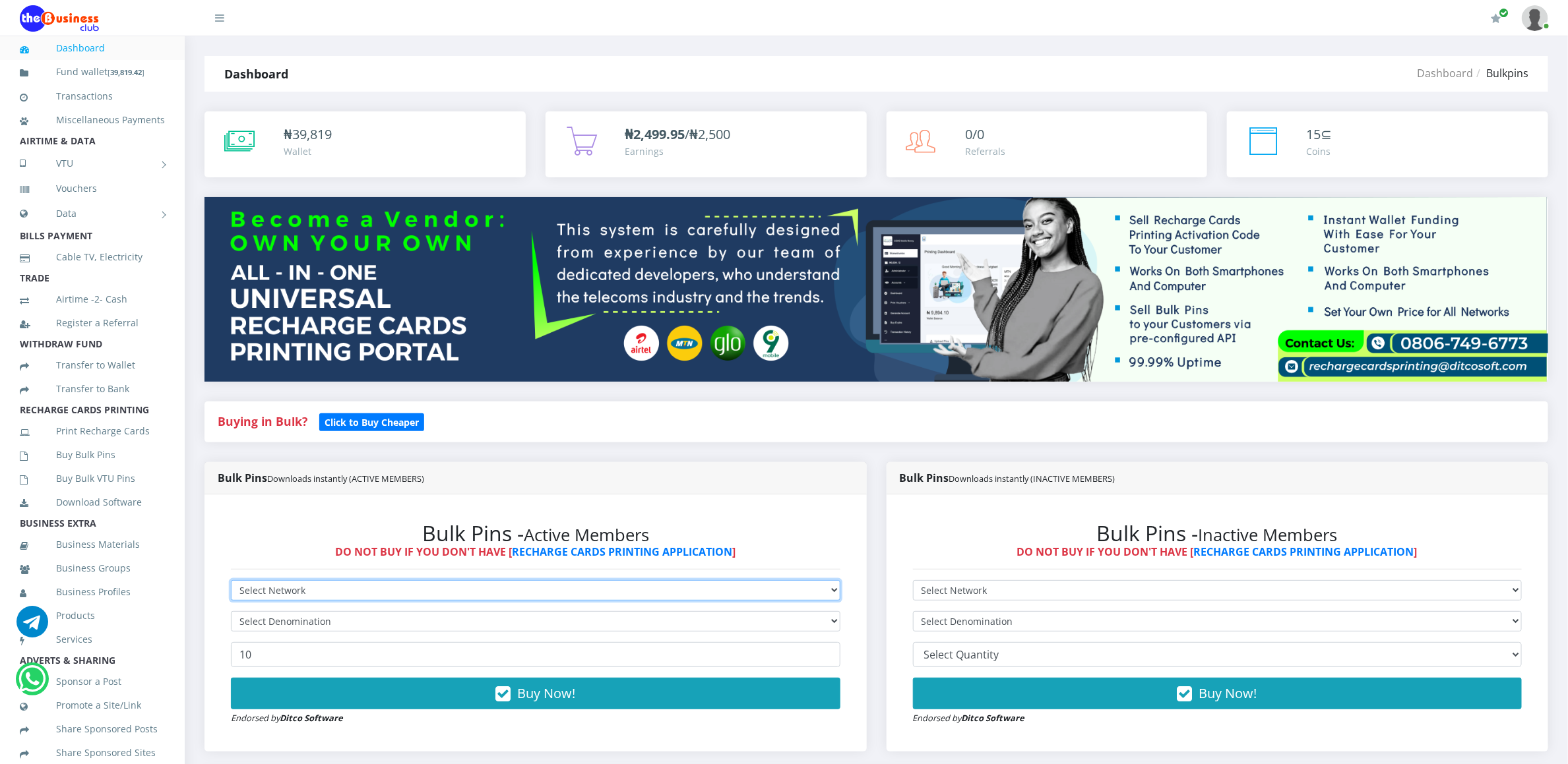
click at [235, 586] on select "Select Network MTN Globacom 9Mobile Airtel" at bounding box center [536, 591] width 610 height 20
select select "Airtel"
click at [231, 582] on select "Select Network MTN Globacom 9Mobile Airtel" at bounding box center [536, 591] width 610 height 20
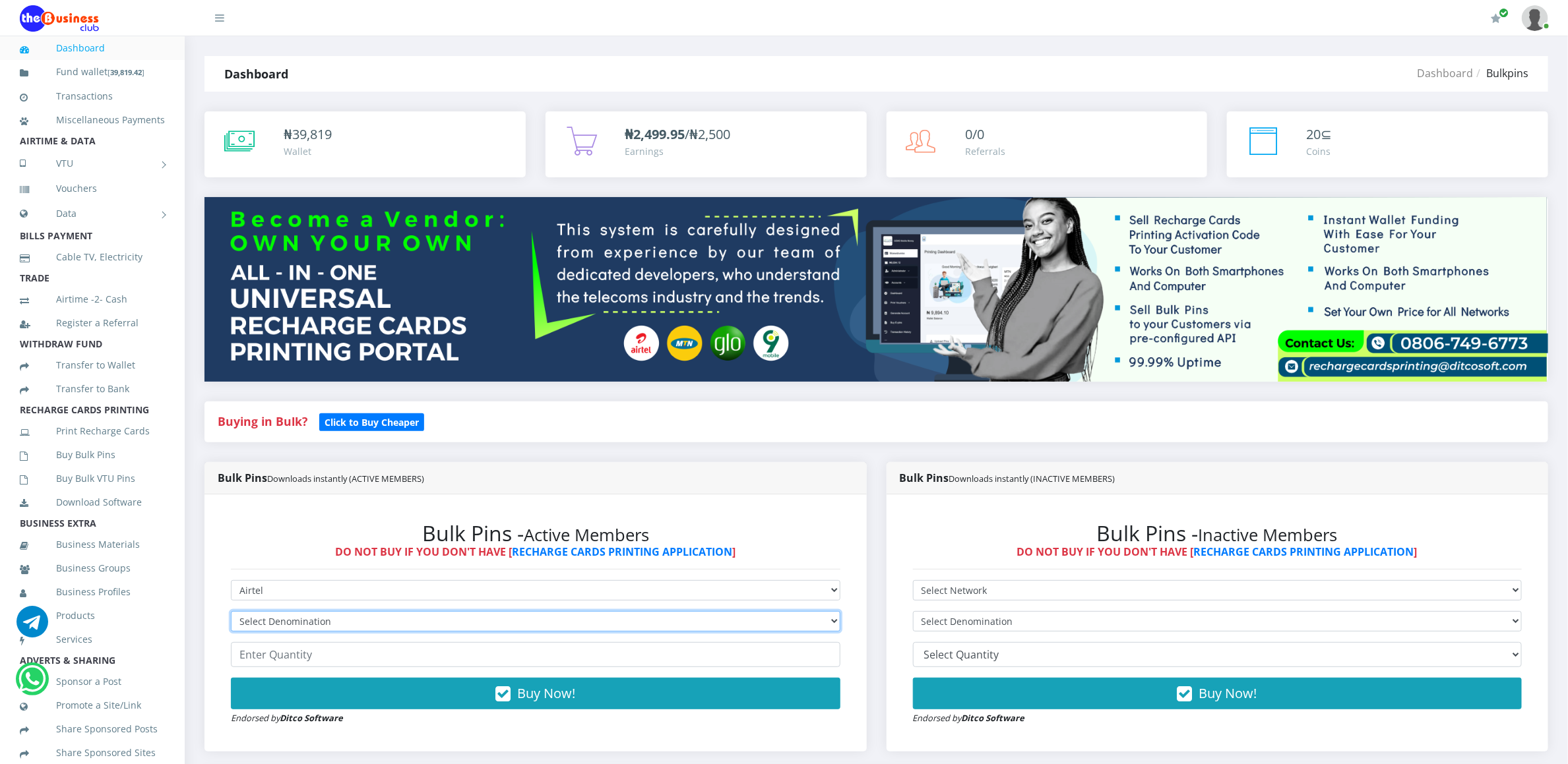
click at [280, 620] on select "Select Denomination Airtel NGN100 - ₦96.36 Airtel NGN200 - ₦192.72 Airtel NGN50…" at bounding box center [536, 622] width 610 height 20
select select "96.36-100"
click at [231, 613] on select "Select Denomination Airtel NGN100 - ₦96.36 Airtel NGN200 - ₦192.72 Airtel NGN50…" at bounding box center [536, 622] width 610 height 20
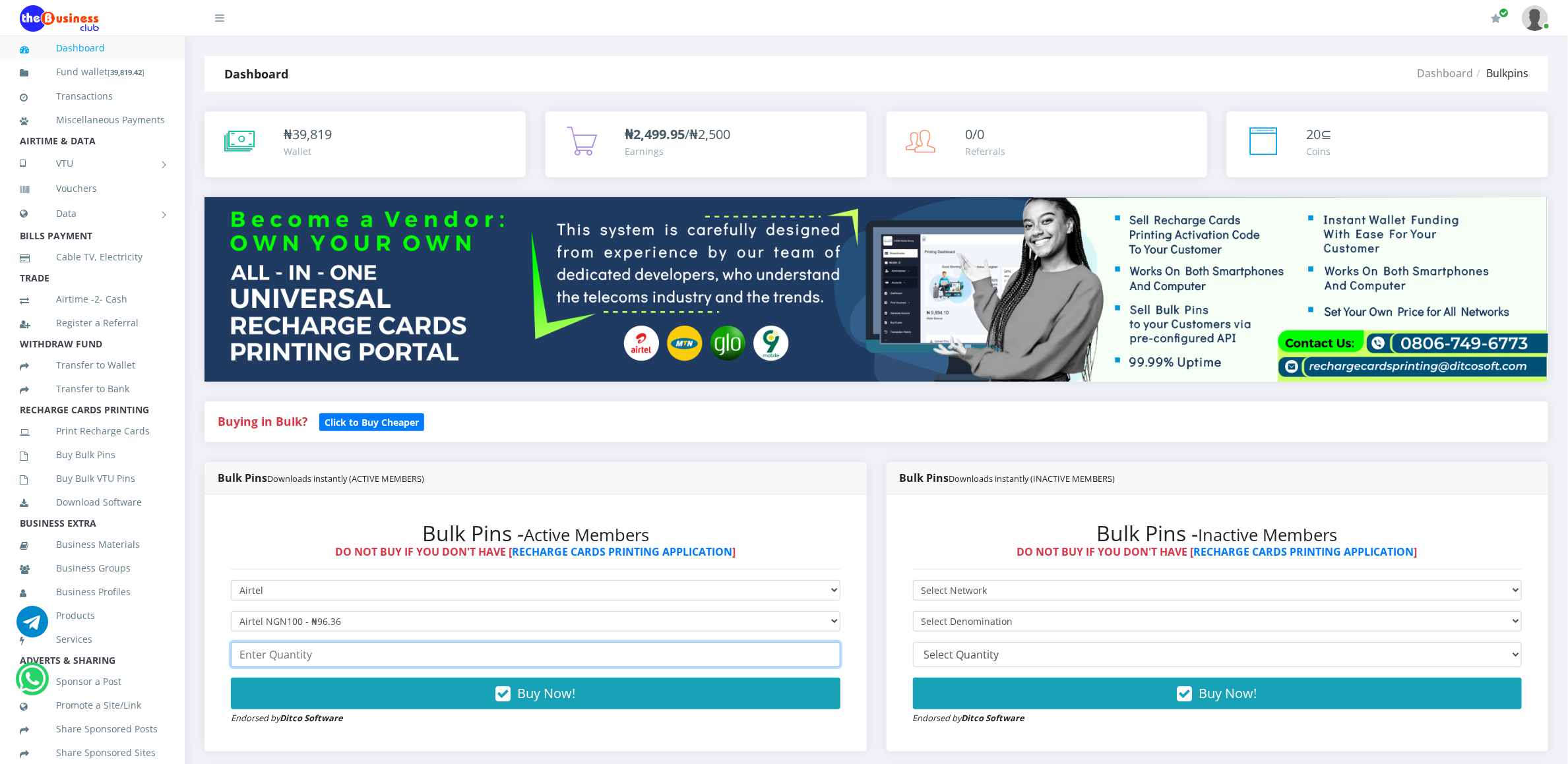
click at [310, 645] on input "number" at bounding box center [536, 654] width 610 height 25
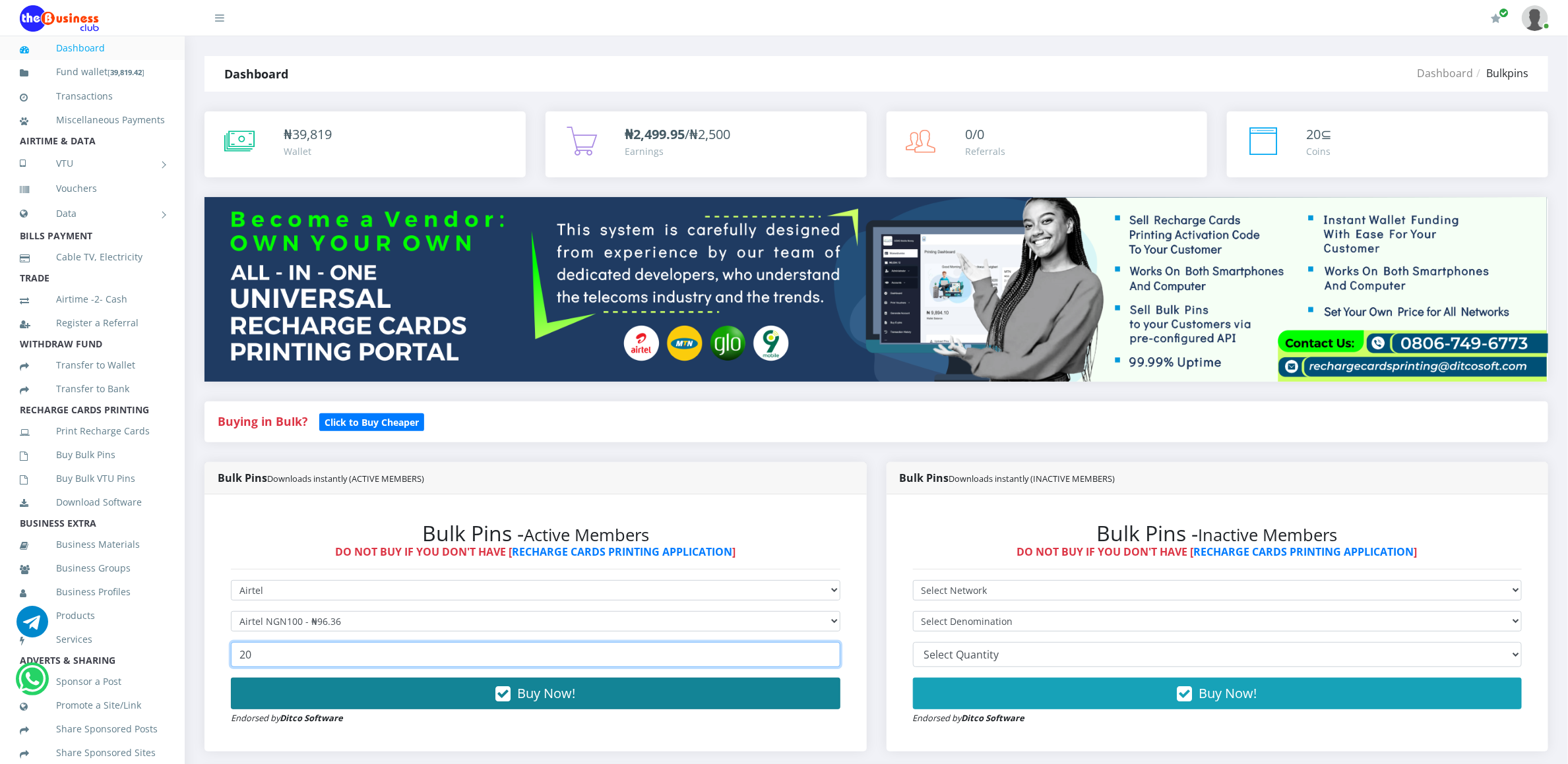
type input "20"
click at [314, 683] on button "Buy Now!" at bounding box center [536, 693] width 610 height 32
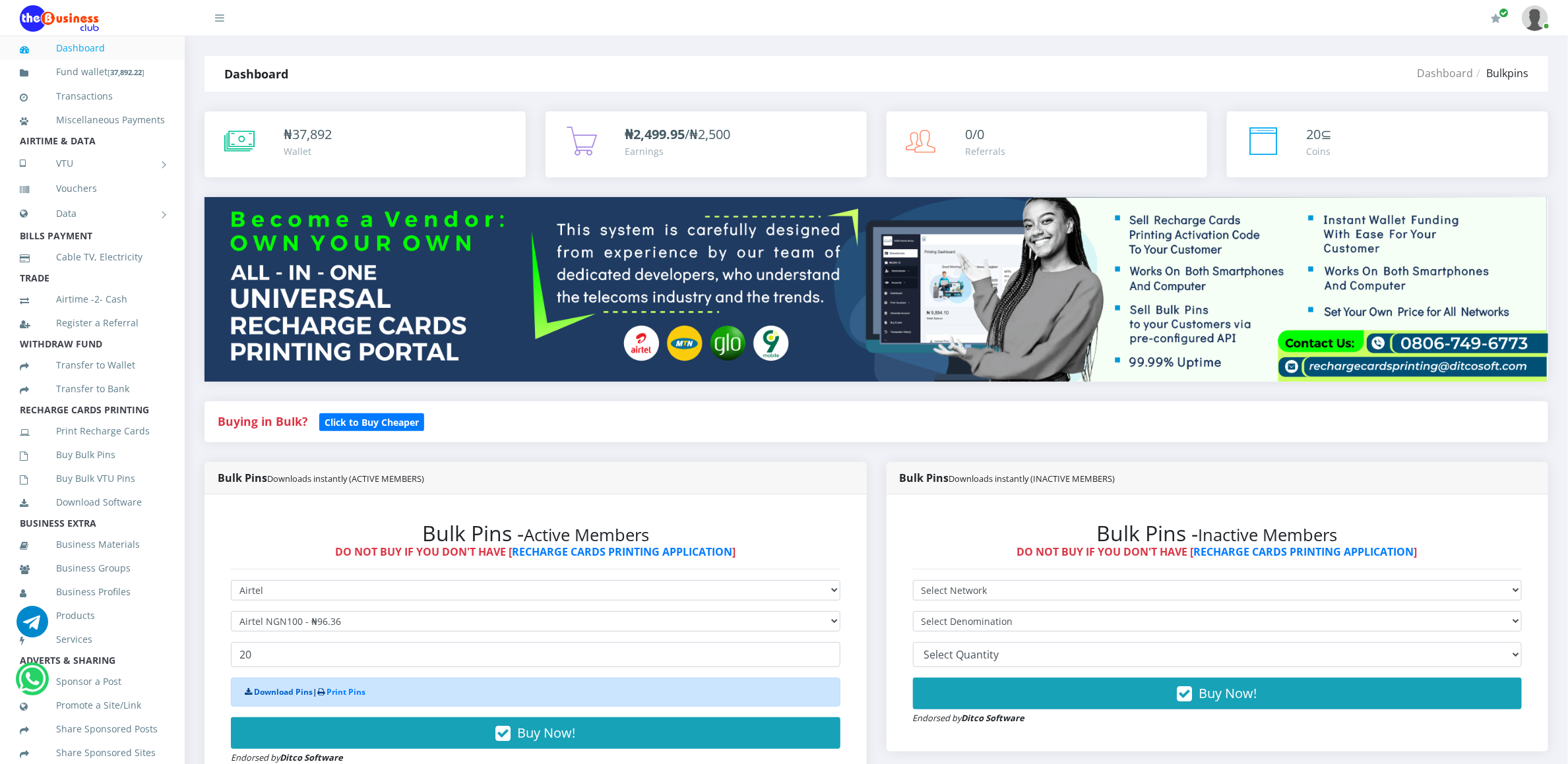
click at [293, 693] on link "Download Pins" at bounding box center [283, 692] width 59 height 11
click at [67, 470] on link "Buy Bulk Pins" at bounding box center [92, 455] width 145 height 31
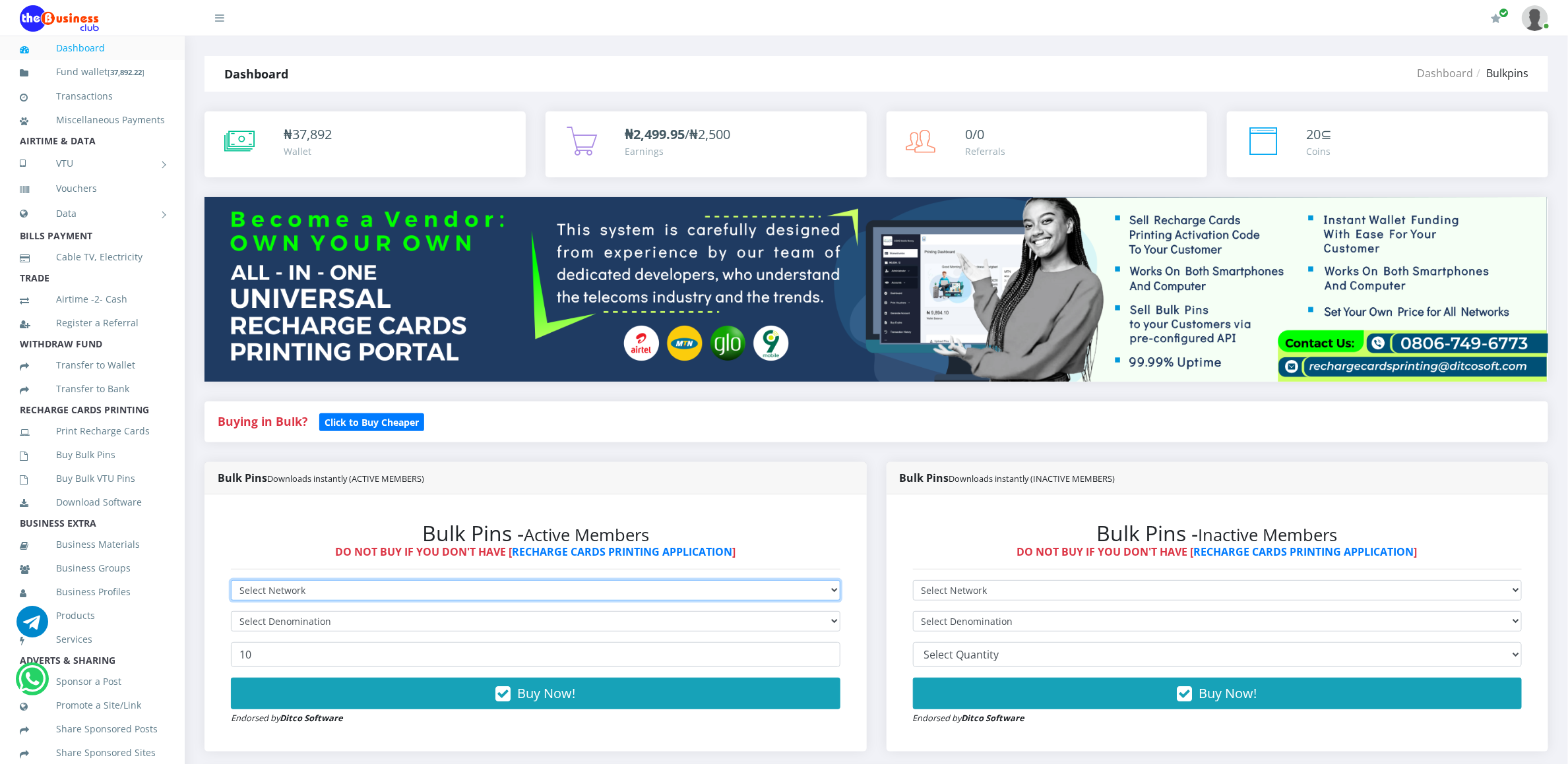
click at [232, 586] on select "Select Network MTN Globacom 9Mobile Airtel" at bounding box center [536, 591] width 610 height 20
select select "9Mobile"
click at [231, 582] on select "Select Network MTN Globacom 9Mobile Airtel" at bounding box center [536, 591] width 610 height 20
click at [260, 586] on select "Select Network MTN Globacom 9Mobile Airtel" at bounding box center [536, 591] width 610 height 20
select select "Airtel"
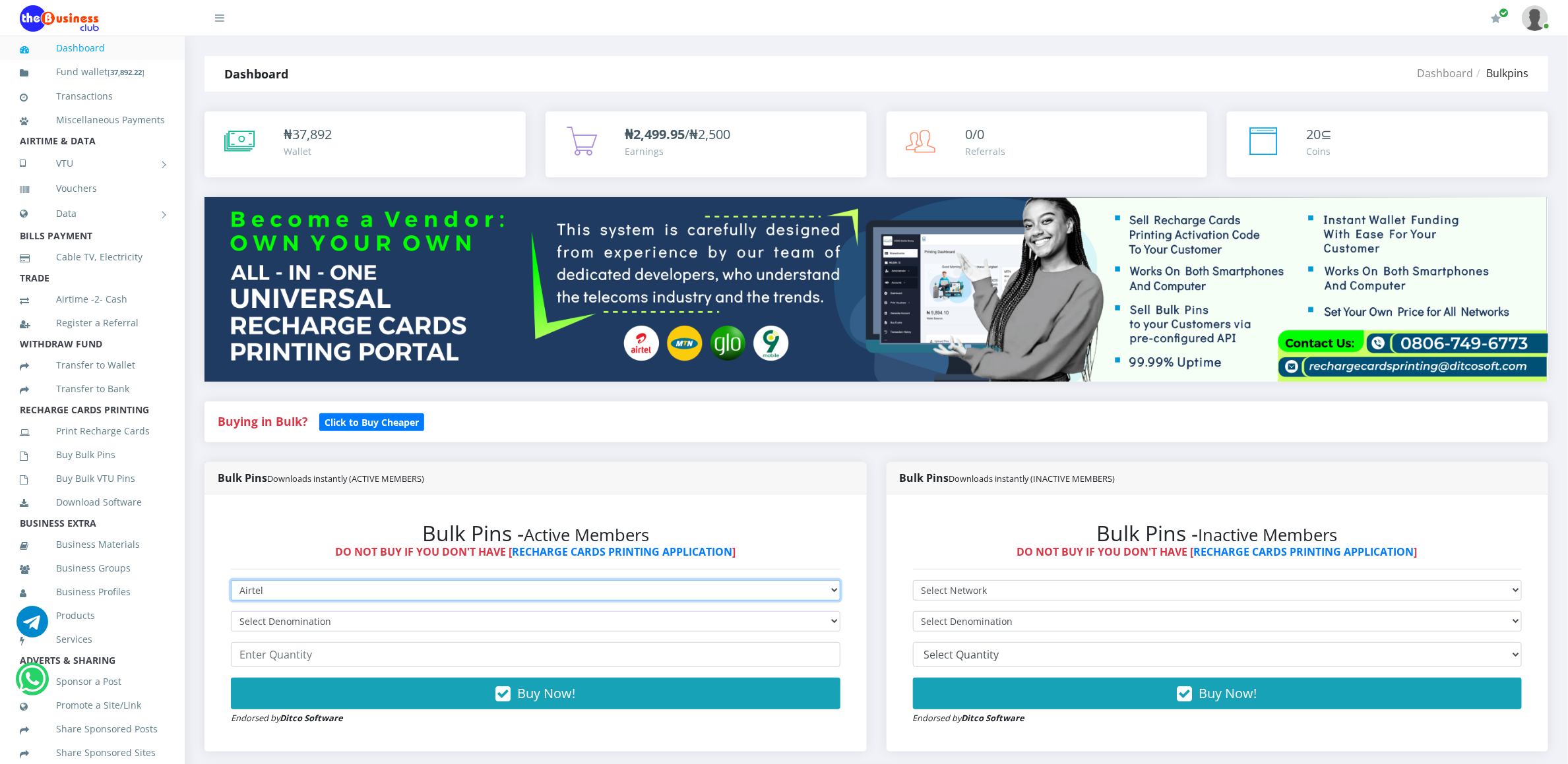
click at [231, 582] on select "Select Network MTN Globacom 9Mobile Airtel" at bounding box center [536, 591] width 610 height 20
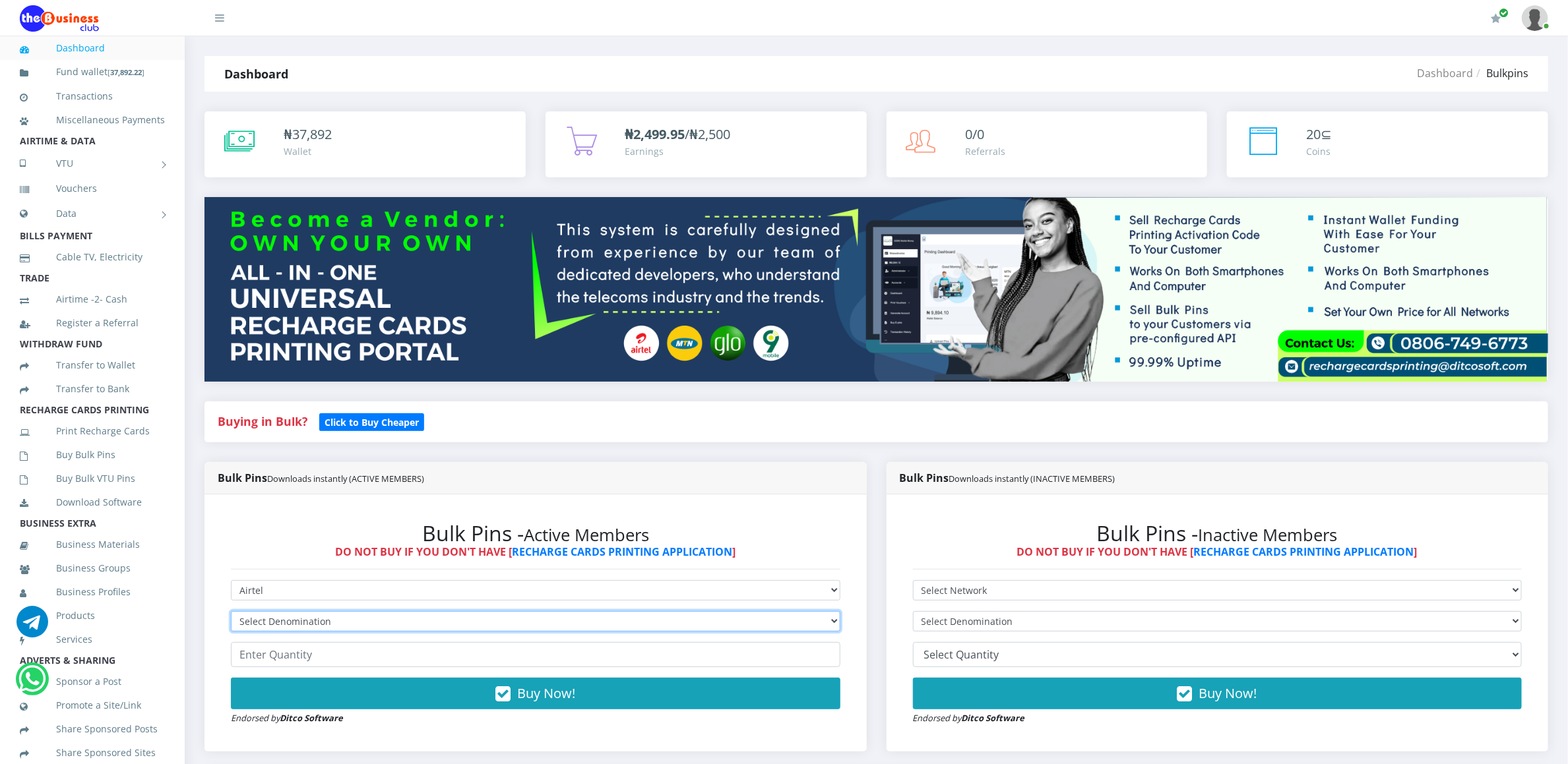
click at [279, 613] on select "Select Denomination Airtel NGN100 - ₦96.36 Airtel NGN200 - ₦192.72 Airtel NGN50…" at bounding box center [536, 622] width 610 height 20
select select "192.72-200"
click at [231, 613] on select "Select Denomination Airtel NGN100 - ₦96.36 Airtel NGN200 - ₦192.72 Airtel NGN50…" at bounding box center [536, 622] width 610 height 20
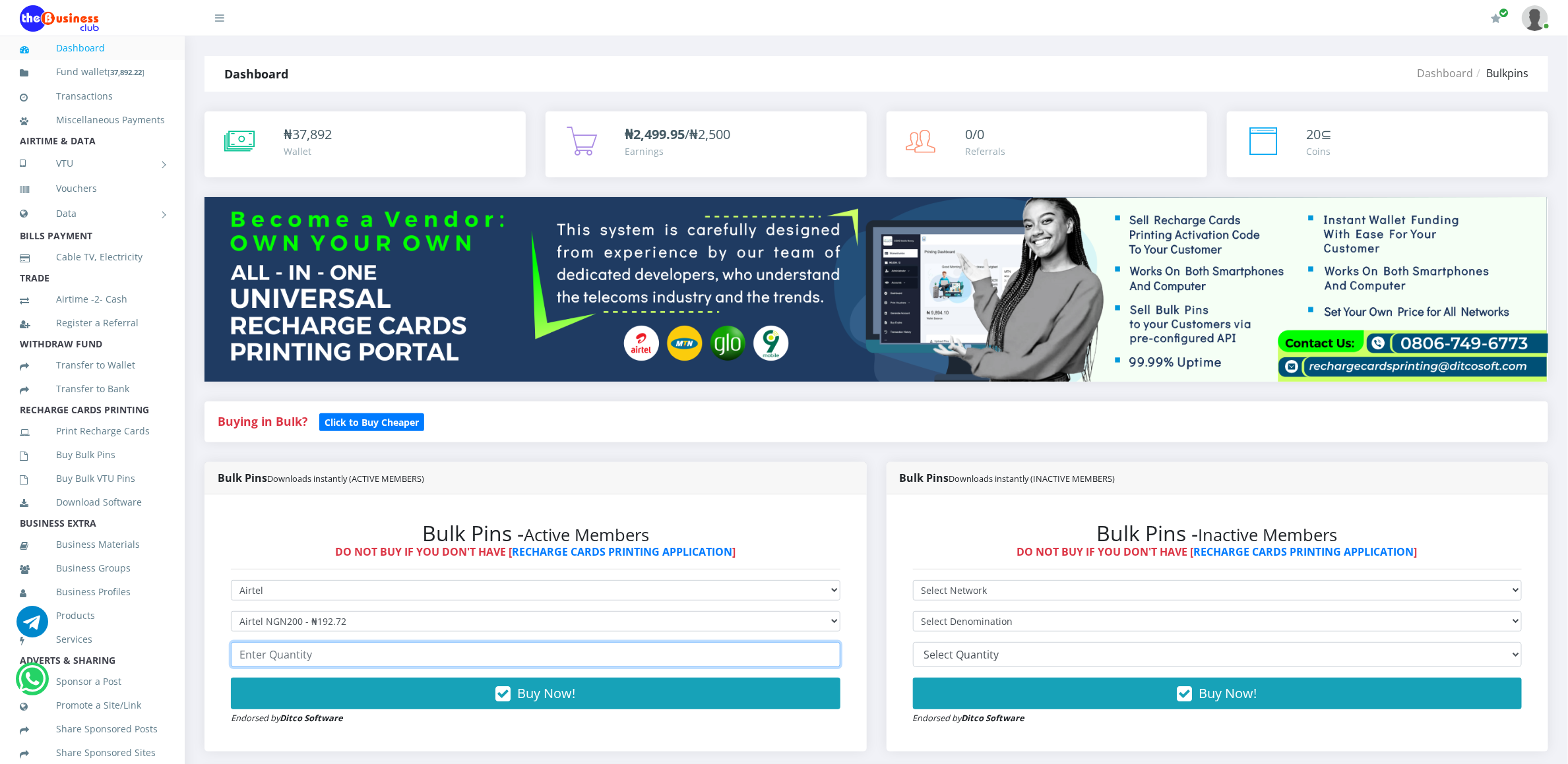
click at [274, 657] on input "number" at bounding box center [536, 654] width 610 height 25
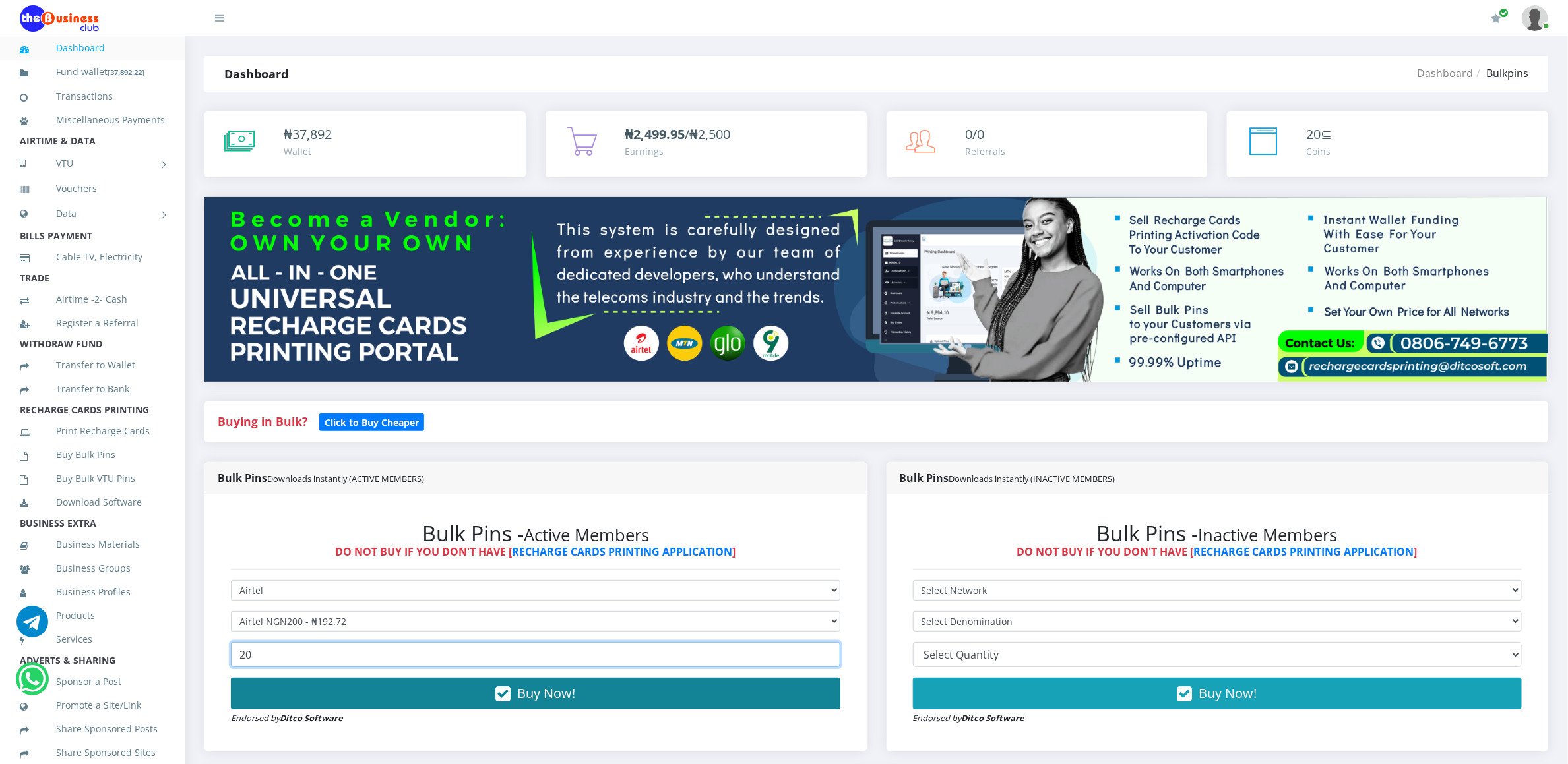
type input "20"
click at [274, 680] on button "Buy Now!" at bounding box center [536, 693] width 610 height 32
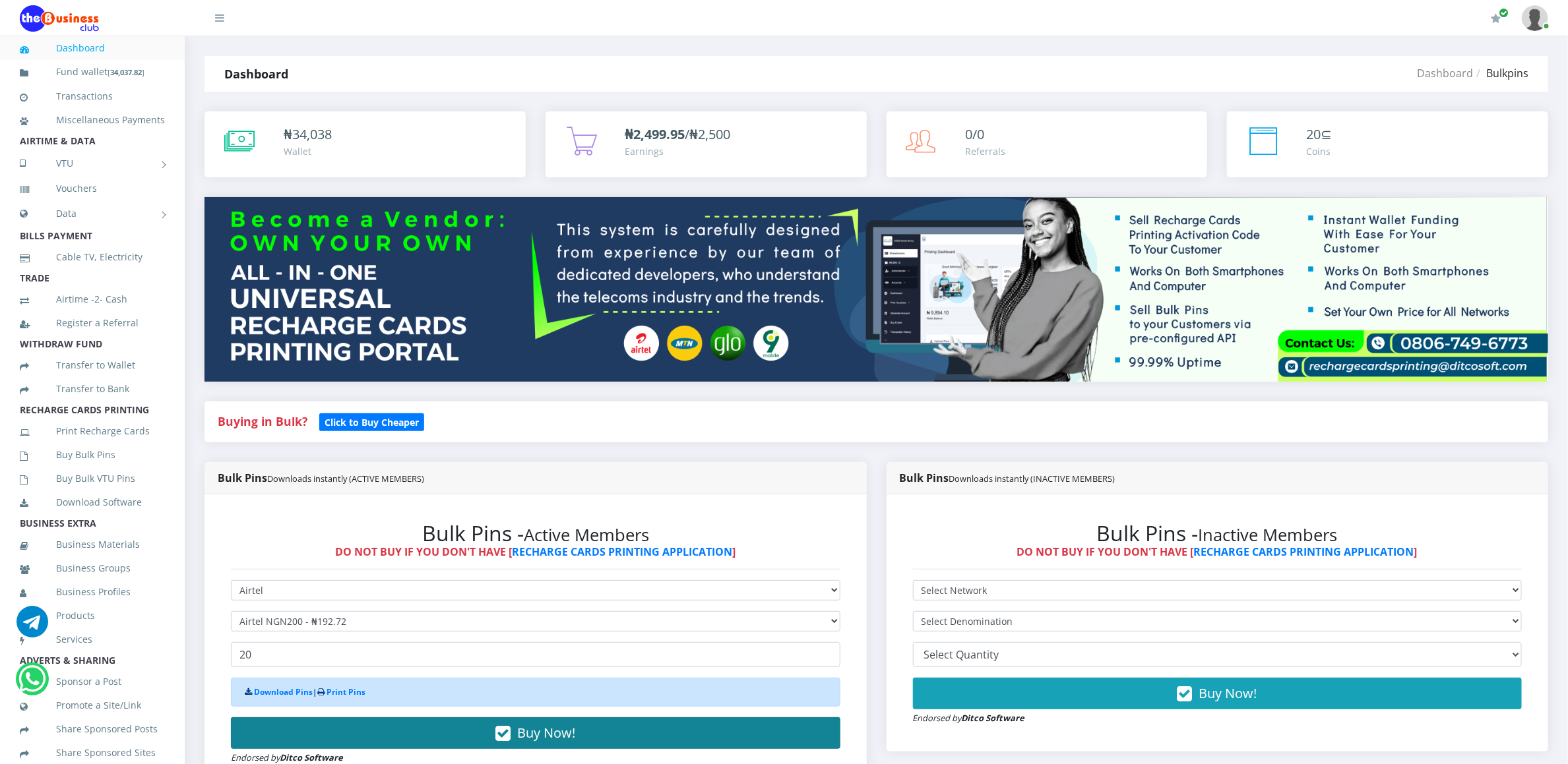
click at [274, 680] on div "Download Pins | Print Pins" at bounding box center [536, 692] width 610 height 29
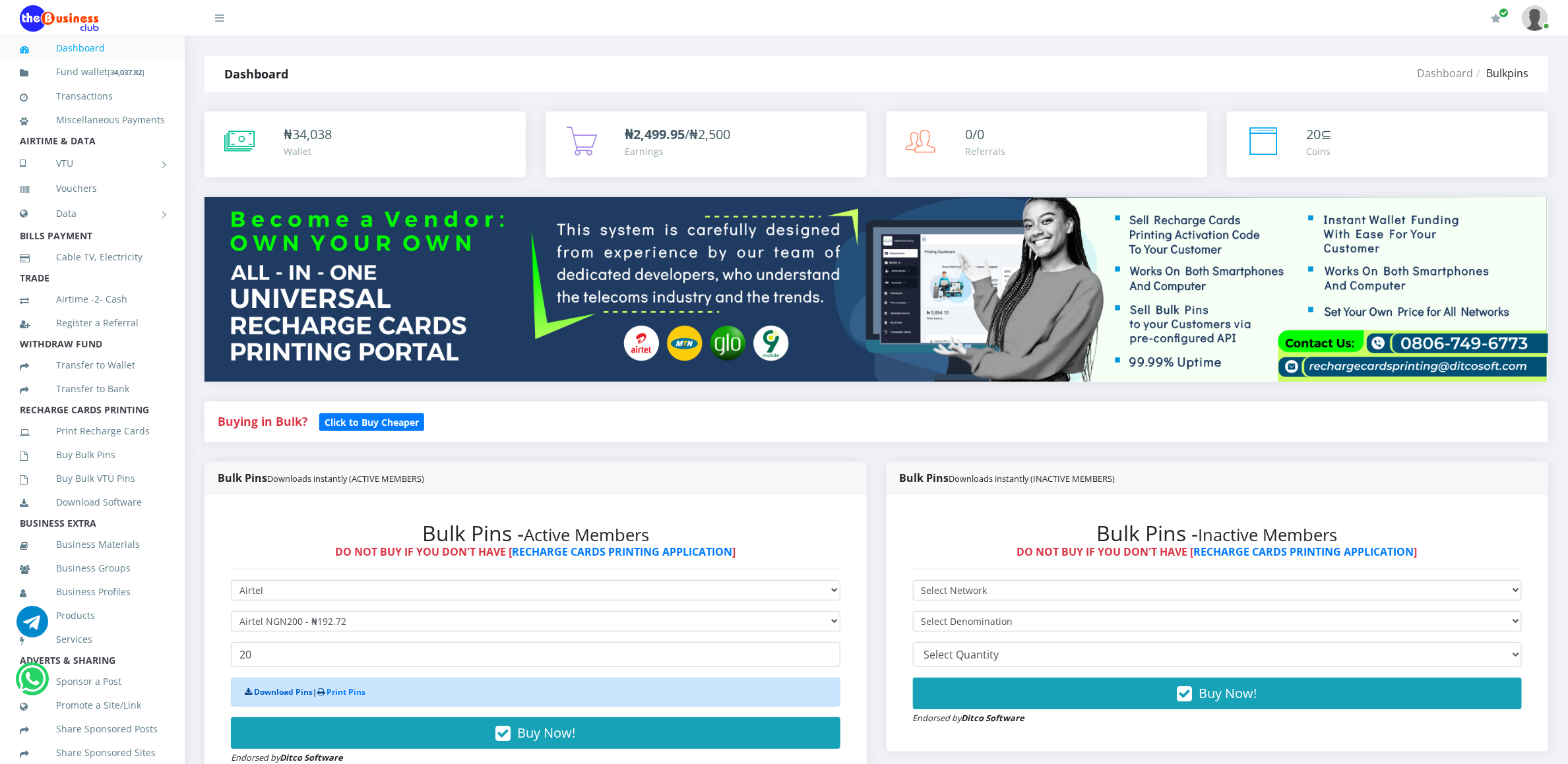
click at [276, 697] on link "Download Pins" at bounding box center [283, 692] width 59 height 11
click at [74, 470] on link "Buy Bulk Pins" at bounding box center [92, 455] width 145 height 31
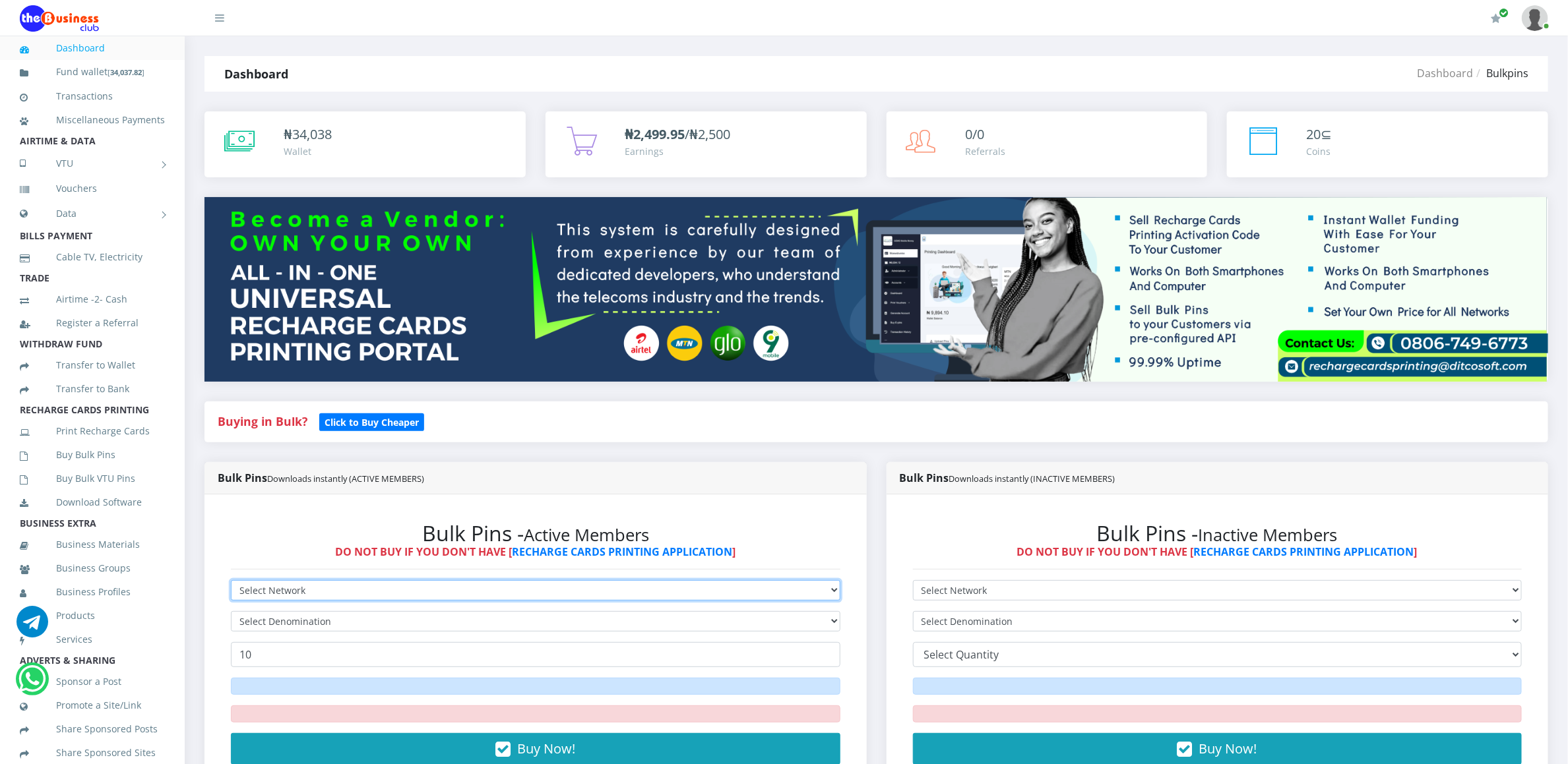
click at [246, 592] on select "Select Network MTN Globacom 9Mobile Airtel" at bounding box center [536, 591] width 610 height 20
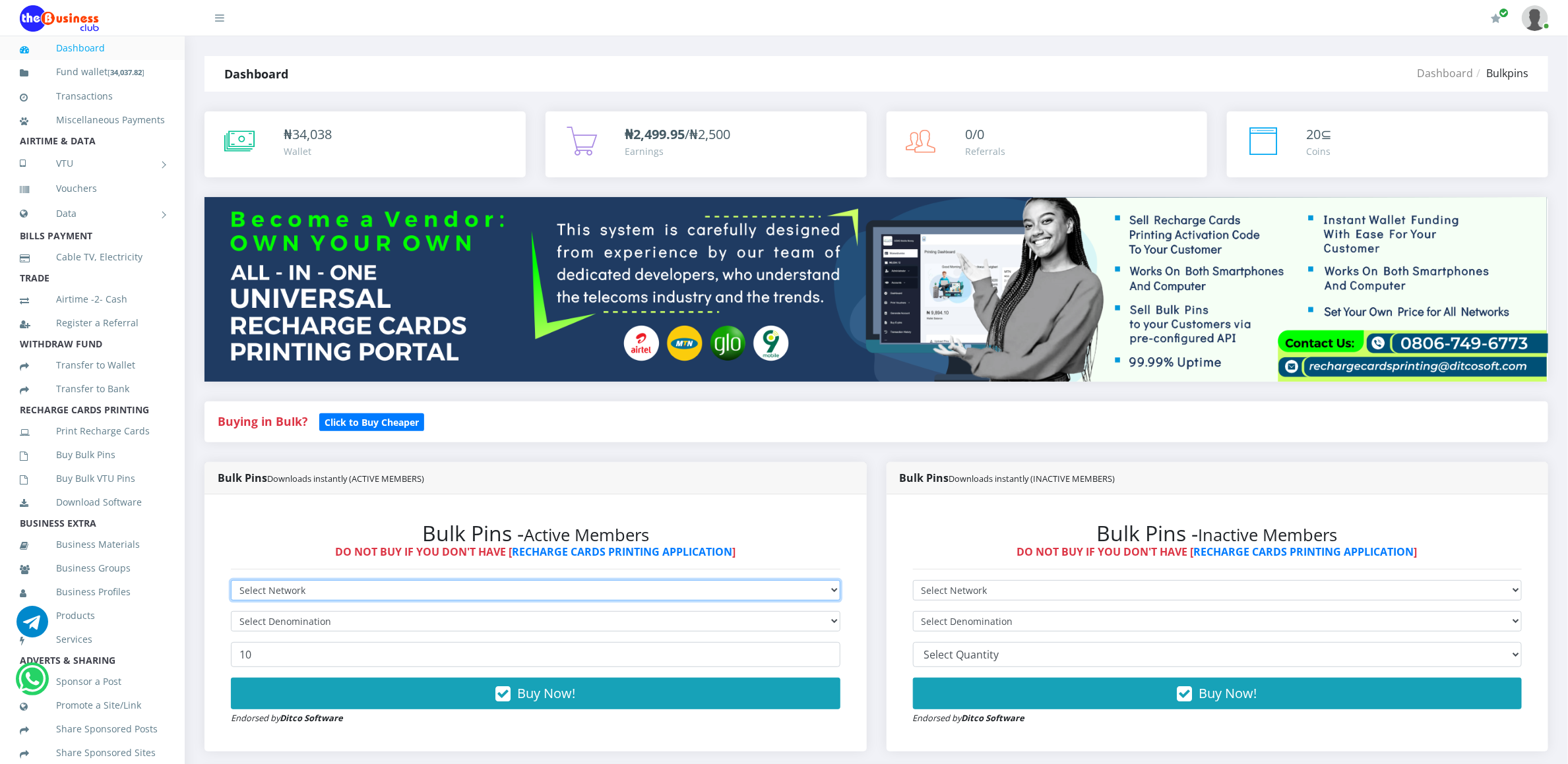
select select "Airtel"
click at [231, 582] on select "Select Network MTN Globacom 9Mobile Airtel" at bounding box center [536, 591] width 610 height 20
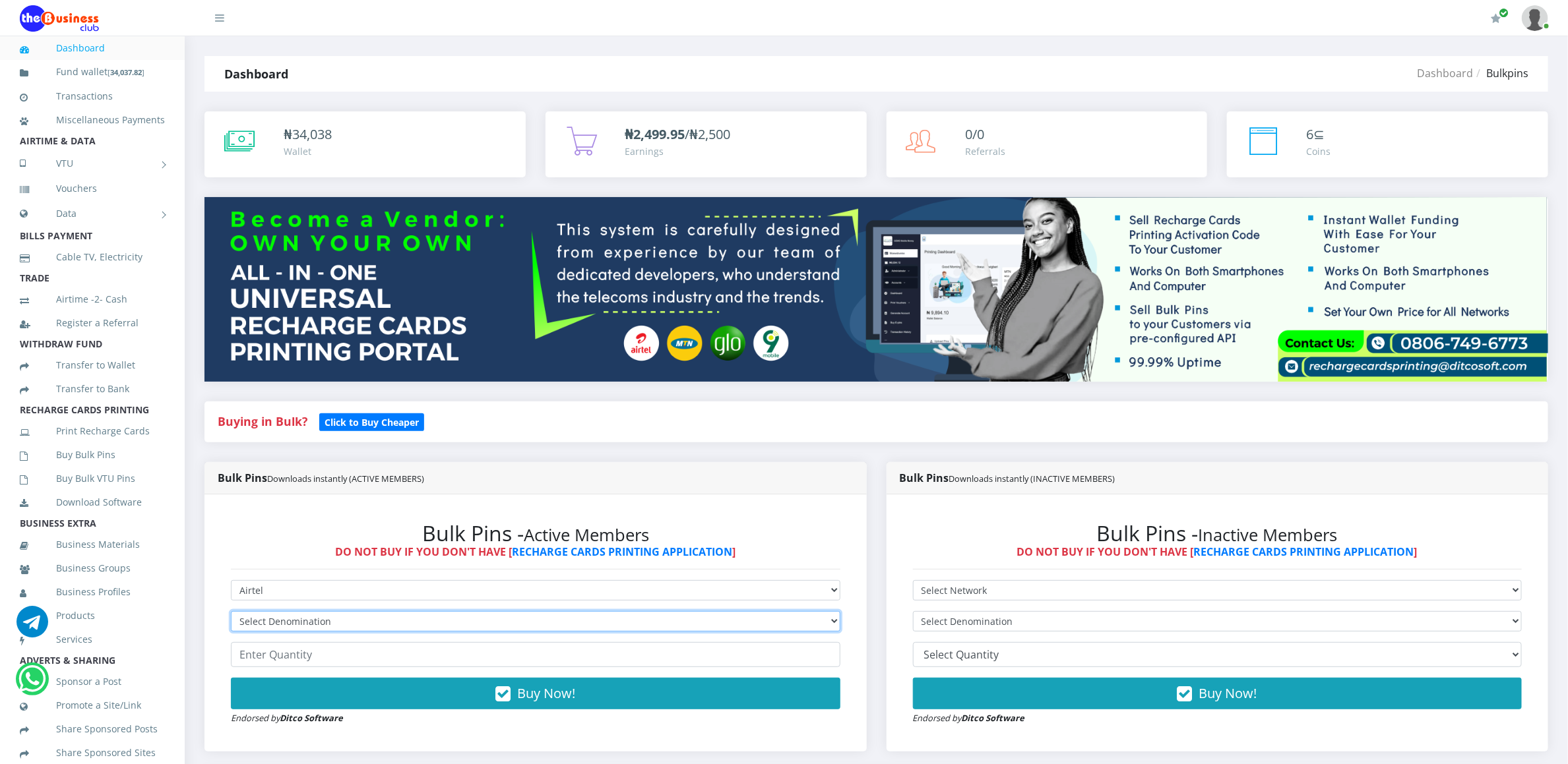
click at [255, 623] on select "Select Denomination Airtel NGN100 - ₦96.36 Airtel NGN200 - ₦192.72 Airtel NGN50…" at bounding box center [536, 622] width 610 height 20
select select "481.8-500"
click at [231, 613] on select "Select Denomination Airtel NGN100 - ₦96.36 Airtel NGN200 - ₦192.72 Airtel NGN50…" at bounding box center [536, 622] width 610 height 20
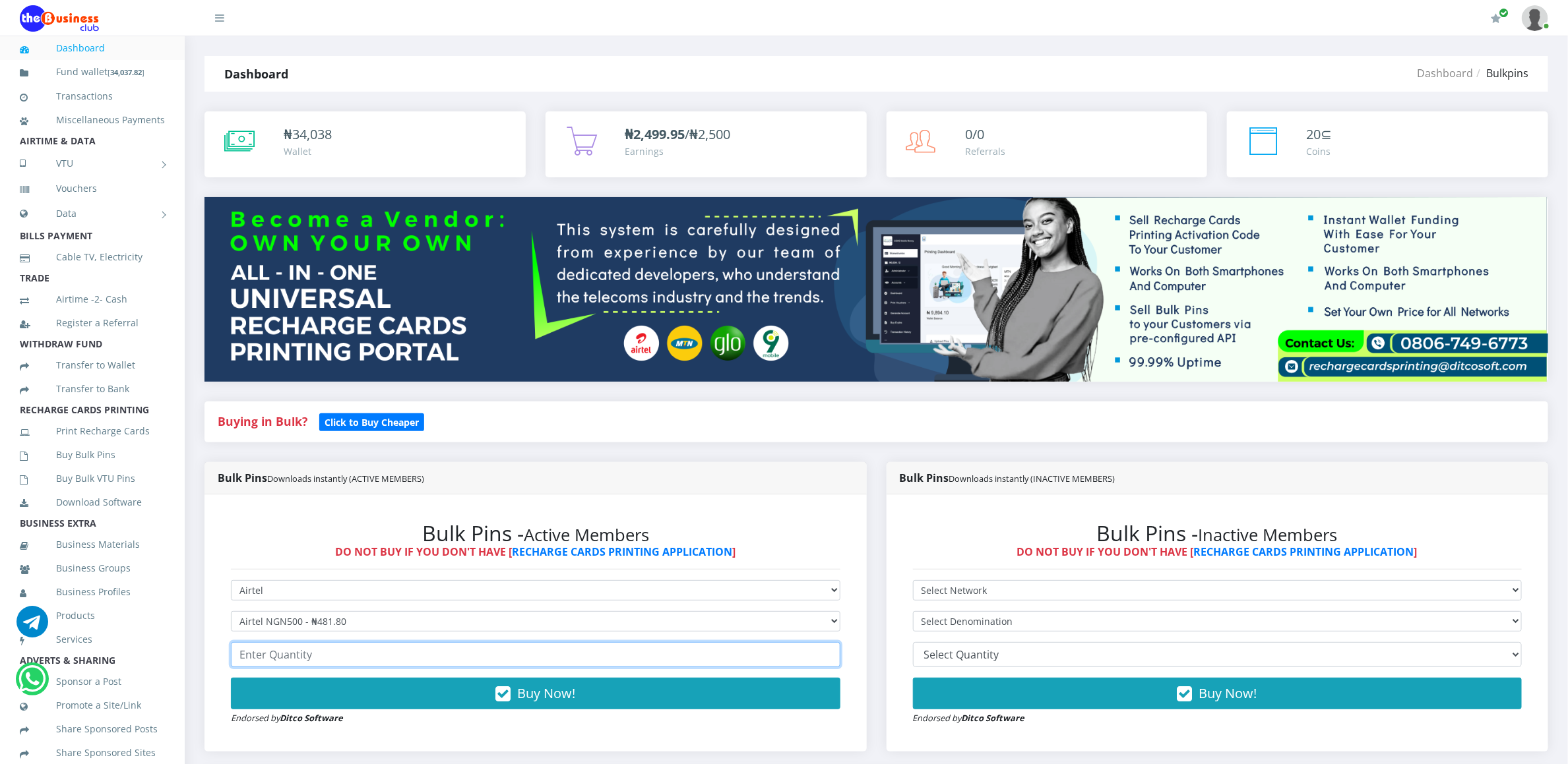
click at [295, 647] on input "number" at bounding box center [536, 654] width 610 height 25
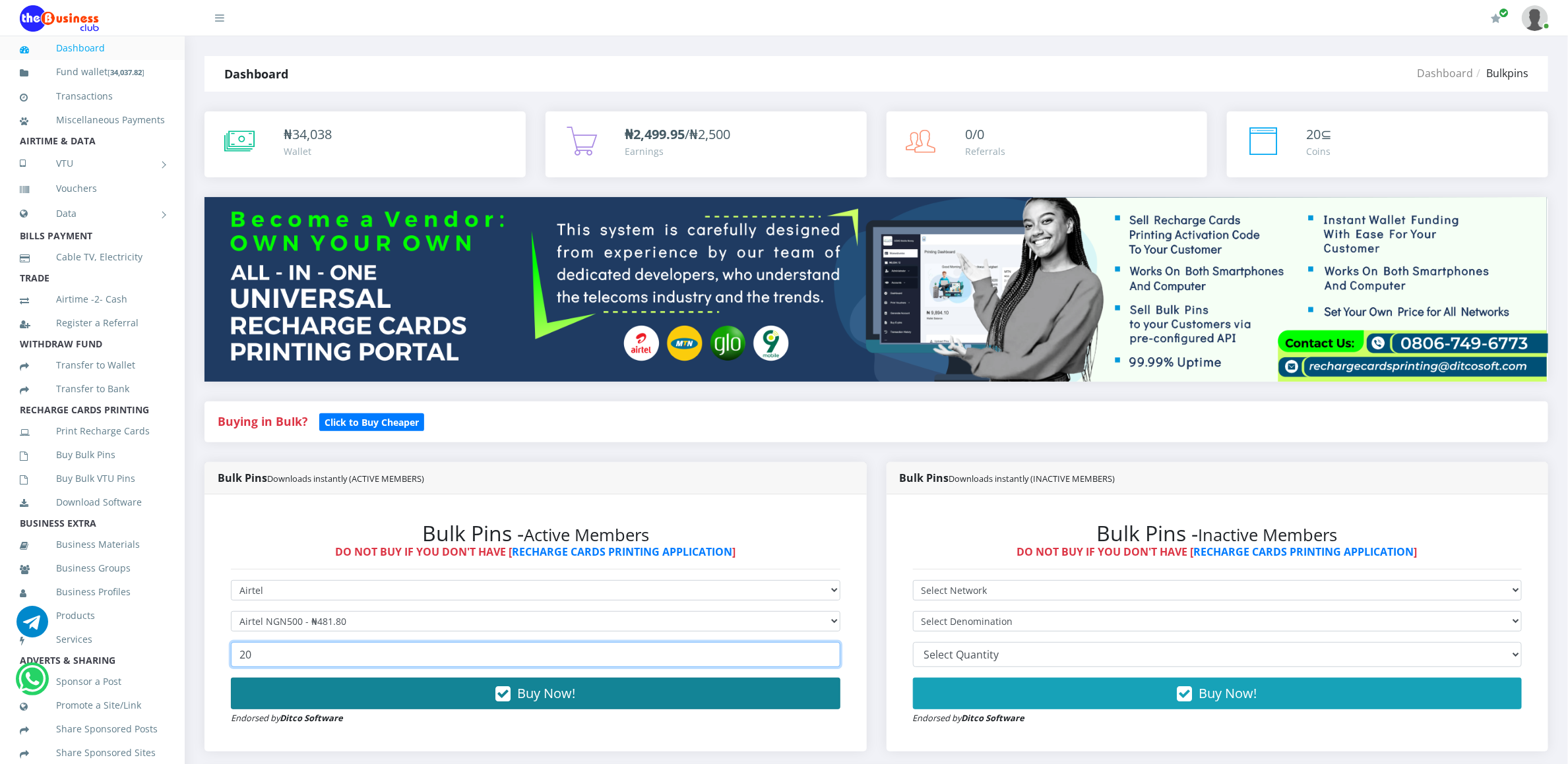
type input "20"
click at [295, 691] on button "Buy Now!" at bounding box center [536, 693] width 610 height 32
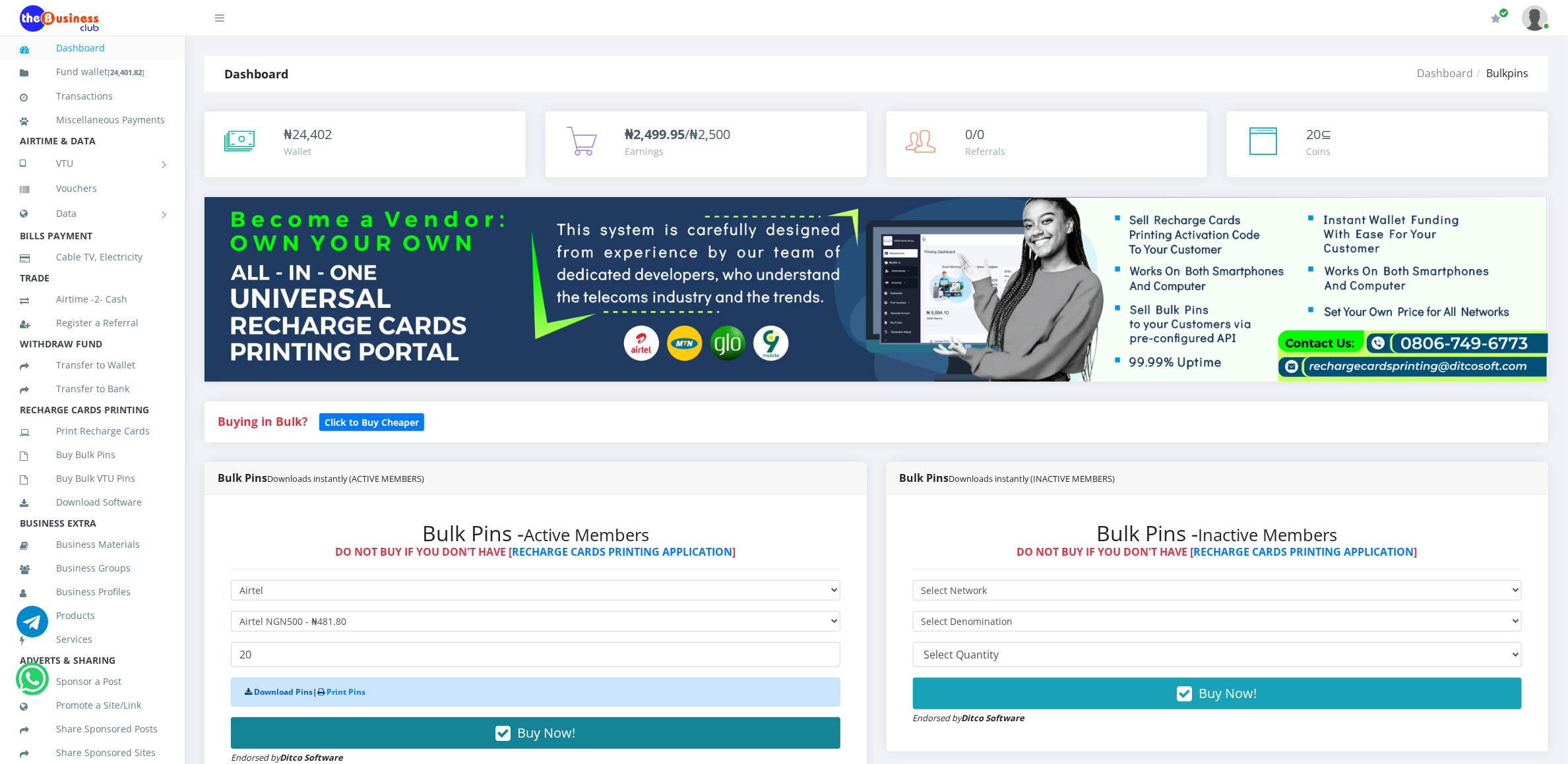
click at [295, 691] on link "Download Pins" at bounding box center [283, 692] width 59 height 11
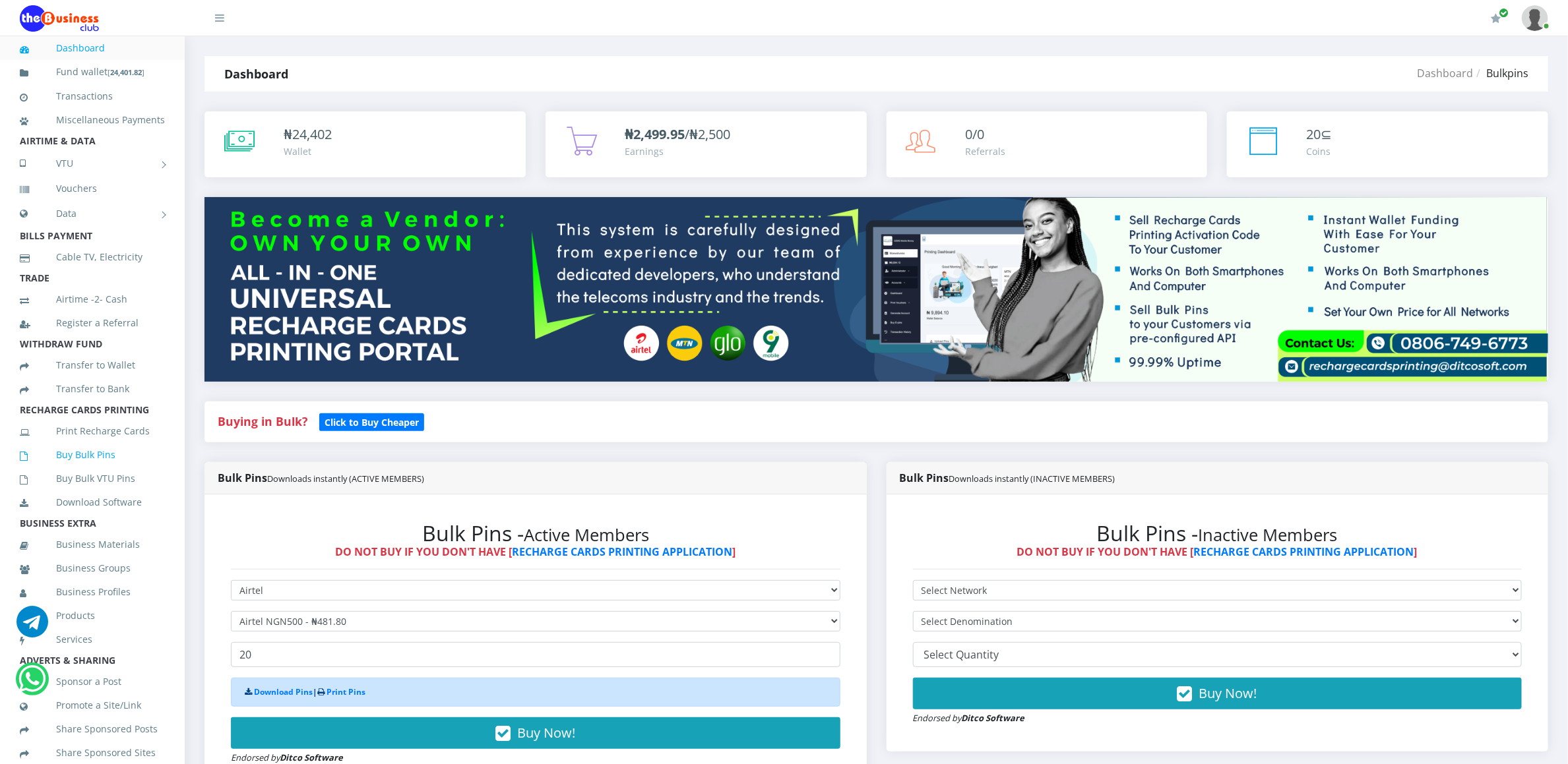
click at [63, 467] on link "Buy Bulk Pins" at bounding box center [92, 455] width 145 height 31
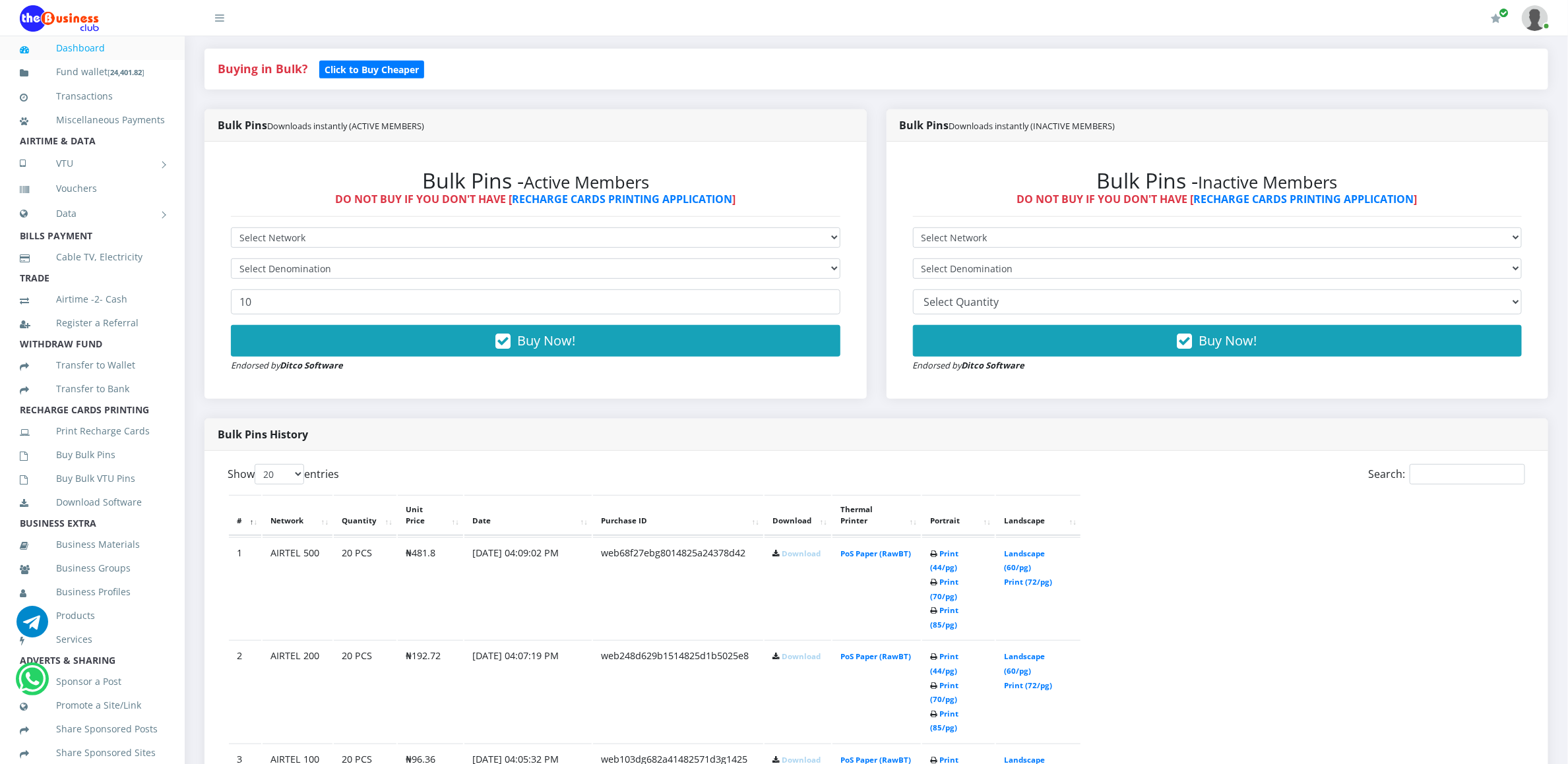
scroll to position [356, 0]
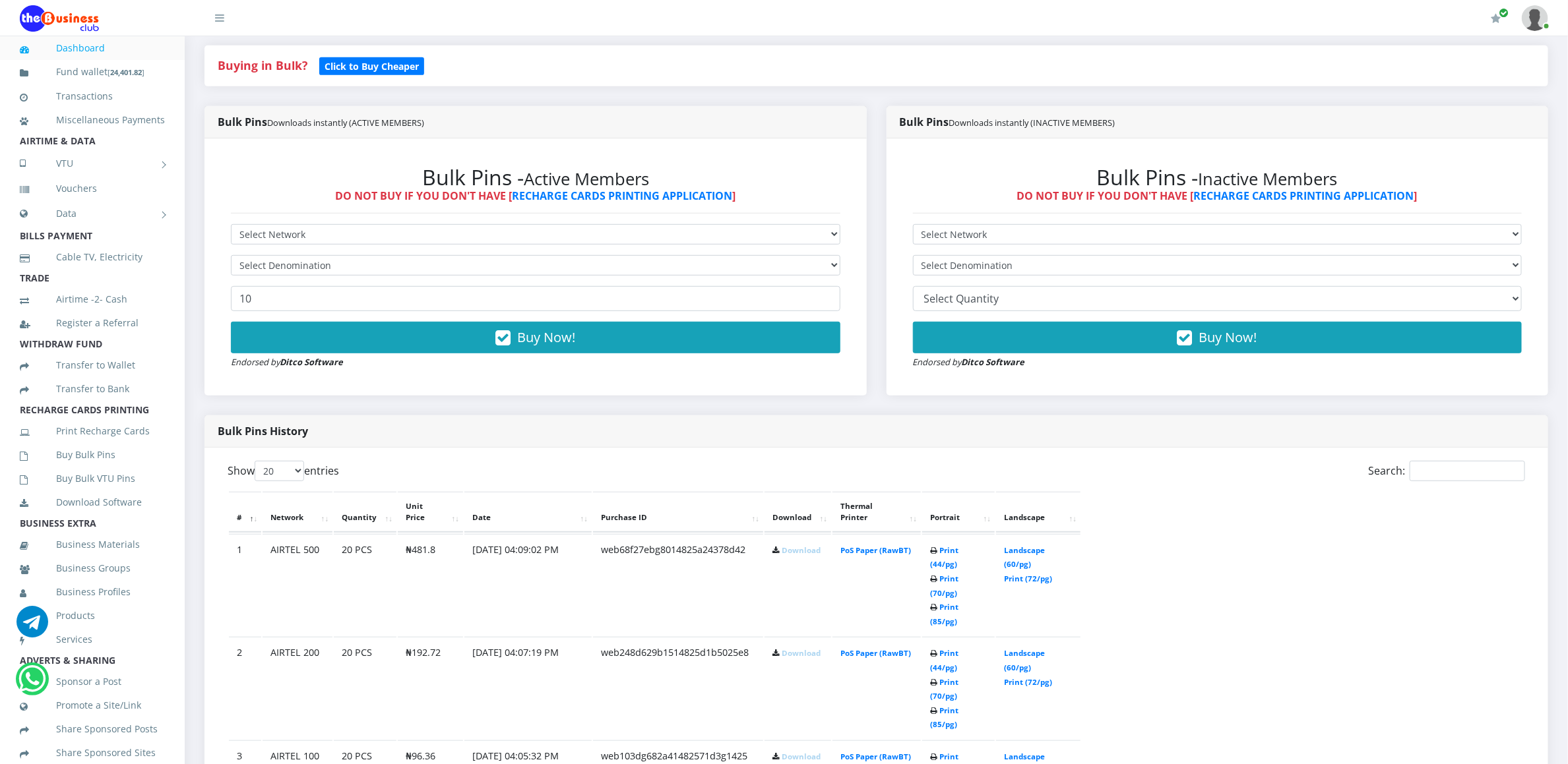
click at [806, 546] on link "Download" at bounding box center [801, 550] width 39 height 10
click at [784, 648] on link "Download" at bounding box center [801, 653] width 39 height 10
click at [782, 752] on link "Download" at bounding box center [801, 757] width 39 height 10
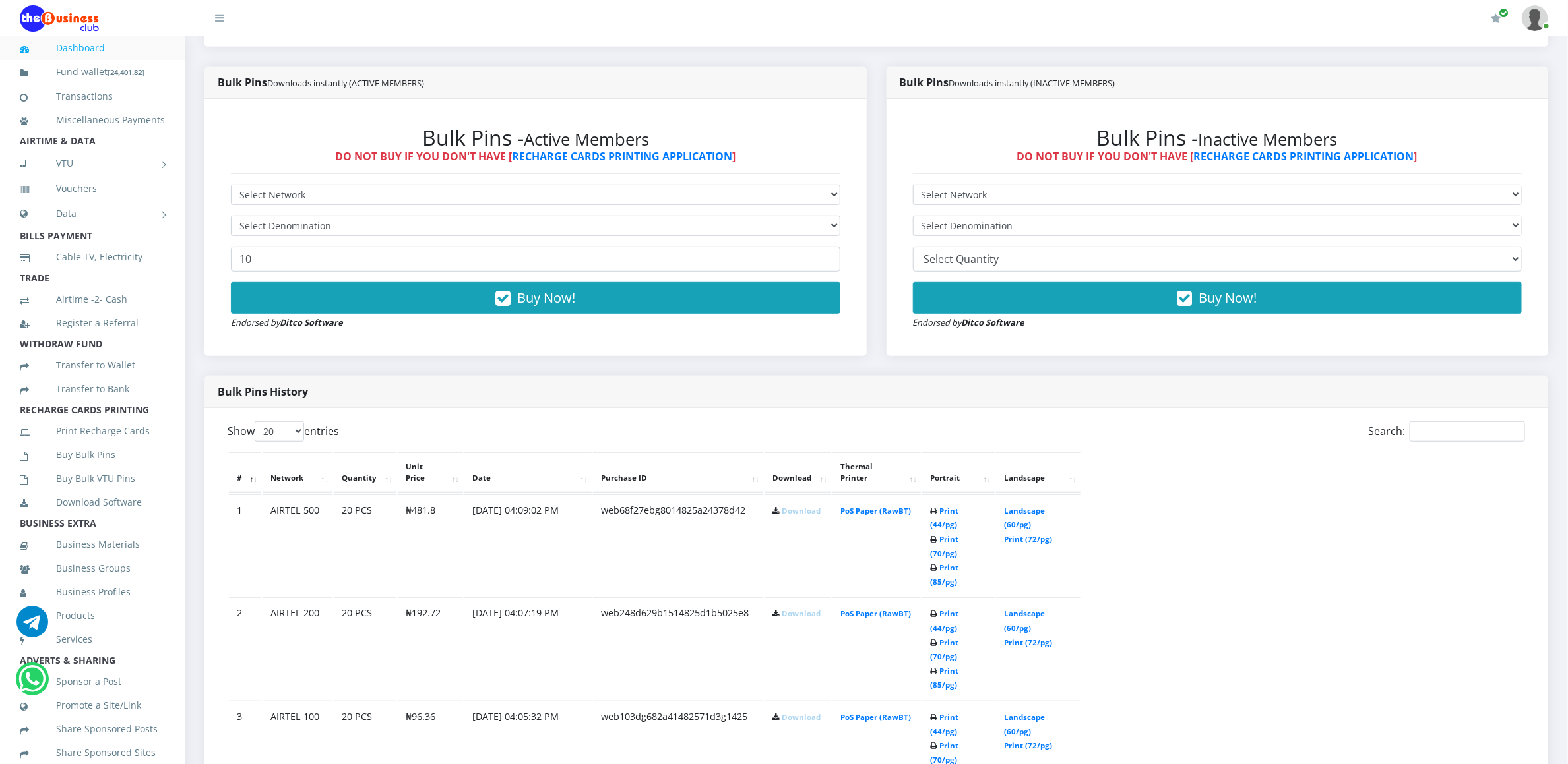
scroll to position [435, 0]
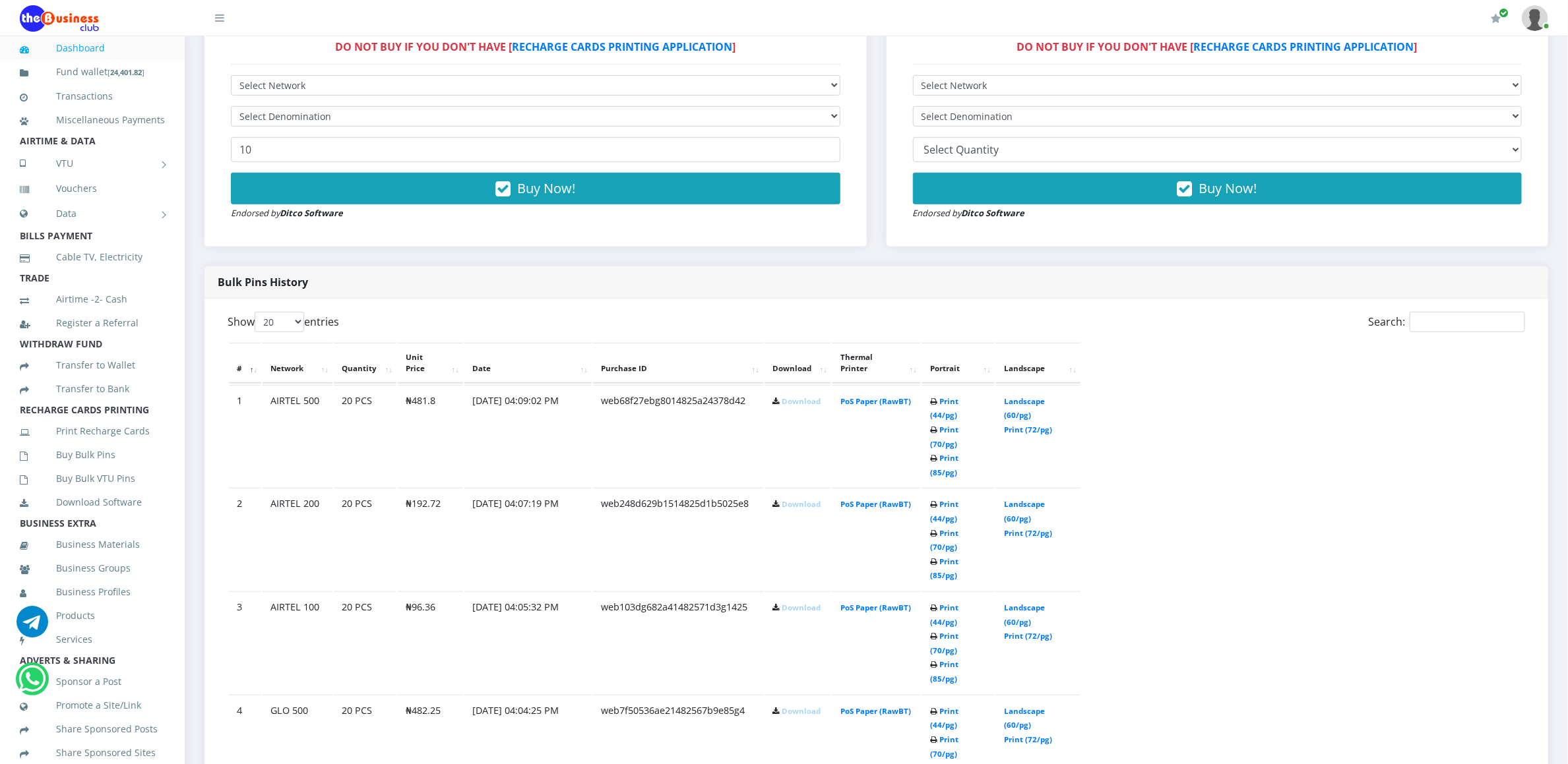
scroll to position [514, 0]
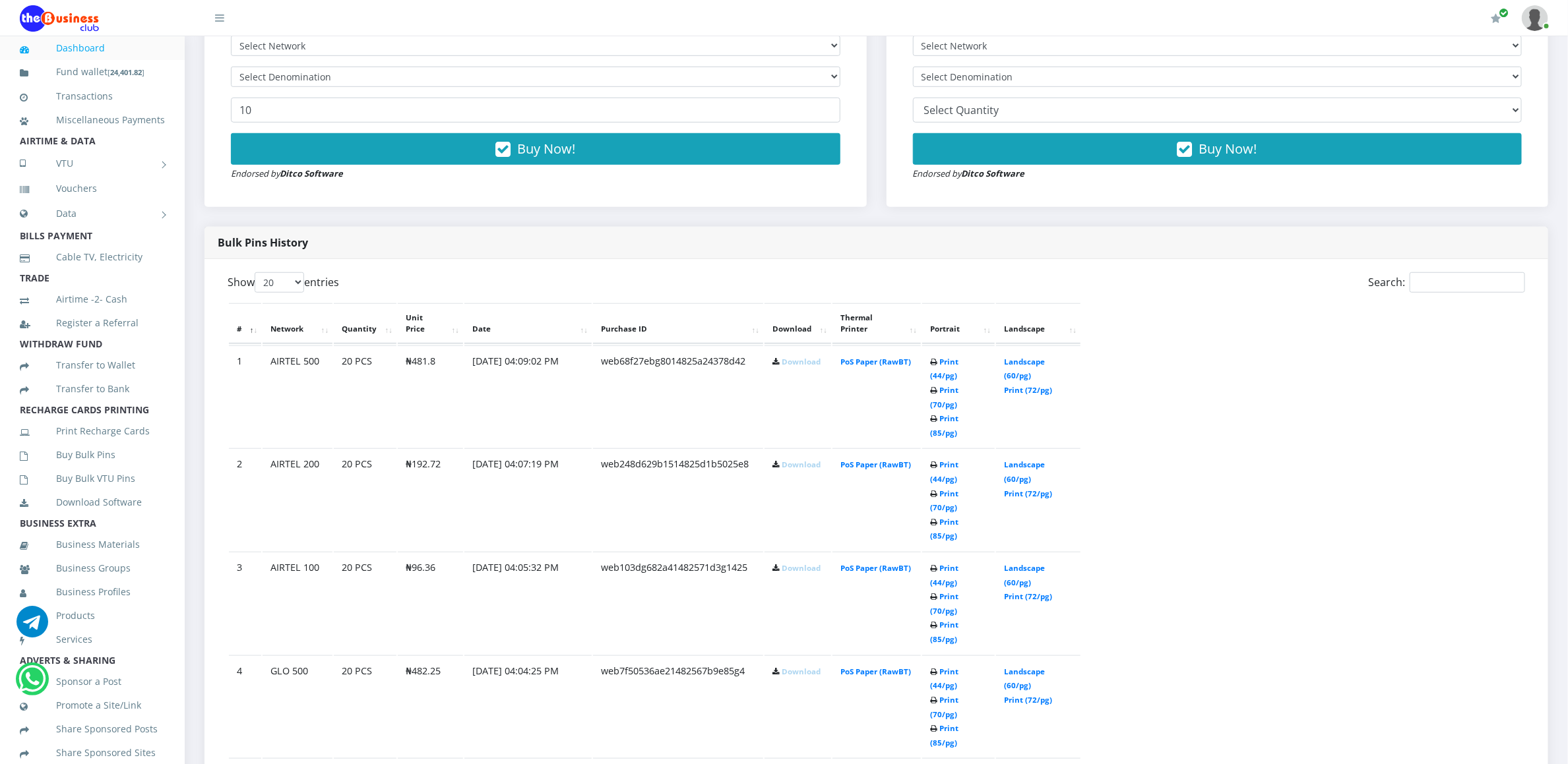
scroll to position [554, 0]
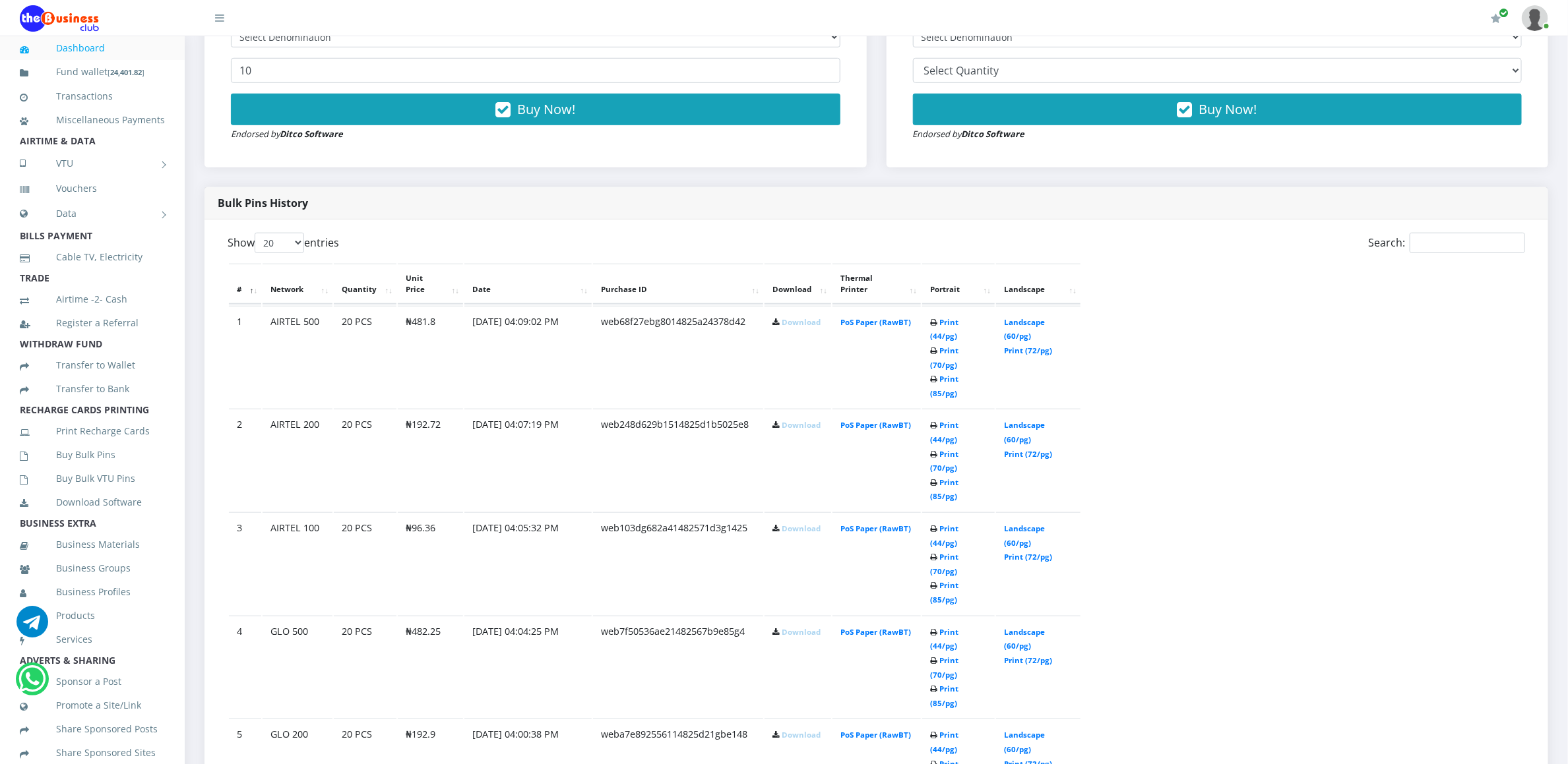
scroll to position [593, 0]
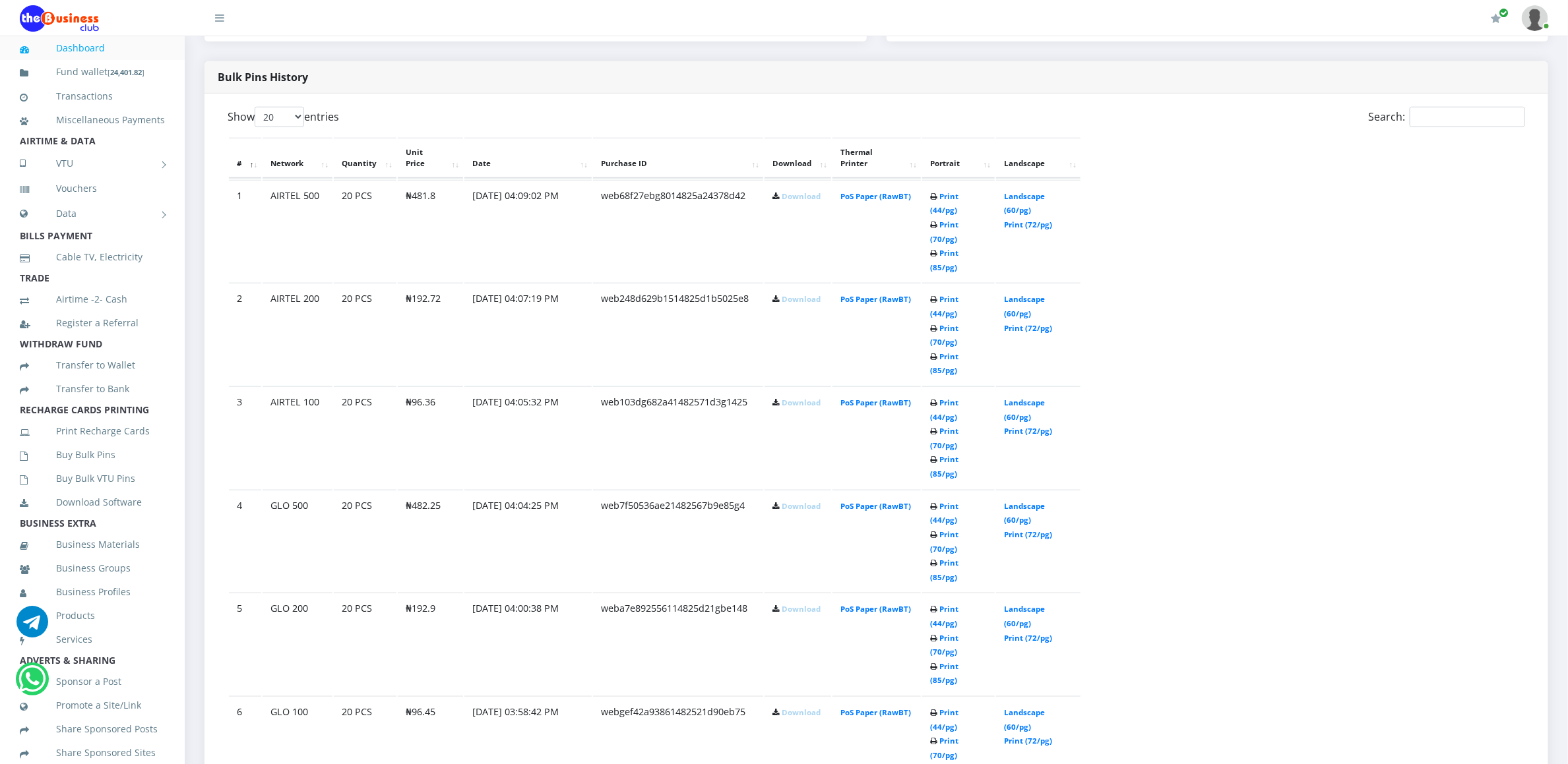
scroll to position [712, 0]
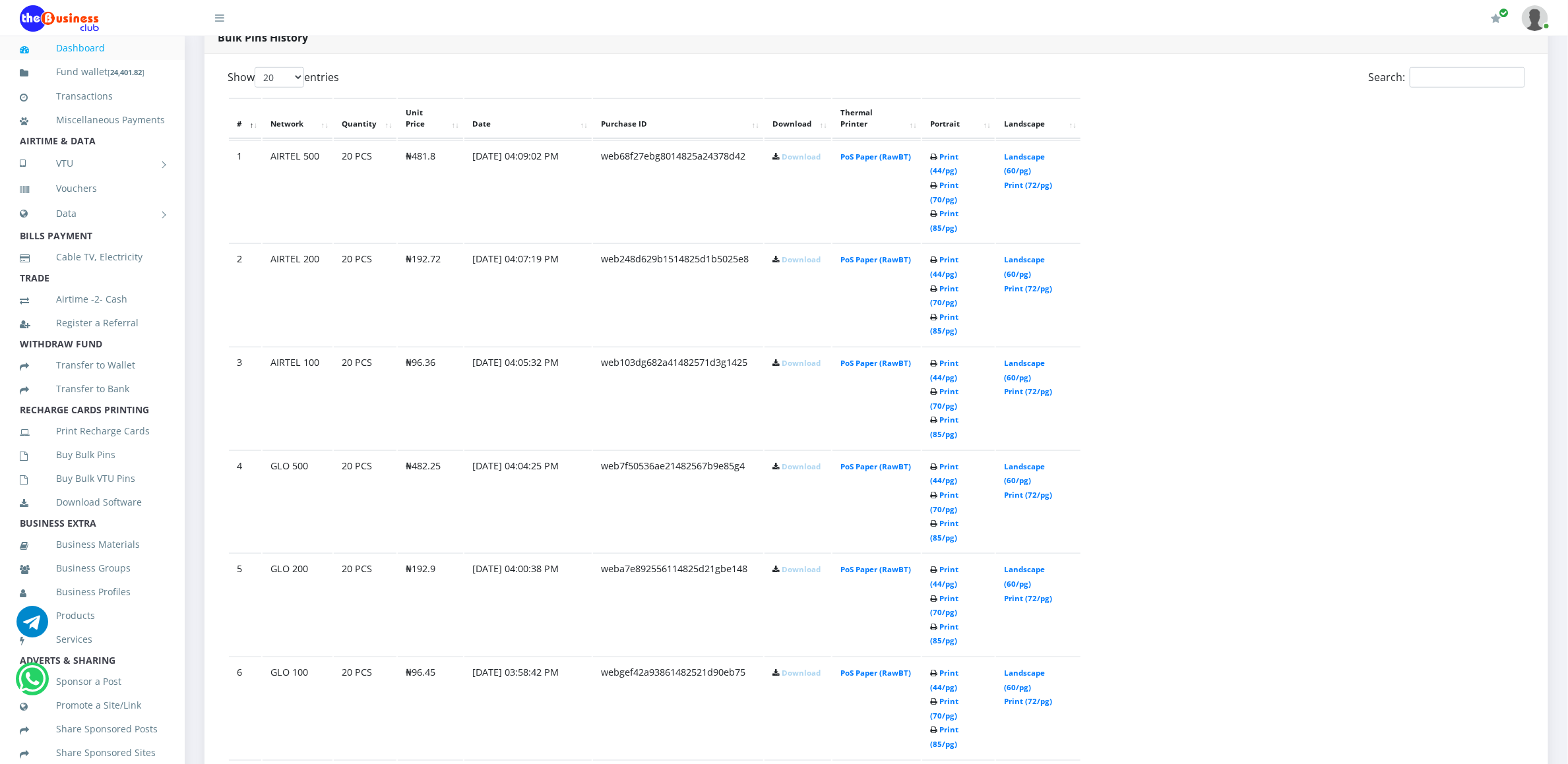
scroll to position [752, 0]
